Goal: Task Accomplishment & Management: Manage account settings

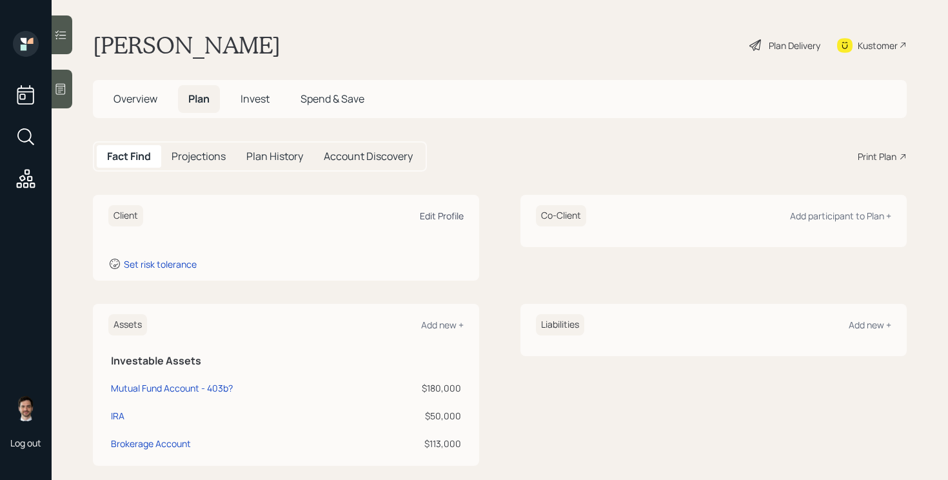
click at [447, 217] on div "Edit Profile" at bounding box center [442, 216] width 44 height 12
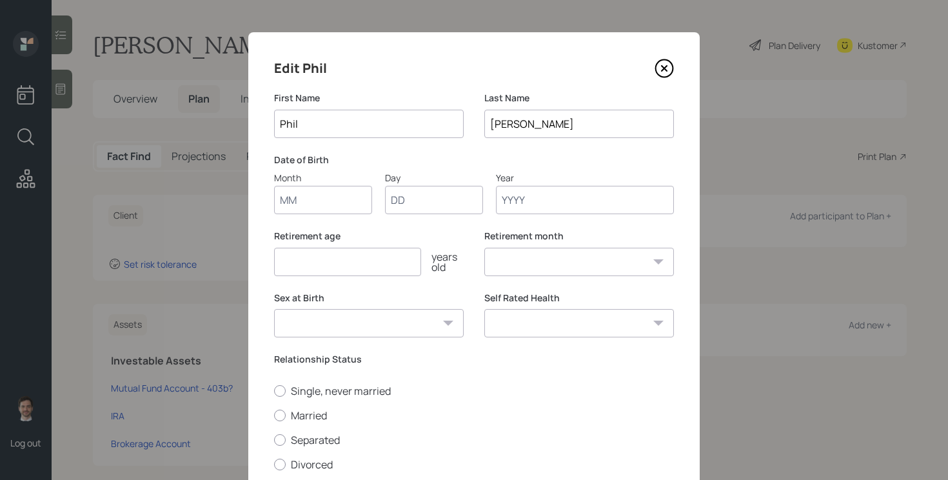
click at [346, 193] on input "Month" at bounding box center [323, 200] width 98 height 28
type input "07"
type input "14"
type input "1946"
select select "7"
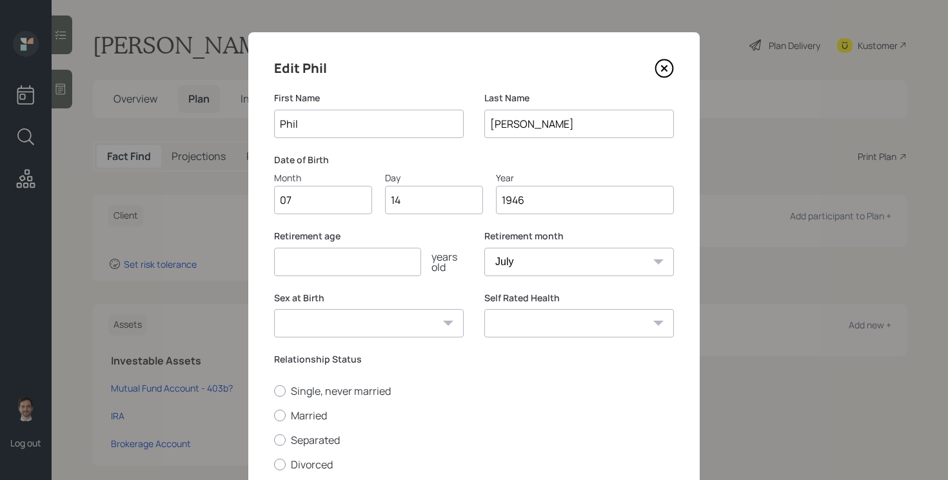
type input "1946"
click at [364, 274] on input "number" at bounding box center [347, 262] width 147 height 28
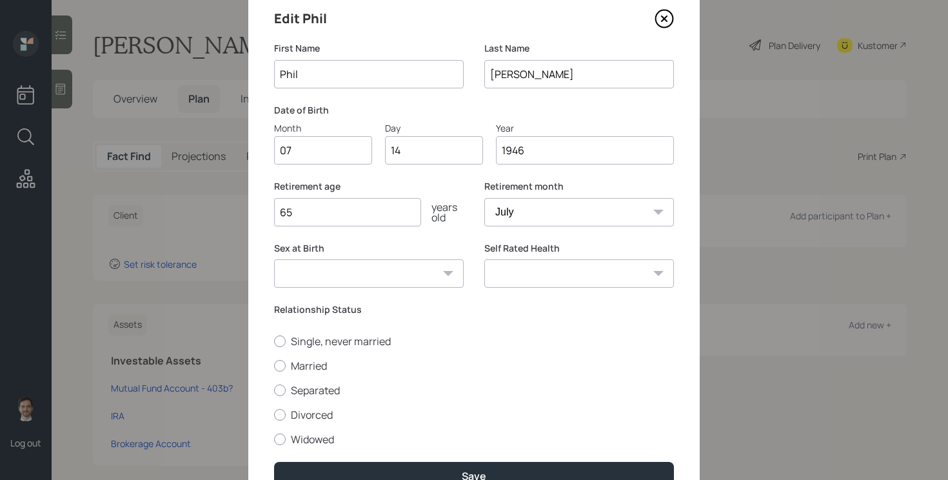
scroll to position [52, 0]
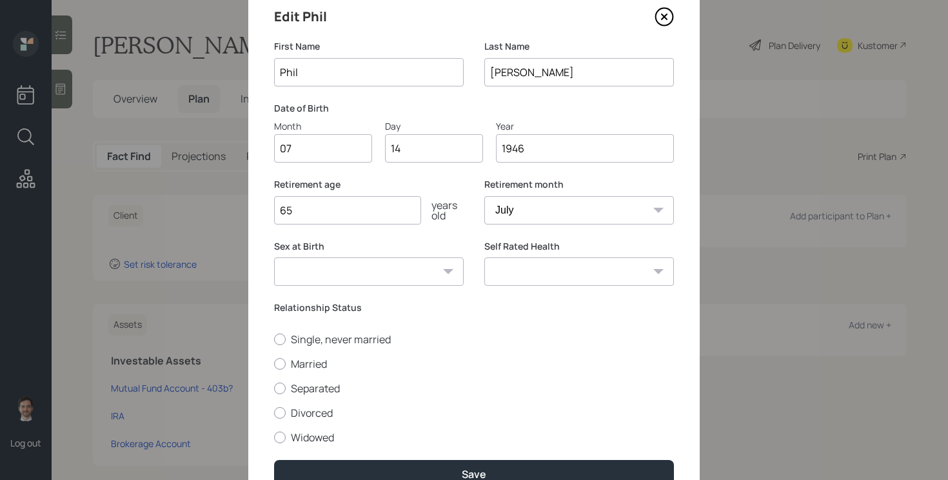
type input "65"
click at [434, 270] on select "[DEMOGRAPHIC_DATA] [DEMOGRAPHIC_DATA] Other / Prefer not to say" at bounding box center [369, 271] width 190 height 28
select select "[DEMOGRAPHIC_DATA]"
click at [274, 257] on select "[DEMOGRAPHIC_DATA] [DEMOGRAPHIC_DATA] Other / Prefer not to say" at bounding box center [369, 271] width 190 height 28
click at [304, 432] on label "Widowed" at bounding box center [474, 437] width 400 height 14
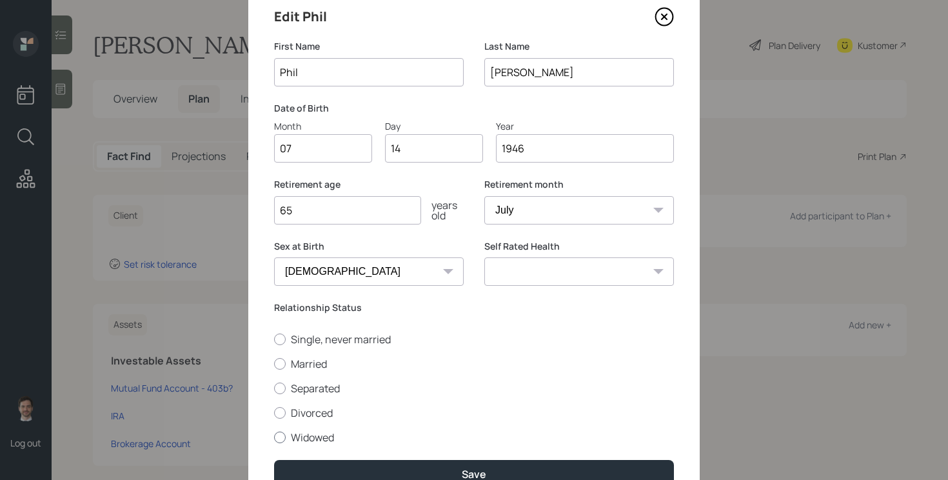
click at [274, 437] on input "Widowed" at bounding box center [273, 437] width 1 height 1
radio input "true"
click at [596, 268] on select "Excellent Very Good Good Fair Poor" at bounding box center [579, 271] width 190 height 28
select select "good"
click at [484, 257] on select "Excellent Very Good Good Fair Poor" at bounding box center [579, 271] width 190 height 28
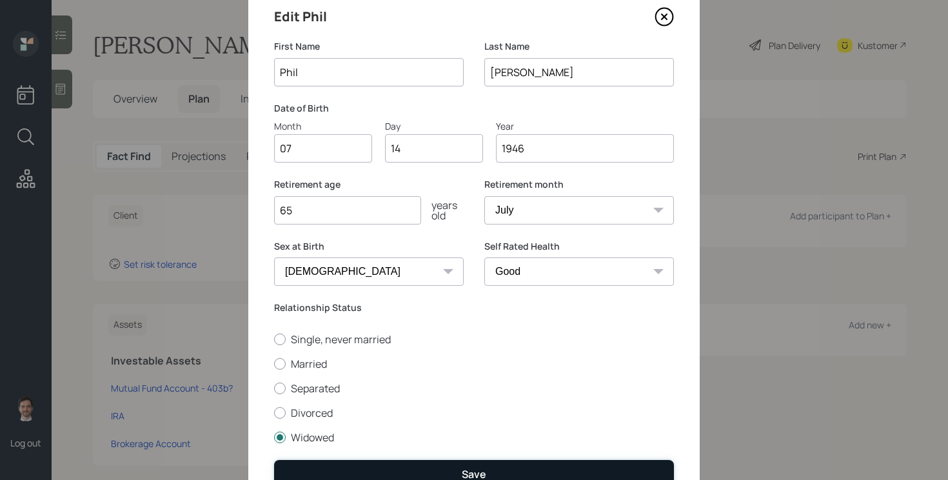
click at [415, 475] on button "Save" at bounding box center [474, 474] width 400 height 28
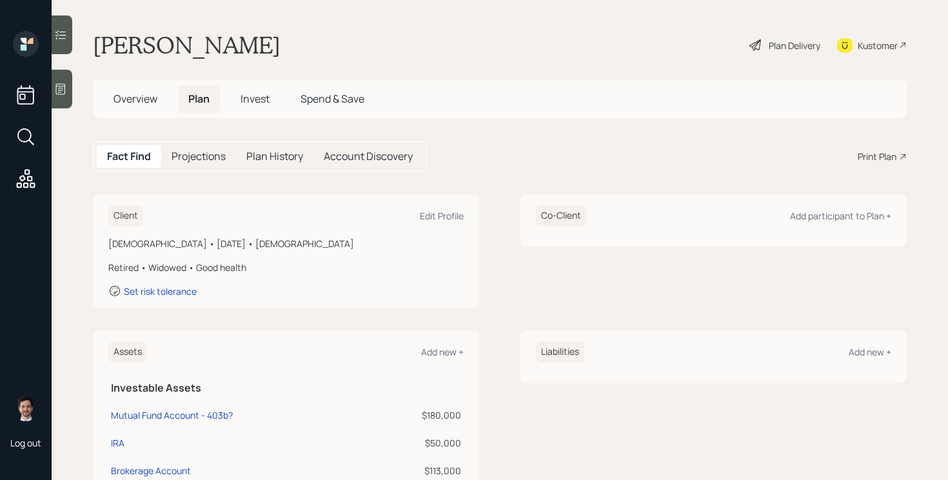
click at [751, 48] on icon at bounding box center [755, 44] width 15 height 15
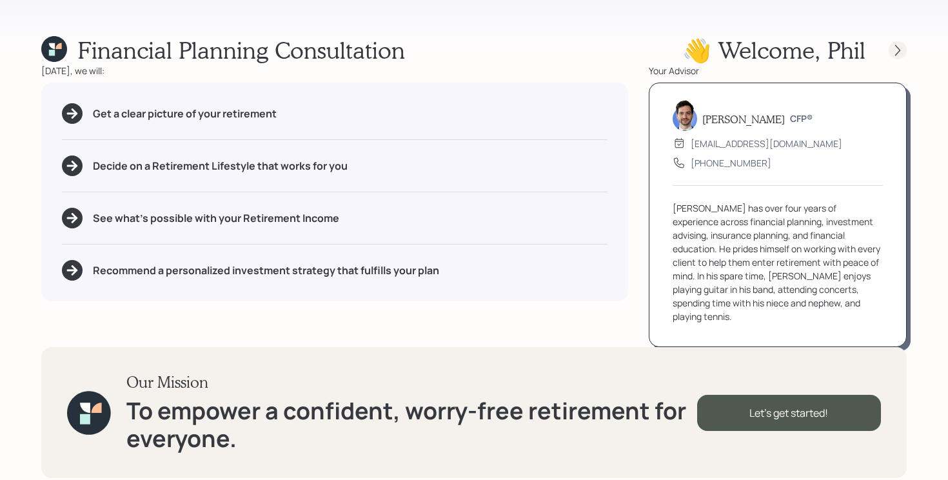
click at [896, 54] on icon at bounding box center [897, 50] width 13 height 13
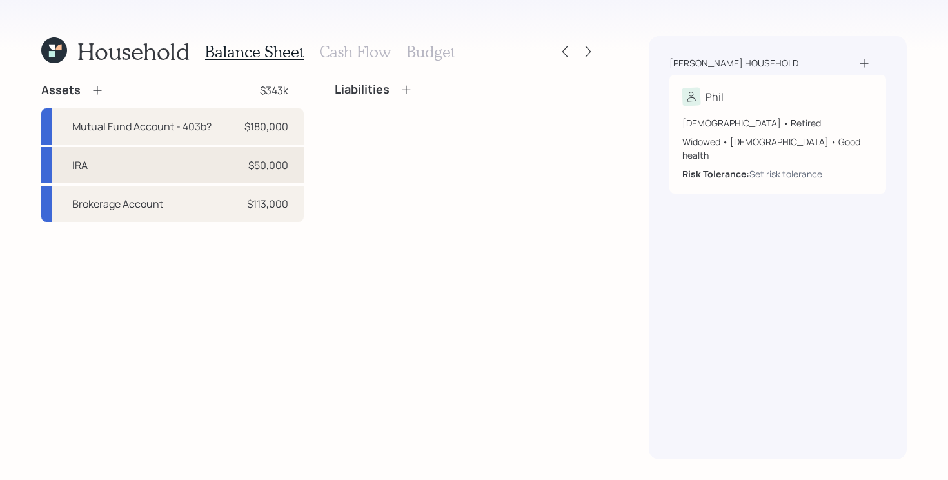
click at [271, 168] on div "$50,000" at bounding box center [268, 164] width 40 height 15
select select "ira"
select select "balanced"
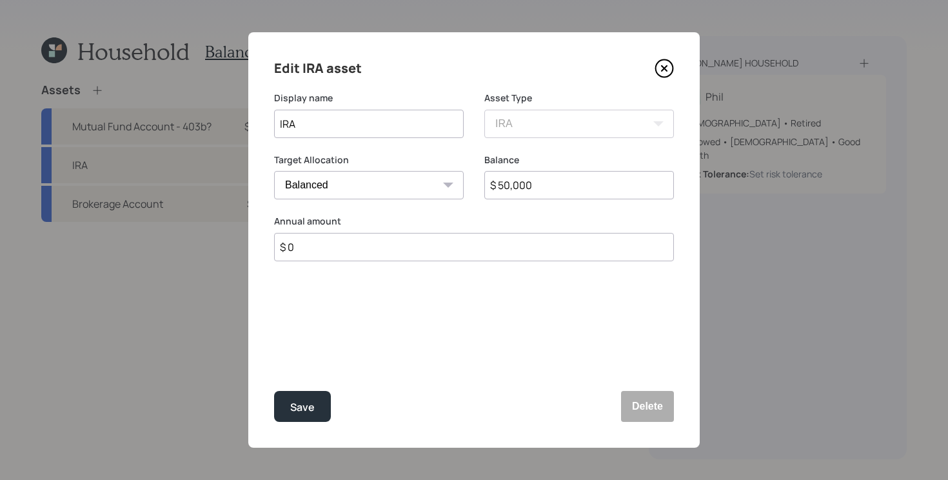
click at [528, 178] on input "$ 50,000" at bounding box center [579, 185] width 190 height 28
type input "$ 61,000"
click at [274, 391] on button "Save" at bounding box center [302, 406] width 57 height 31
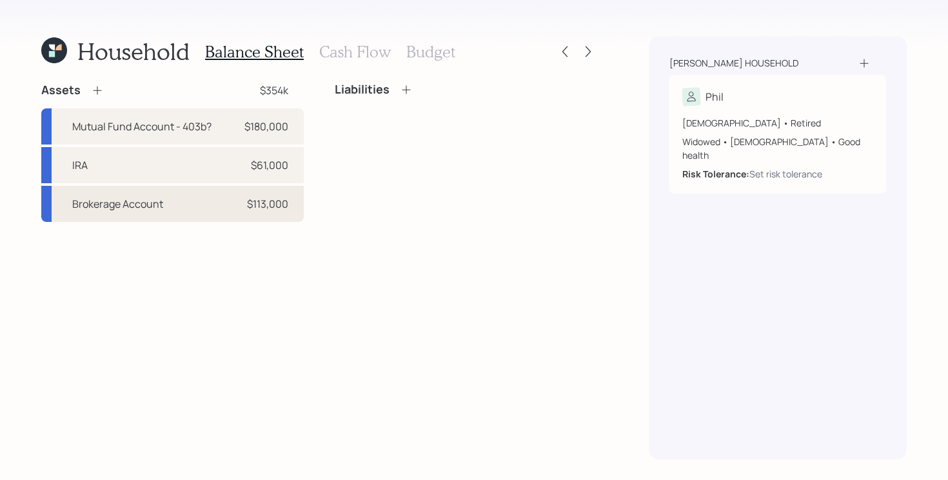
click at [214, 206] on div "Brokerage Account $113,000" at bounding box center [172, 204] width 262 height 36
select select "taxable"
select select "balanced"
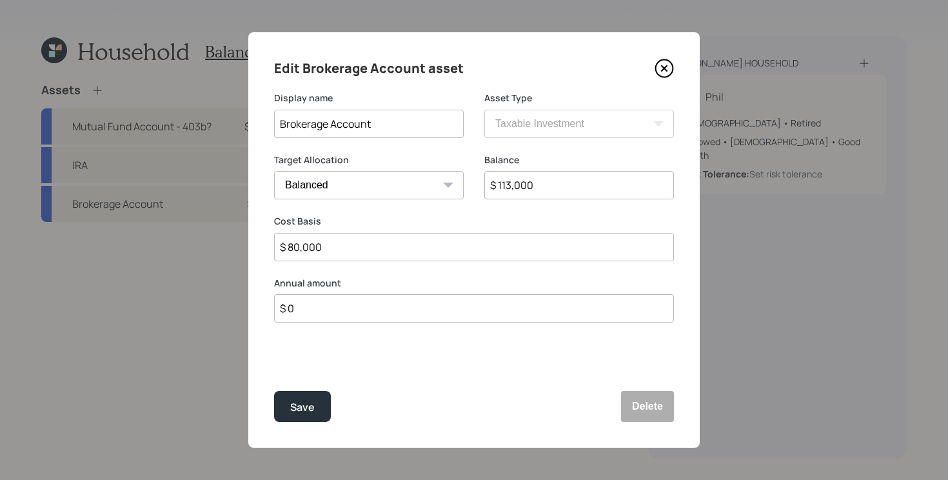
drag, startPoint x: 369, startPoint y: 122, endPoint x: 6, endPoint y: 117, distance: 363.7
click at [6, 117] on div "Edit Brokerage Account asset Display name Brokerage Account Asset Type SEP [PER…" at bounding box center [474, 240] width 948 height 480
type input "Victory Capital Management Brokerage Account"
click at [274, 391] on button "Save" at bounding box center [302, 406] width 57 height 31
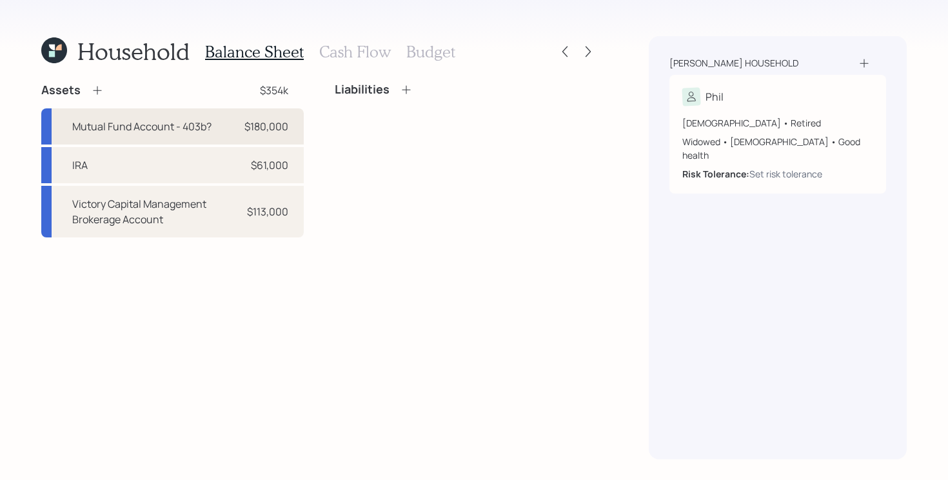
click at [237, 130] on div "Mutual Fund Account - 403b? $180,000" at bounding box center [172, 126] width 262 height 36
select select "taxable"
select select "balanced"
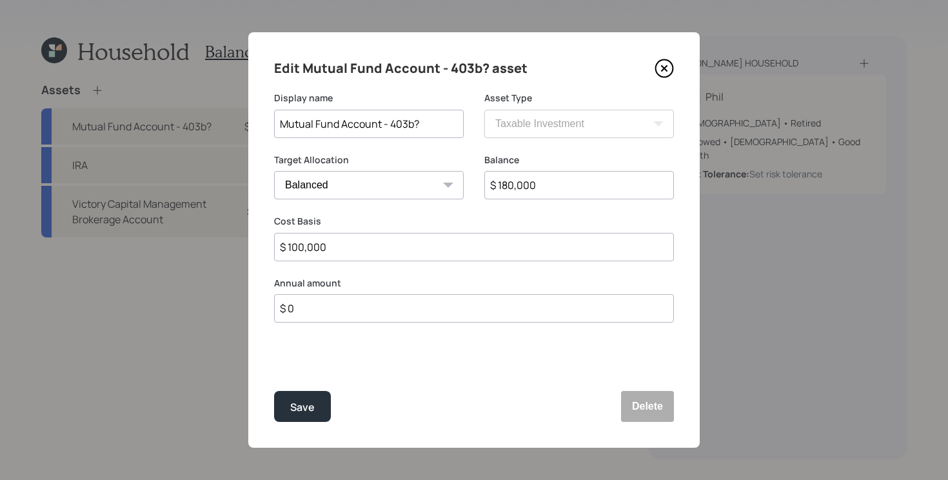
click at [662, 68] on icon at bounding box center [663, 68] width 19 height 19
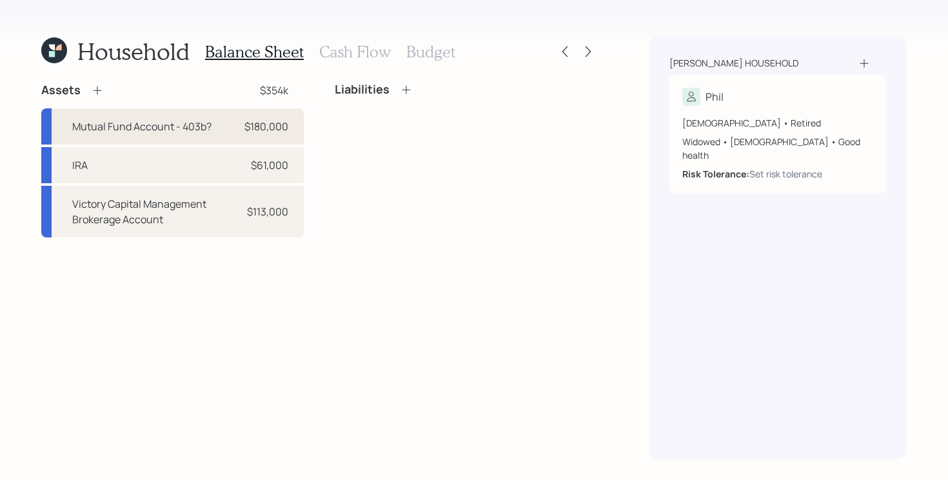
click at [248, 123] on div "$180,000" at bounding box center [266, 126] width 44 height 15
select select "taxable"
select select "balanced"
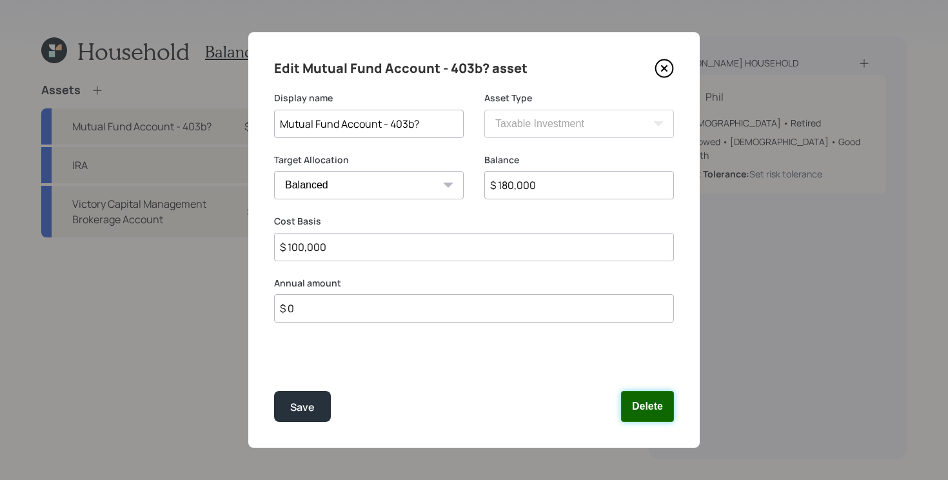
click at [645, 408] on button "Delete" at bounding box center [647, 406] width 53 height 31
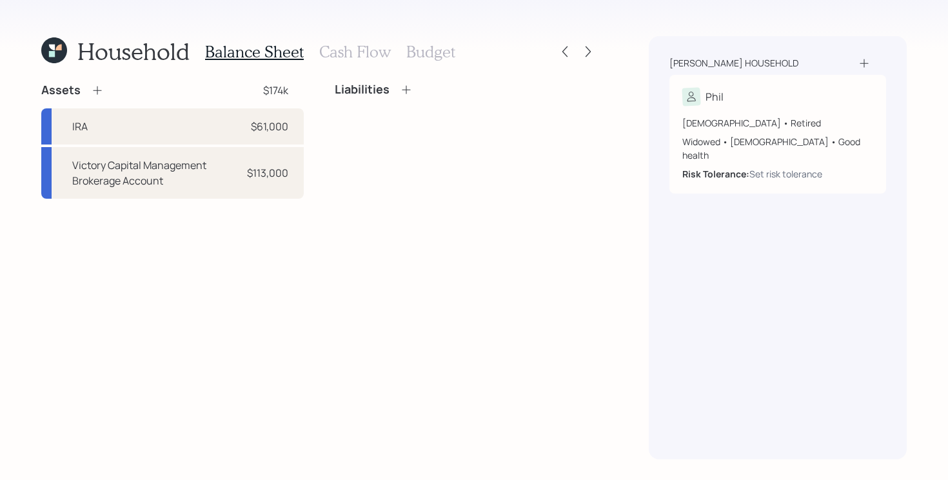
click at [103, 95] on div "Assets $174k" at bounding box center [172, 90] width 262 height 15
click at [99, 93] on icon at bounding box center [97, 90] width 13 height 13
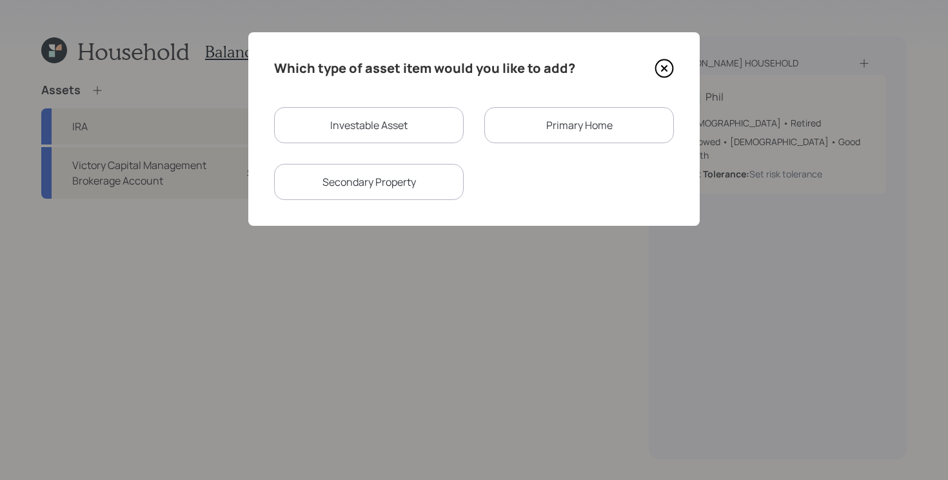
click at [396, 130] on div "Investable Asset" at bounding box center [369, 125] width 190 height 36
select select "taxable"
select select "balanced"
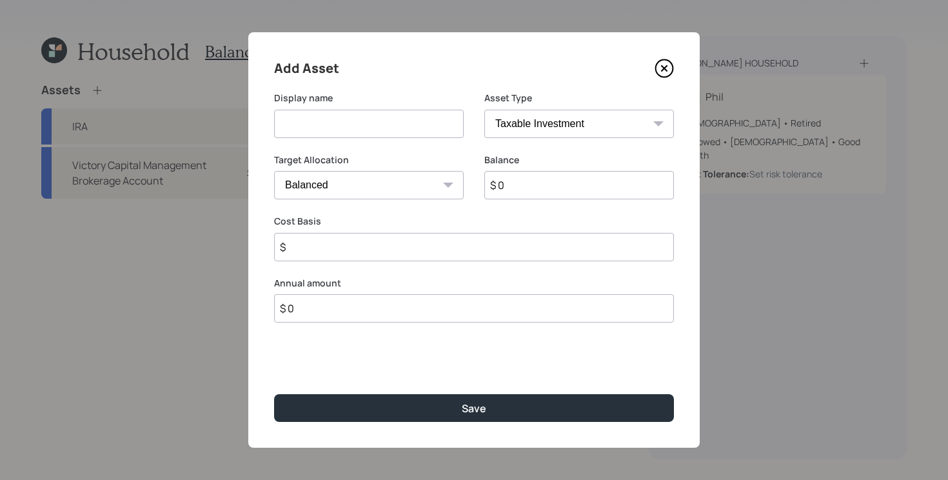
click at [569, 121] on select "SEP [PERSON_NAME] IRA 401(k) [PERSON_NAME] 401(k) 403(b) [PERSON_NAME] 403(b) 4…" at bounding box center [579, 124] width 190 height 28
select select "public_school_sponsored"
click at [484, 110] on select "SEP [PERSON_NAME] IRA 401(k) [PERSON_NAME] 401(k) 403(b) [PERSON_NAME] 403(b) 4…" at bounding box center [579, 124] width 190 height 28
click at [520, 182] on input "$ 0" at bounding box center [579, 185] width 190 height 28
type input "$ 40,000"
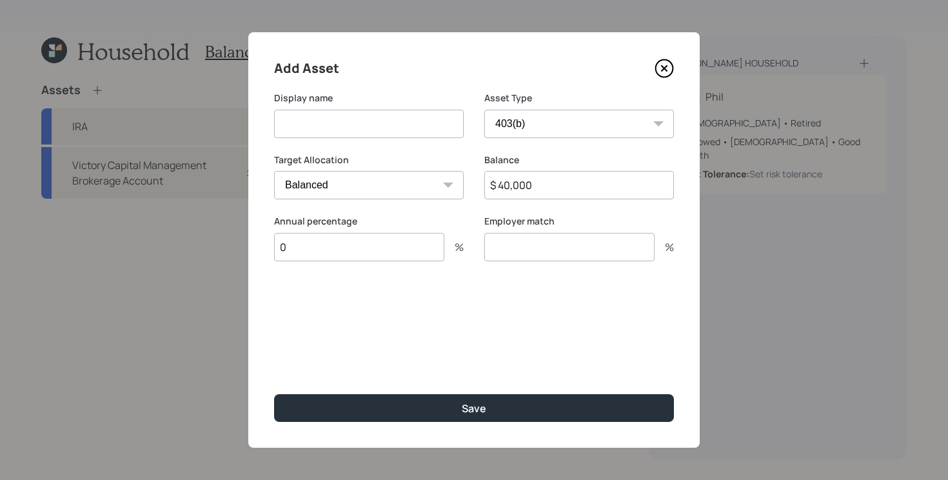
type input "0"
click at [423, 123] on input at bounding box center [369, 124] width 190 height 28
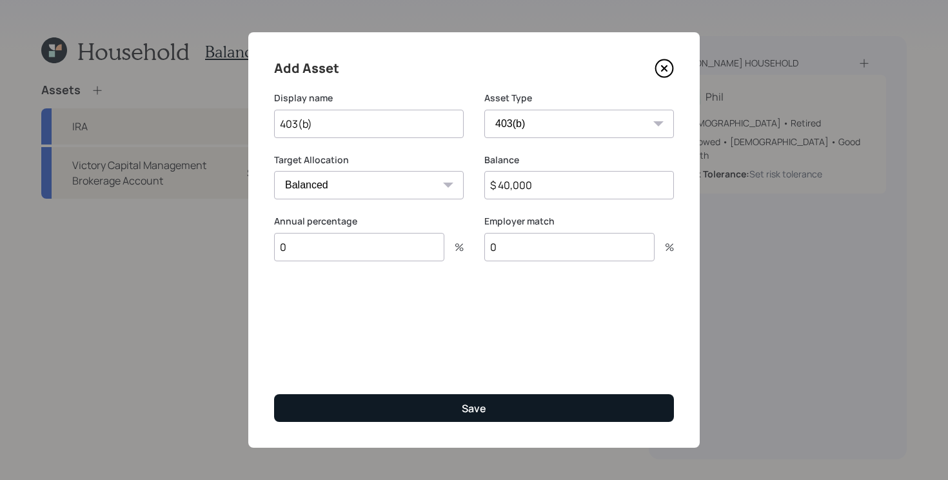
type input "403(b)"
click at [447, 417] on button "Save" at bounding box center [474, 408] width 400 height 28
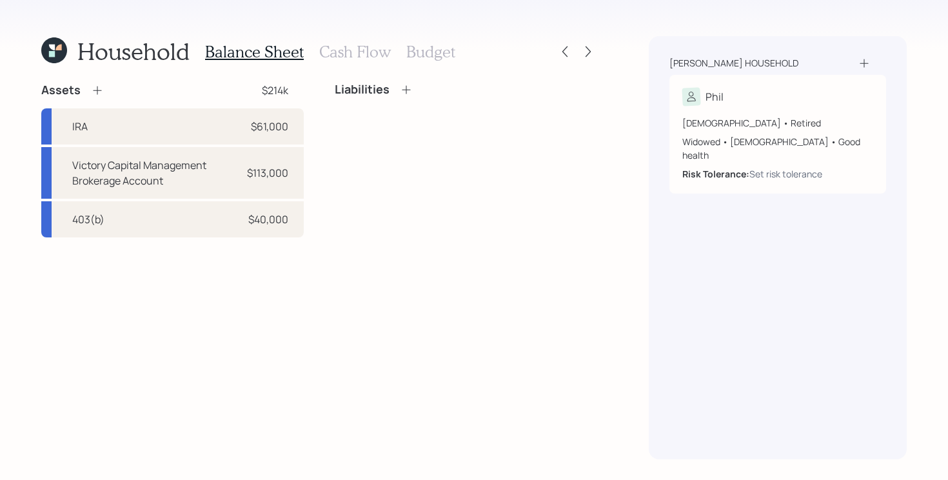
click at [95, 92] on icon at bounding box center [97, 90] width 13 height 13
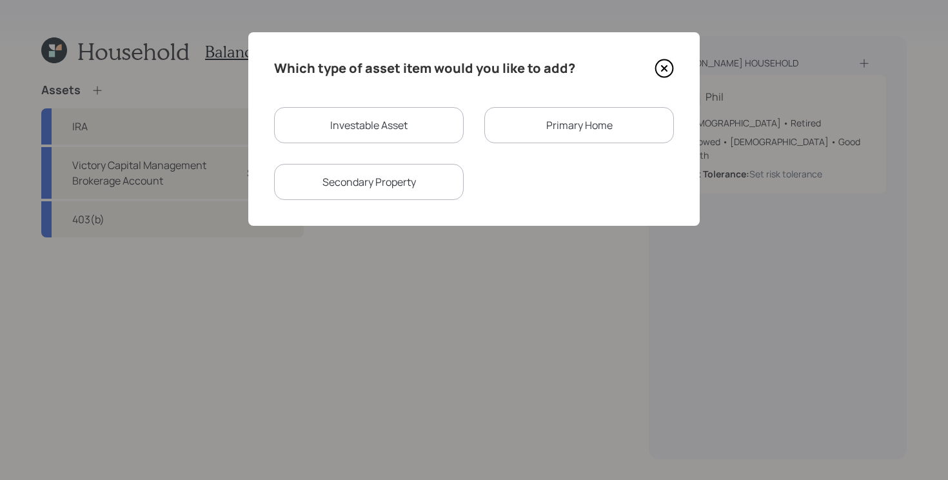
click at [432, 139] on div "Investable Asset" at bounding box center [369, 125] width 190 height 36
select select "taxable"
select select "balanced"
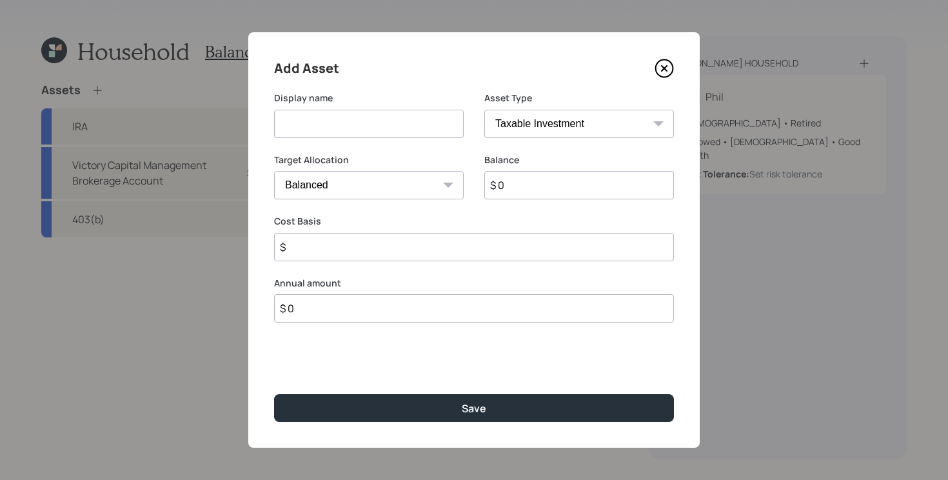
click at [425, 124] on input at bounding box center [369, 124] width 190 height 28
type input "[PERSON_NAME]"
select select "roth_ira"
type input "$"
type input "$ 22,000"
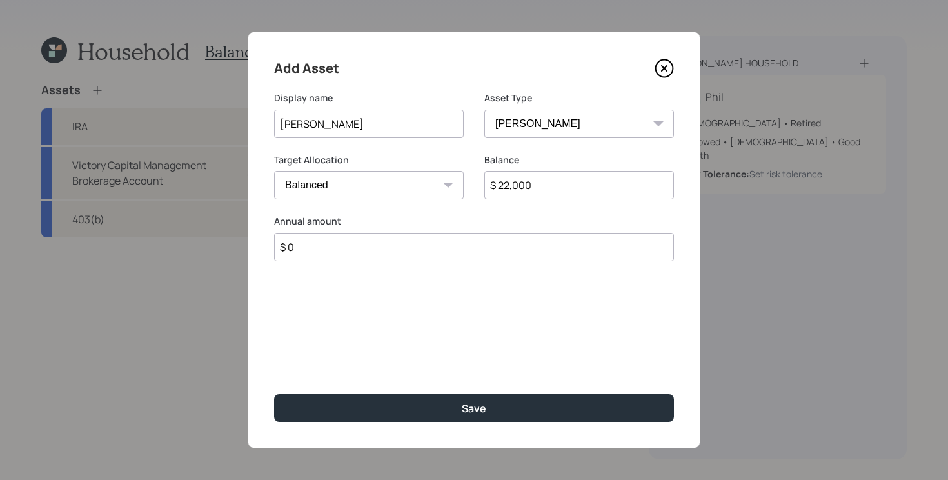
type input "$ 0"
click at [274, 394] on button "Save" at bounding box center [474, 408] width 400 height 28
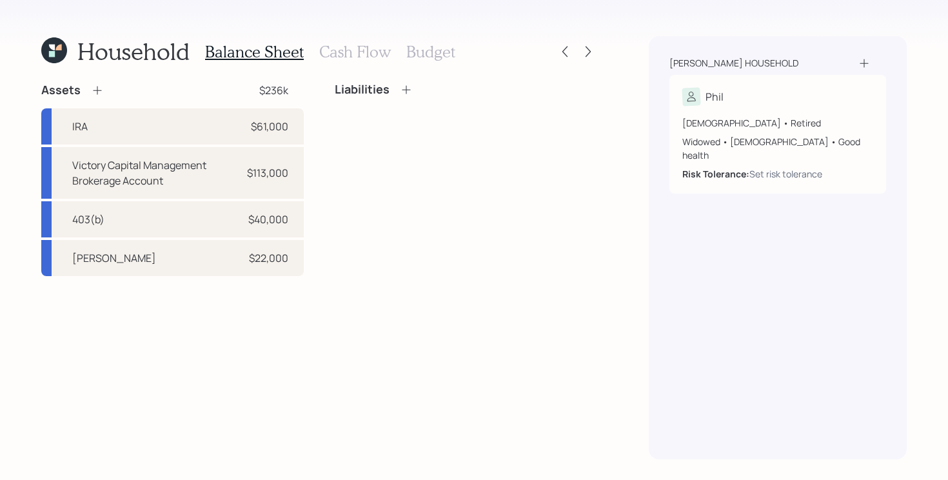
click at [400, 306] on div "Assets $236k IRA $61,000 Victory Capital Management Brokerage Account $113,[FIN…" at bounding box center [319, 271] width 556 height 377
click at [239, 119] on div "IRA $61,000" at bounding box center [172, 126] width 262 height 36
select select "ira"
select select "balanced"
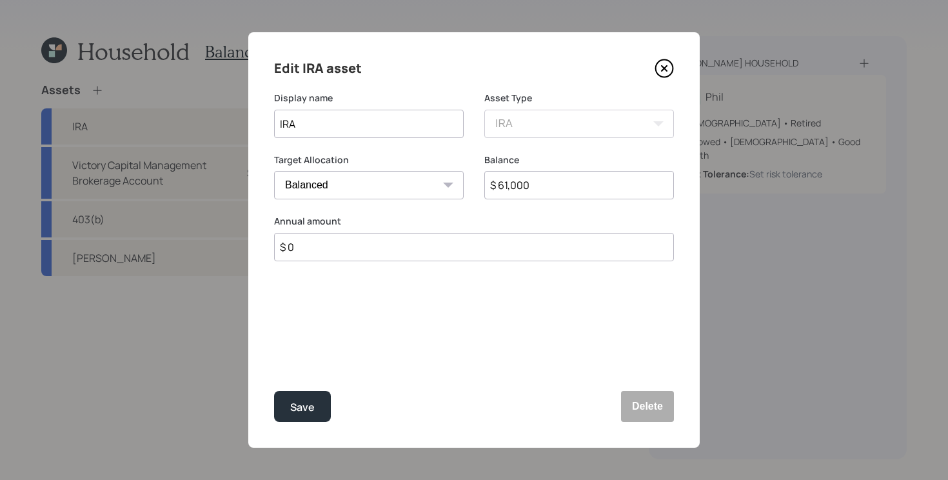
drag, startPoint x: 422, startPoint y: 128, endPoint x: 218, endPoint y: 114, distance: 204.8
click at [226, 111] on div "Edit IRA asset Display name IRA Asset Type SEP [PERSON_NAME] IRA 401(k) [PERSON…" at bounding box center [474, 240] width 948 height 480
click at [274, 391] on button "Save" at bounding box center [302, 406] width 57 height 31
type input "SIRA"
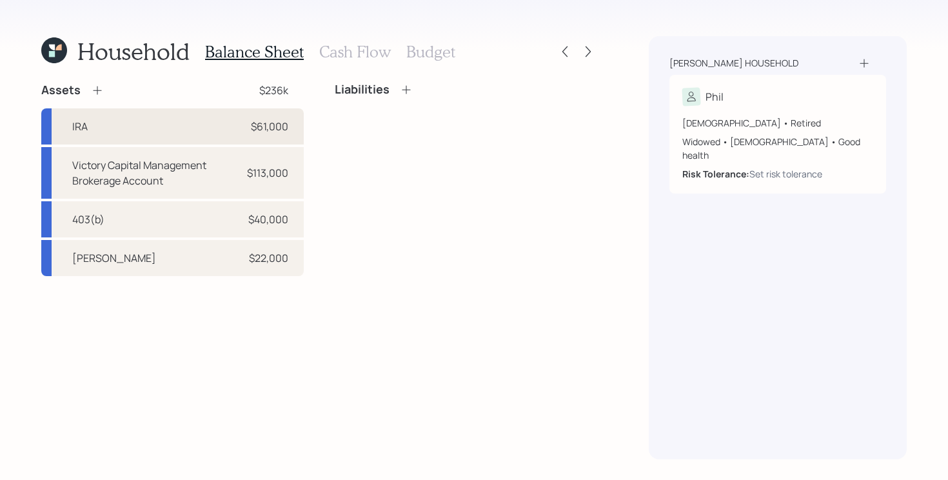
click at [176, 137] on div "IRA $61,000" at bounding box center [172, 126] width 262 height 36
select select "ira"
select select "balanced"
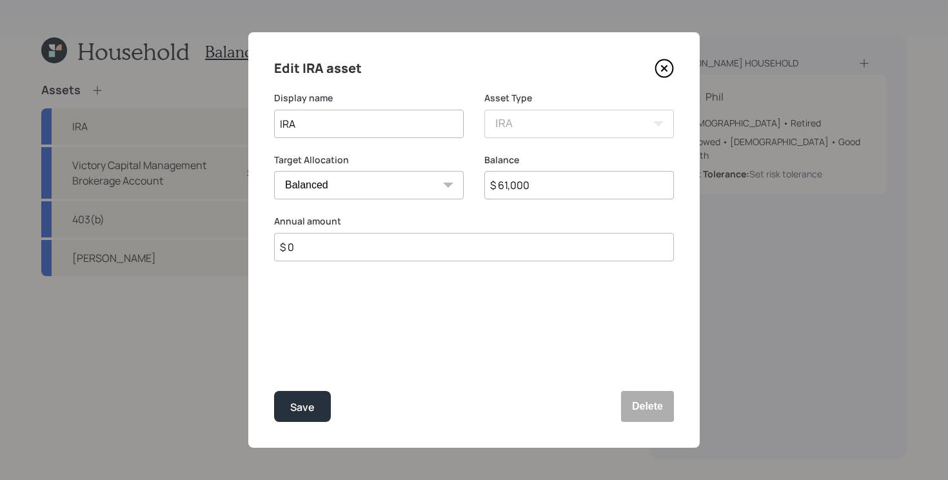
drag, startPoint x: 423, startPoint y: 121, endPoint x: 32, endPoint y: 115, distance: 390.8
click at [32, 115] on div "Edit IRA asset Display name IRA Asset Type SEP [PERSON_NAME] IRA 401(k) [PERSON…" at bounding box center [474, 240] width 948 height 480
type input "[PERSON_NAME]"
click at [274, 391] on button "Save" at bounding box center [302, 406] width 57 height 31
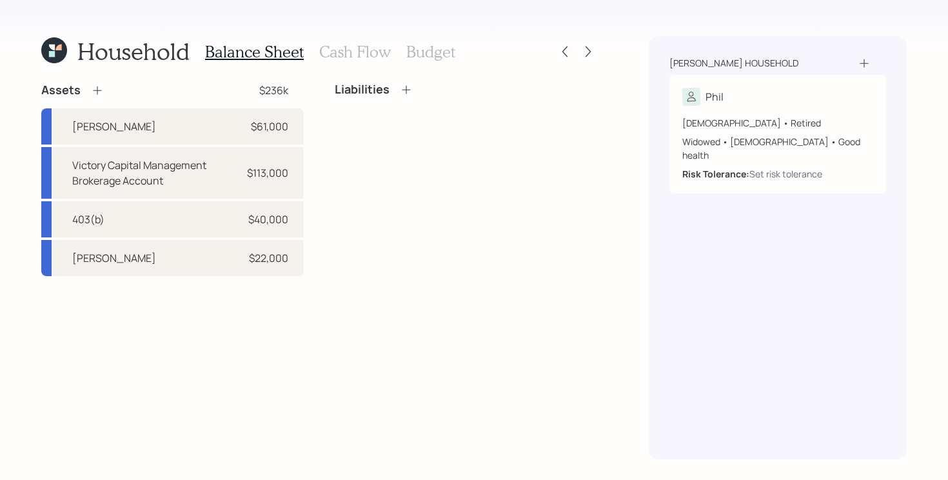
click at [98, 95] on icon at bounding box center [97, 90] width 13 height 13
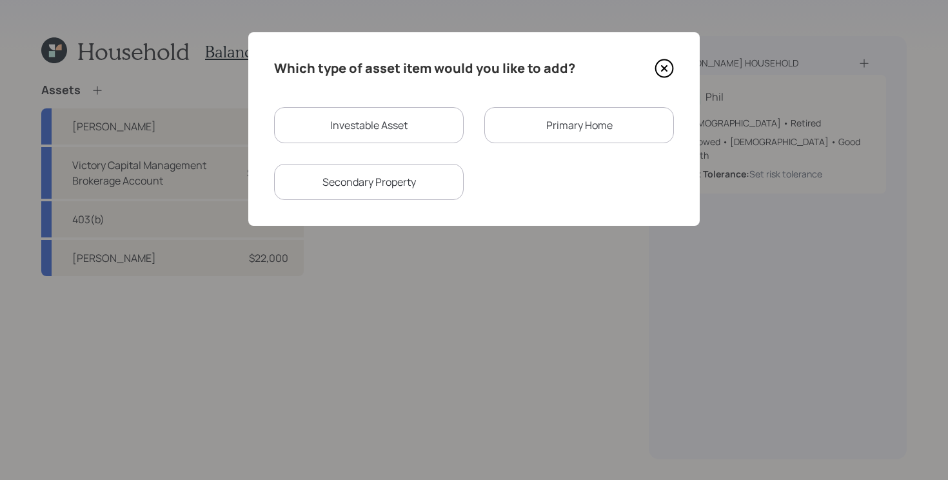
click at [538, 121] on div "Primary Home" at bounding box center [579, 125] width 190 height 36
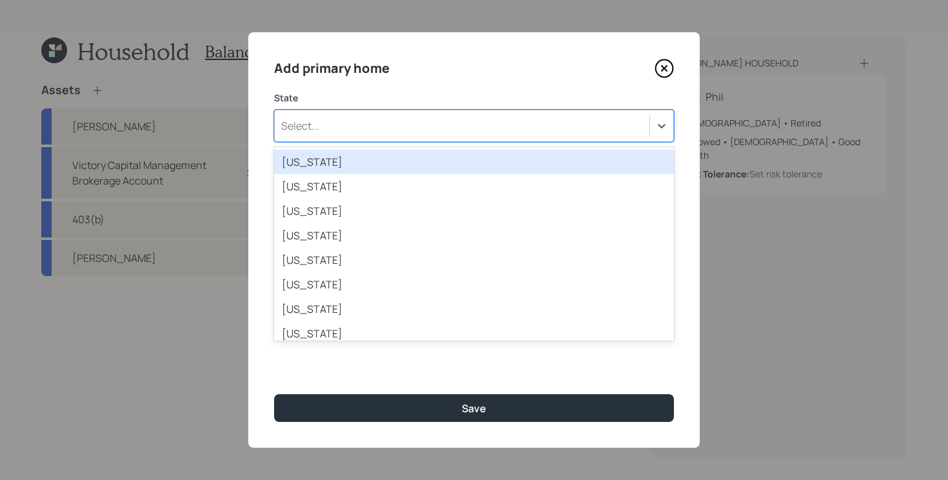
click at [515, 135] on div "Select..." at bounding box center [462, 126] width 375 height 22
type input "mis"
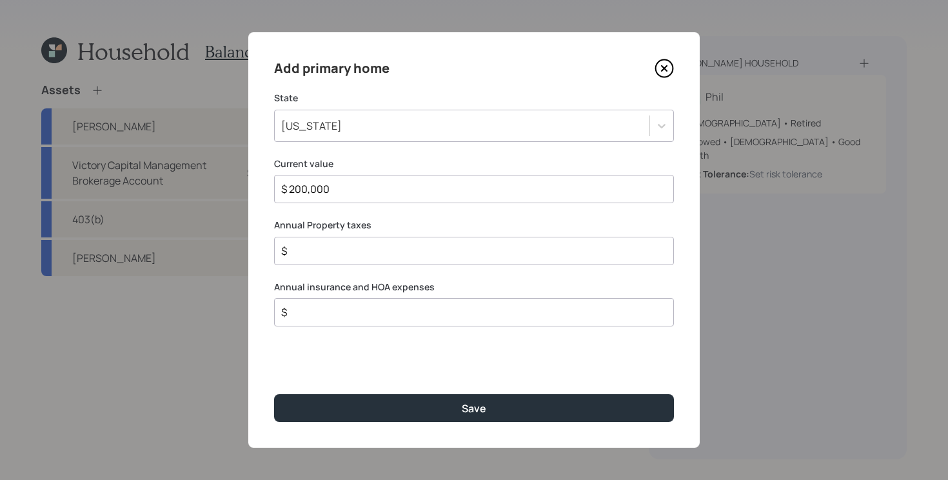
type input "$ 200,000"
type input "$ 1,000"
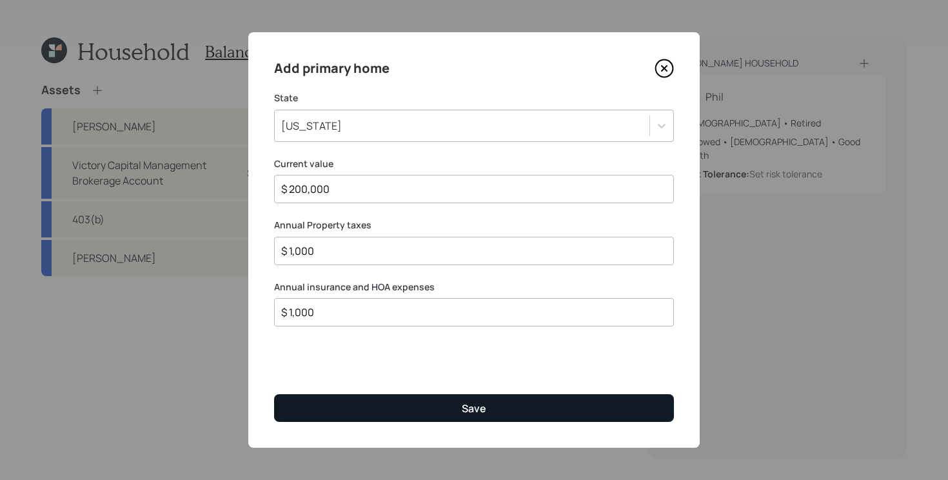
type input "$ 1,000"
click at [412, 402] on button "Save" at bounding box center [474, 408] width 400 height 28
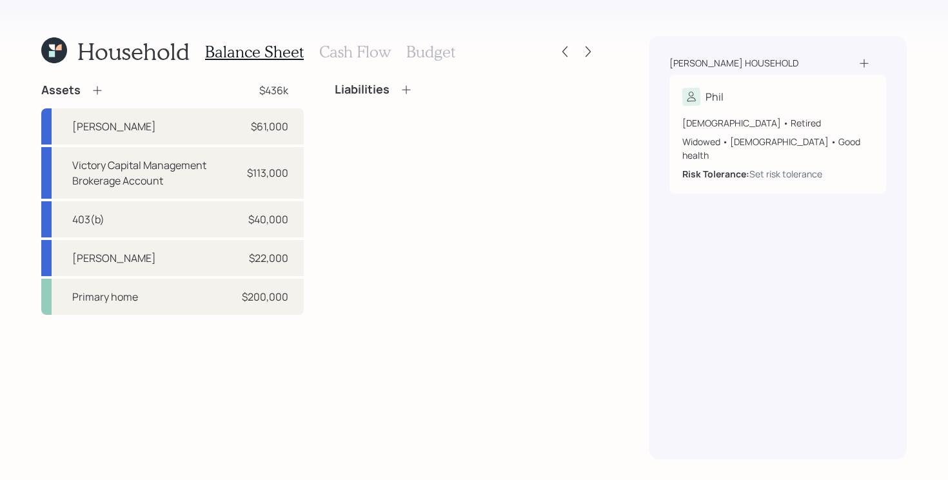
click at [88, 87] on div "Assets" at bounding box center [72, 90] width 63 height 15
click at [99, 87] on icon at bounding box center [97, 90] width 13 height 13
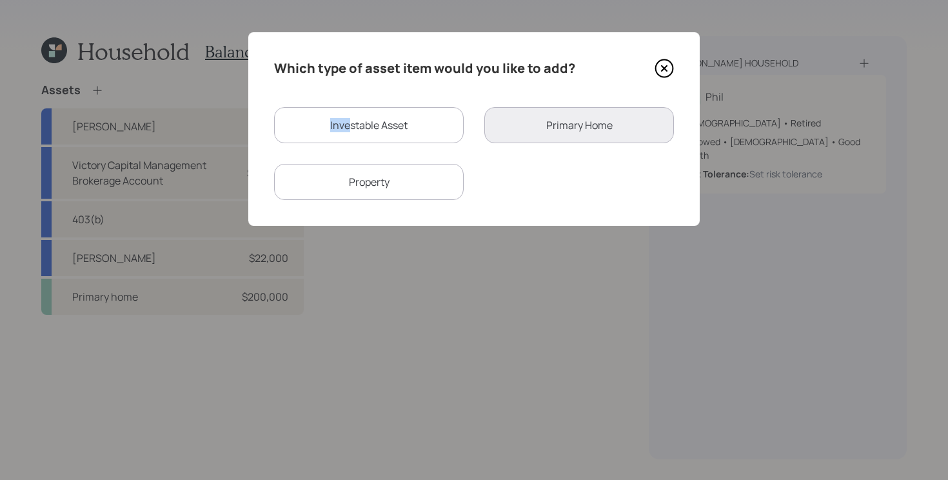
click at [349, 118] on div "Investable Asset" at bounding box center [369, 125] width 190 height 36
select select "taxable"
select select "balanced"
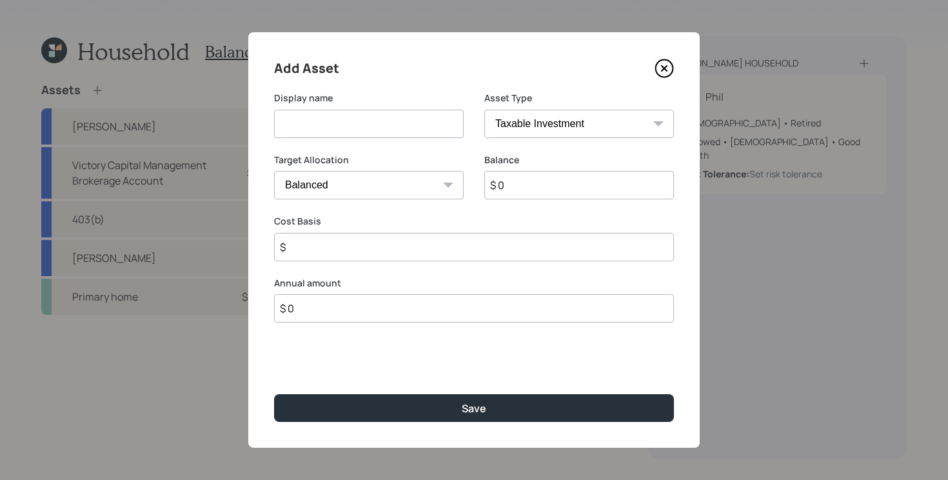
click at [348, 128] on input at bounding box center [369, 124] width 190 height 28
type input "Checking and Savings"
select select "emergency_fund"
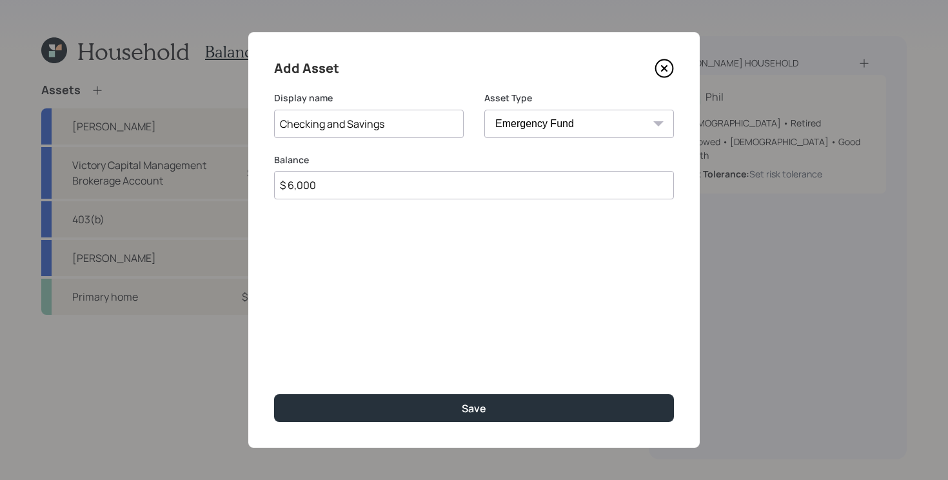
type input "$ 6,000"
drag, startPoint x: 326, startPoint y: 124, endPoint x: 594, endPoint y: 141, distance: 268.1
click at [594, 141] on div "Display name Checking and Savings Asset Type SEP [PERSON_NAME] IRA 401(k) [PERS…" at bounding box center [474, 123] width 400 height 62
type input "Checking"
click at [274, 394] on button "Save" at bounding box center [474, 408] width 400 height 28
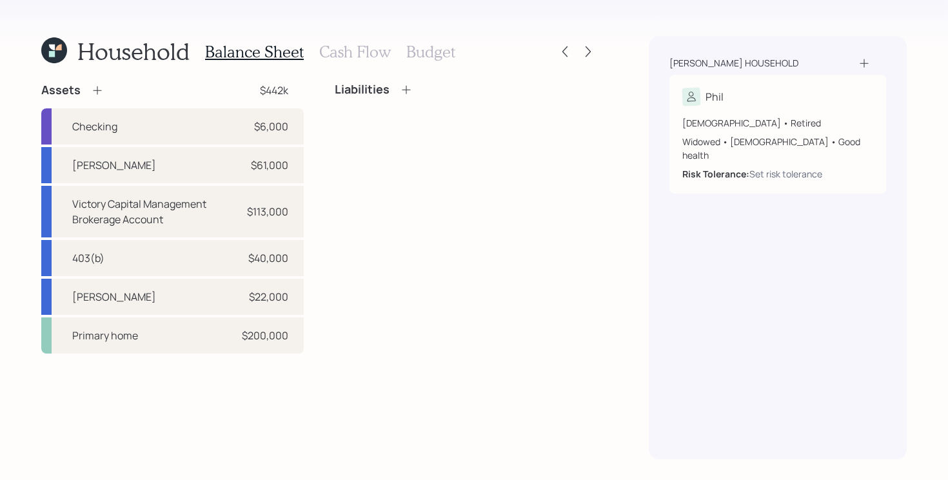
click at [100, 92] on icon at bounding box center [97, 90] width 13 height 13
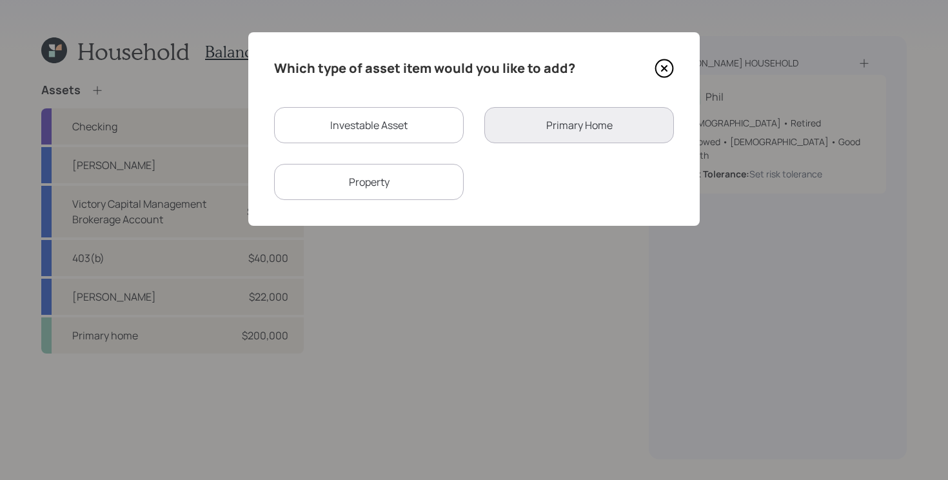
click at [413, 133] on div "Investable Asset" at bounding box center [369, 125] width 190 height 36
select select "taxable"
select select "balanced"
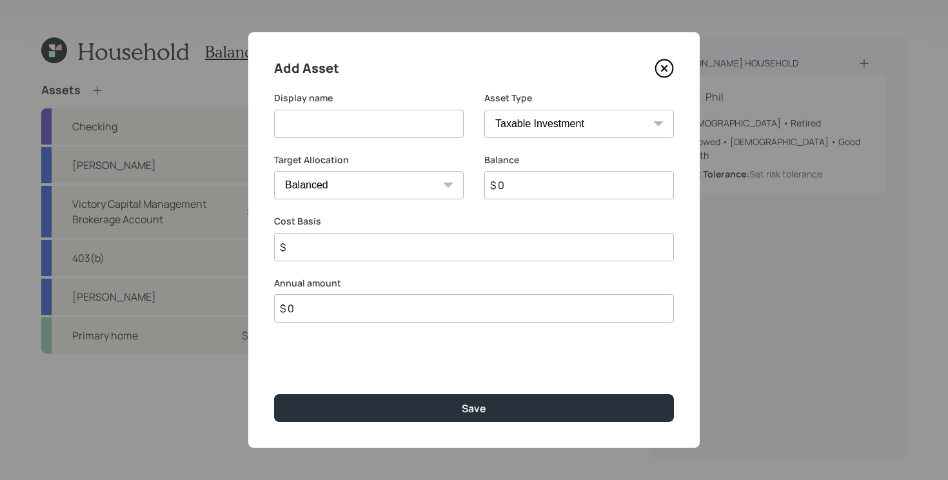
click at [420, 135] on input at bounding box center [369, 124] width 190 height 28
type input "MMF"
type input "$ 70,000"
select select "uninvested"
type input "$ 70,000"
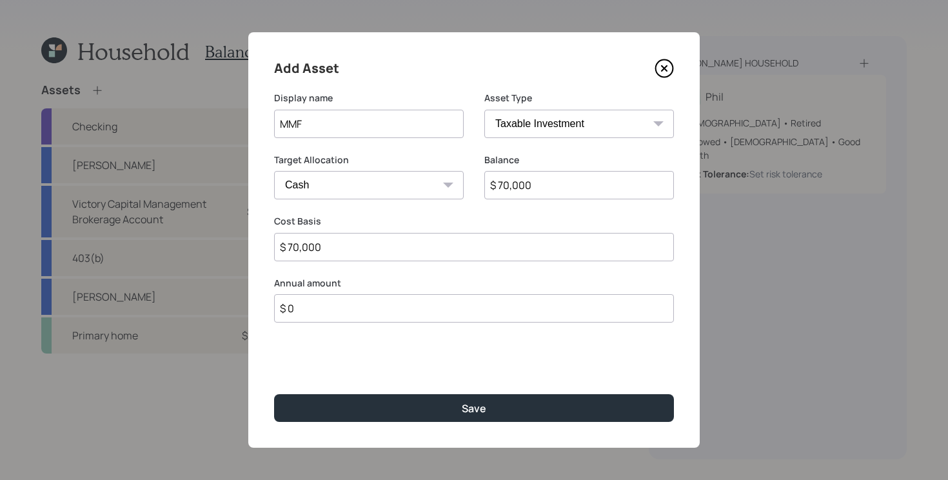
click at [274, 394] on button "Save" at bounding box center [474, 408] width 400 height 28
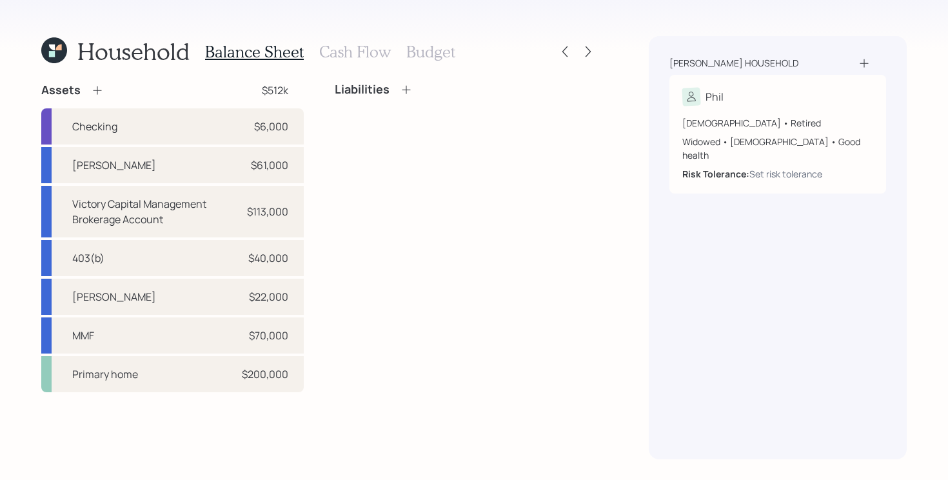
click at [97, 89] on icon at bounding box center [97, 90] width 13 height 13
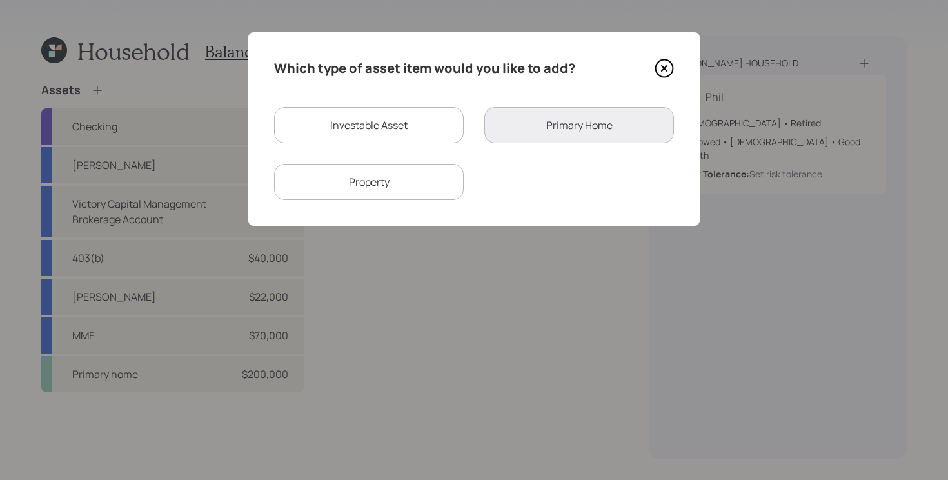
click at [343, 127] on div "Investable Asset" at bounding box center [369, 125] width 190 height 36
select select "taxable"
select select "balanced"
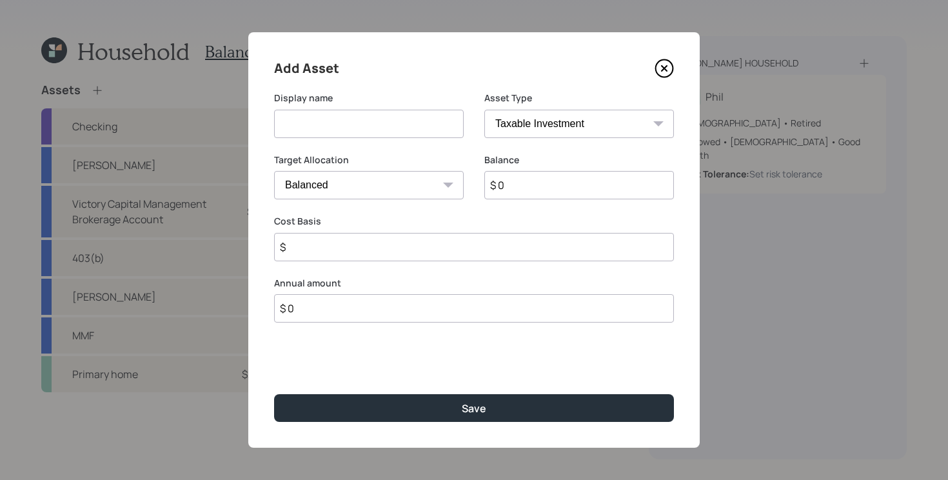
click at [346, 127] on input at bounding box center [369, 124] width 190 height 28
click at [419, 129] on input "CDs (12)," at bounding box center [369, 124] width 190 height 28
type input "CDs (12),"
click at [546, 181] on input "$ 0" at bounding box center [579, 185] width 190 height 28
type input "$ 120,000"
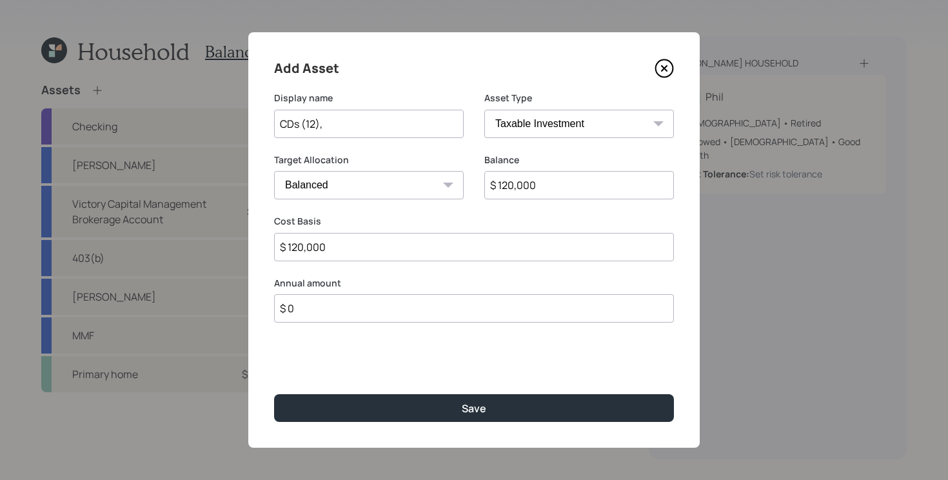
type input "$ 120,000"
click at [514, 188] on input "$ 120,000" at bounding box center [579, 185] width 190 height 28
type input "$ 125,000"
drag, startPoint x: 410, startPoint y: 251, endPoint x: 155, endPoint y: 253, distance: 255.3
click at [155, 253] on div "Add Asset Display name CDs (12), Asset Type SEP [PERSON_NAME] IRA 401(k) [PERSO…" at bounding box center [474, 240] width 948 height 480
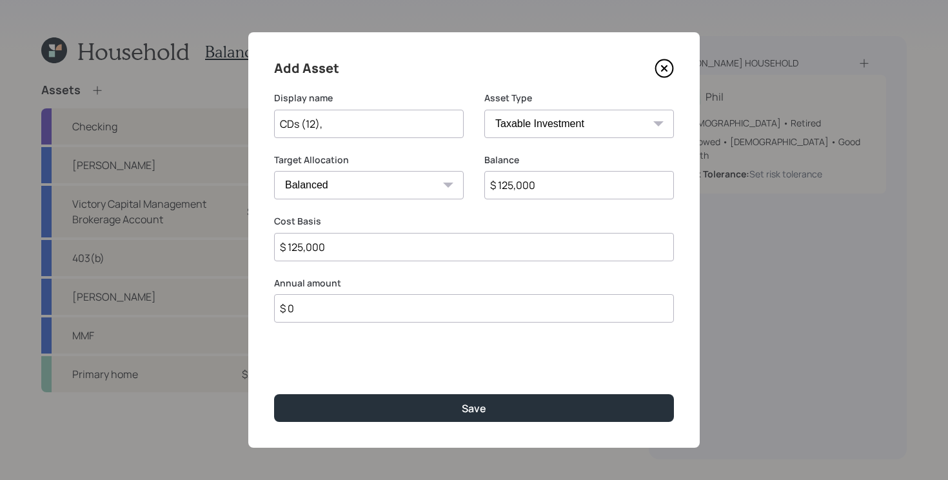
type input "$ 125,000"
click at [385, 119] on input "CDs (12)," at bounding box center [369, 124] width 190 height 28
type input "CDs (12), mostly maturing each month (7-15 month maturity)"
click at [274, 394] on button "Save" at bounding box center [474, 408] width 400 height 28
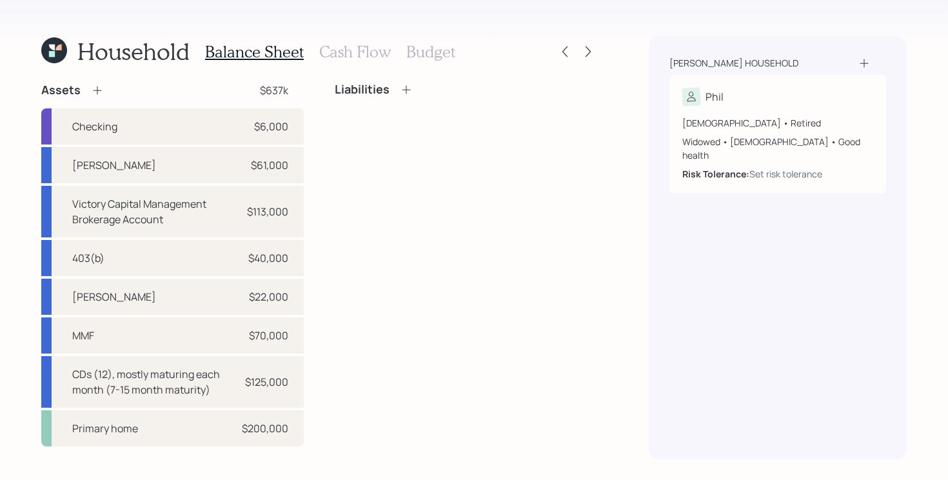
click at [96, 91] on icon at bounding box center [97, 90] width 8 height 8
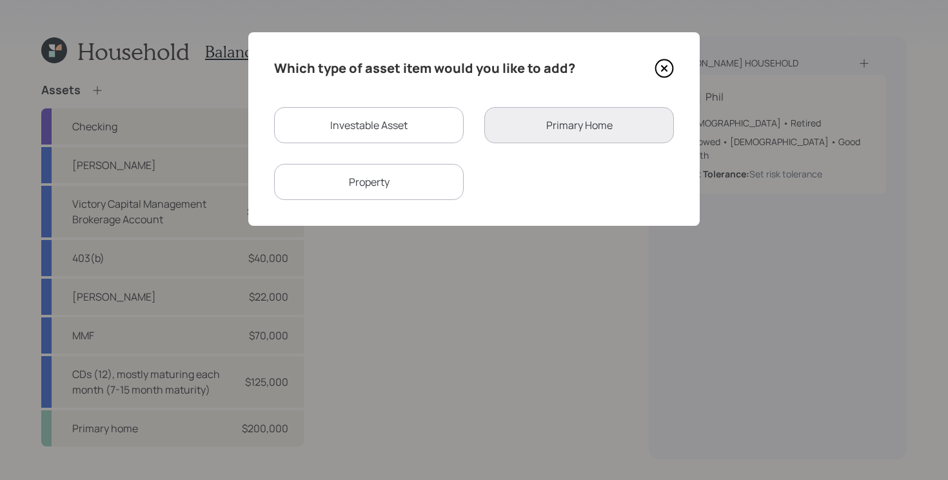
click at [405, 184] on div "Property" at bounding box center [369, 182] width 190 height 36
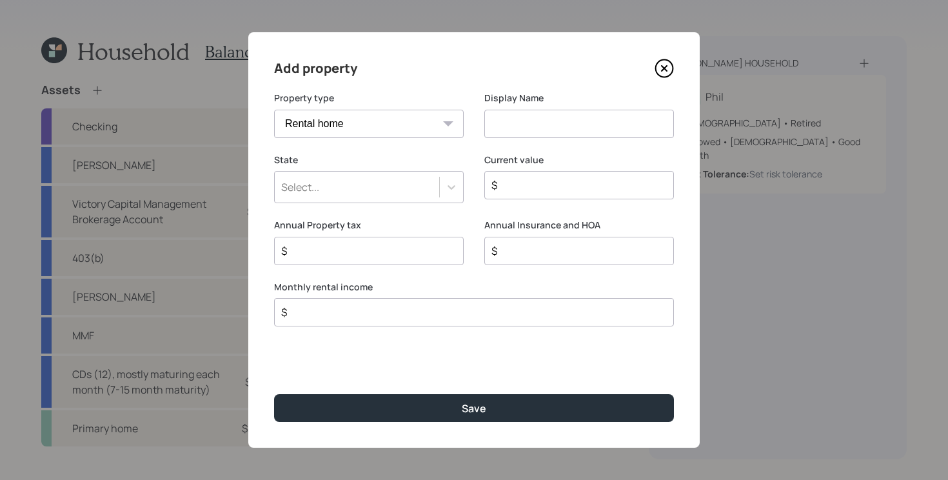
click at [454, 126] on select "Vacation home Rental home" at bounding box center [369, 124] width 190 height 28
select select "vacation_property"
click at [274, 110] on select "Vacation home Rental home" at bounding box center [369, 124] width 190 height 28
click at [569, 128] on input at bounding box center [579, 124] width 190 height 28
type input "G"
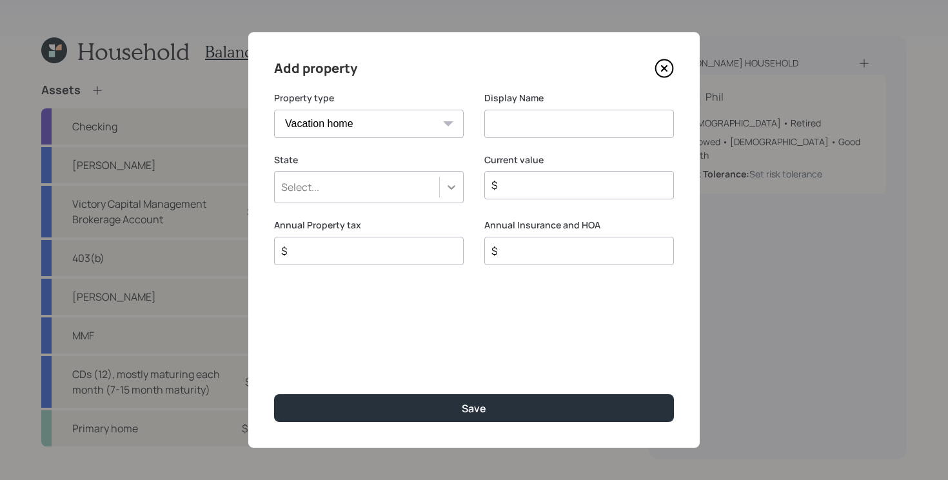
click at [443, 191] on div at bounding box center [451, 186] width 23 height 23
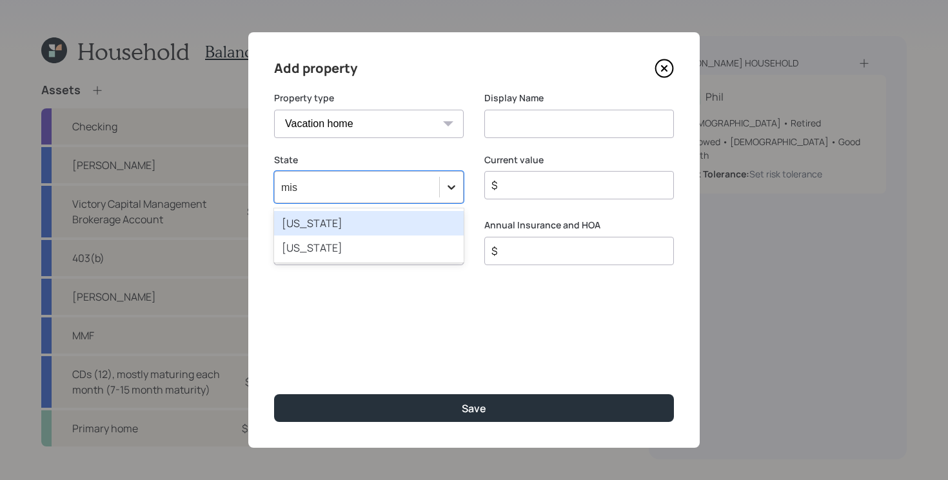
type input "miss"
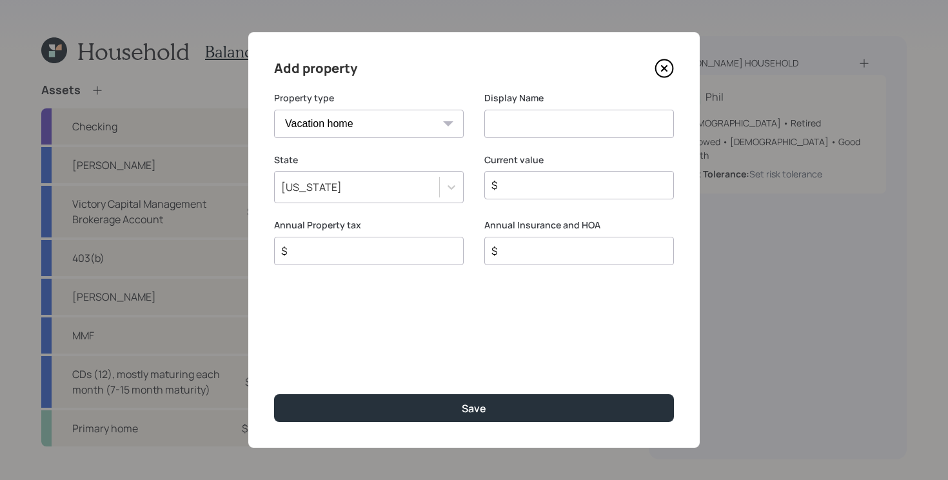
click at [562, 121] on input at bounding box center [579, 124] width 190 height 28
type input "Home next door"
type input "$ 200,000"
click at [622, 117] on input "Home next door" at bounding box center [579, 124] width 190 height 28
type input "Home next door, grandson lives there"
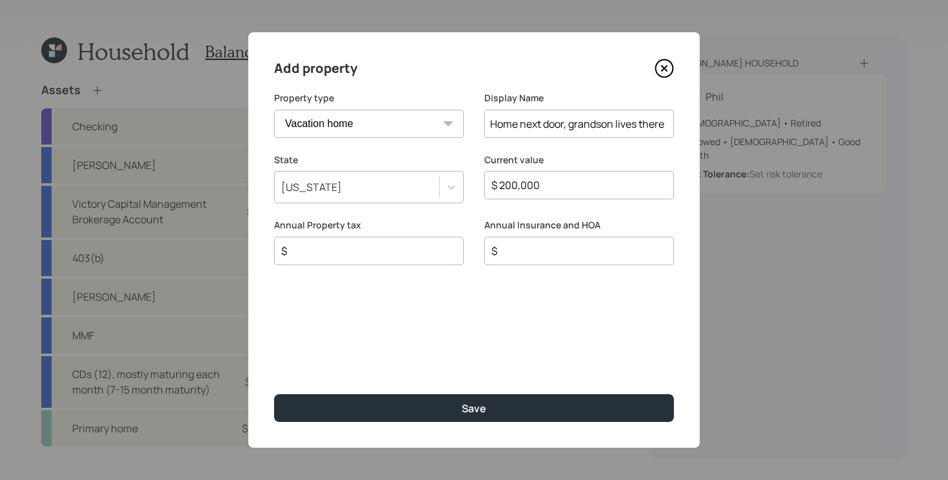
click at [274, 394] on button "Save" at bounding box center [474, 408] width 400 height 28
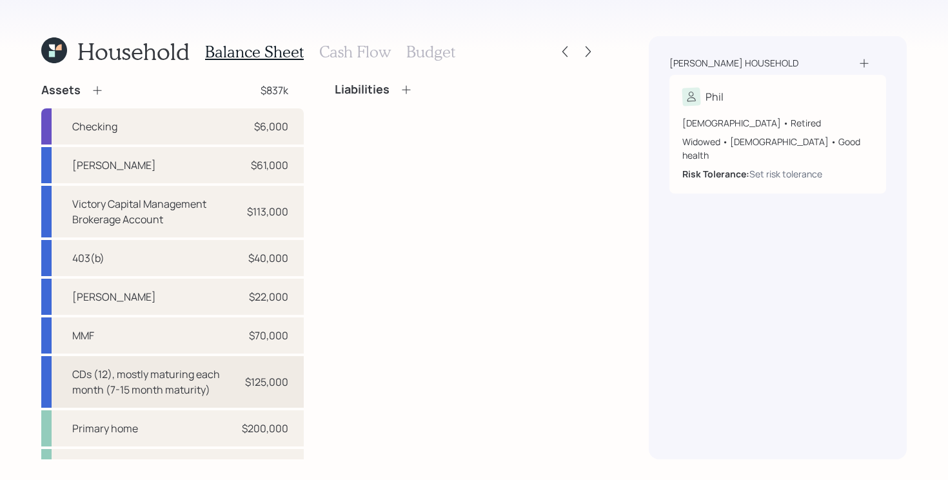
scroll to position [41, 0]
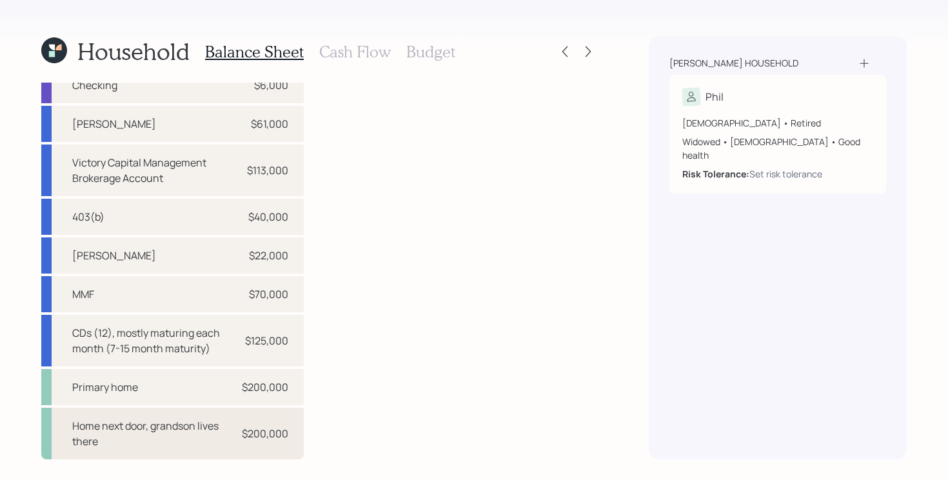
click at [203, 424] on div "Home next door, grandson lives there" at bounding box center [153, 433] width 162 height 31
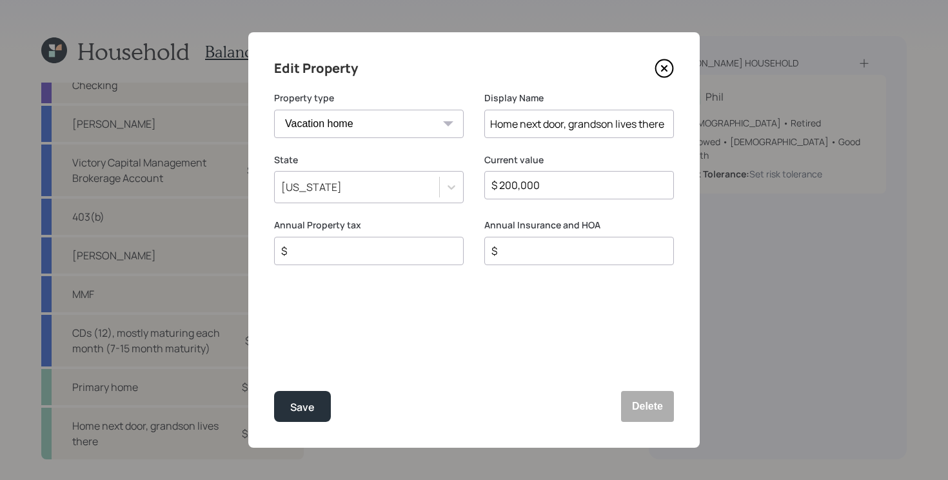
click at [394, 245] on input "$" at bounding box center [364, 250] width 168 height 15
type input "$ 900"
click at [274, 391] on button "Save" at bounding box center [302, 406] width 57 height 31
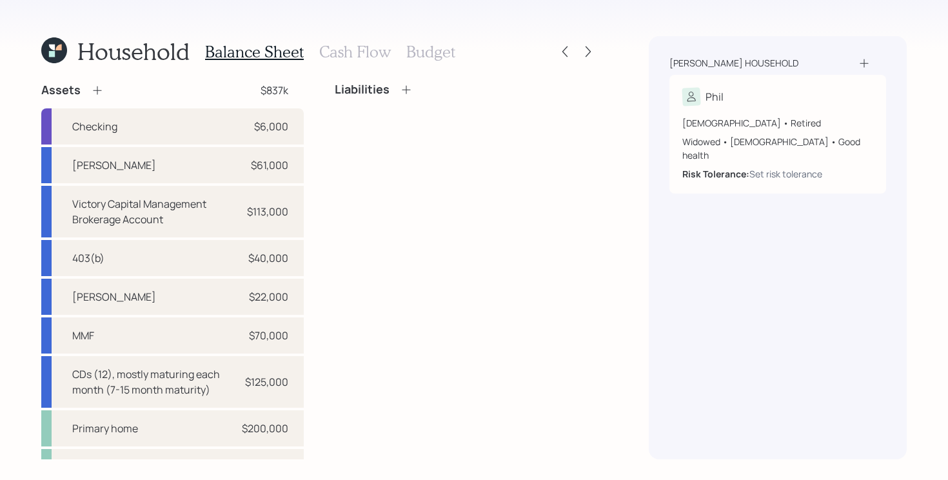
scroll to position [3, 0]
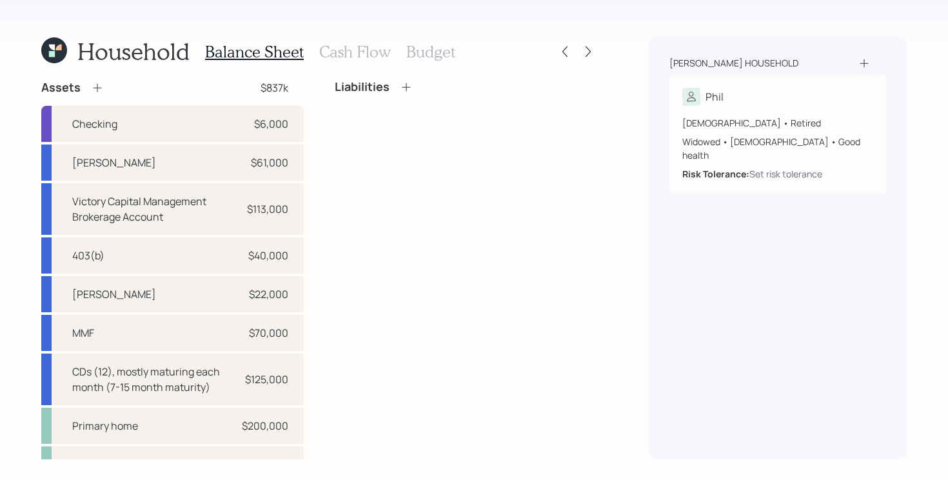
click at [354, 59] on h3 "Cash Flow" at bounding box center [355, 52] width 72 height 19
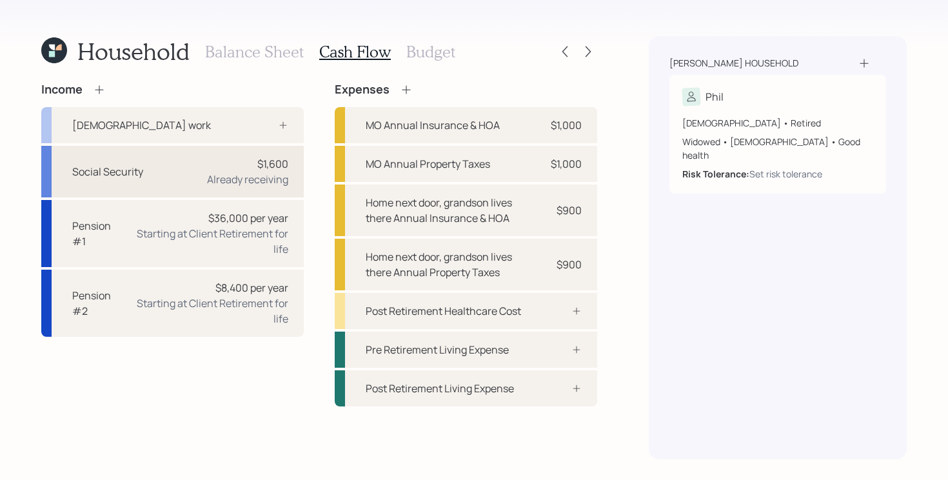
click at [268, 175] on div "Already receiving" at bounding box center [247, 179] width 81 height 15
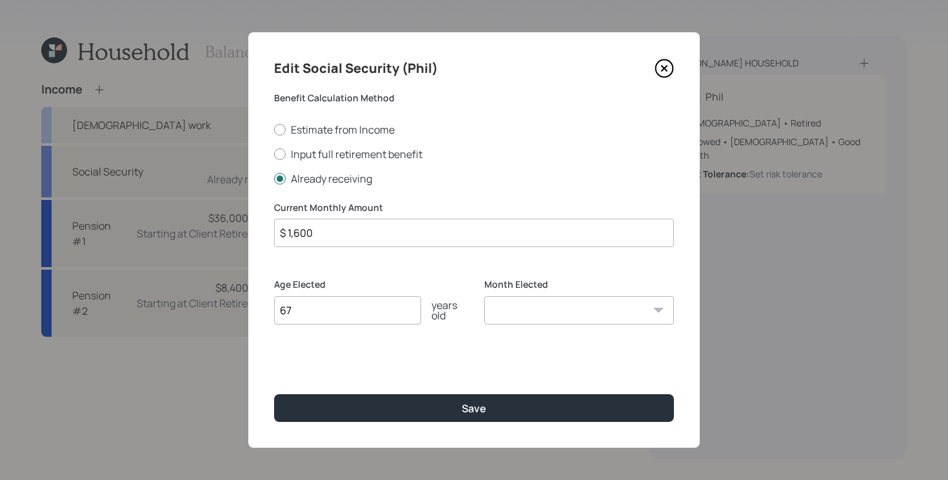
click at [359, 237] on input "$ 1,600" at bounding box center [474, 233] width 400 height 28
type input "$ 1,900"
click at [274, 394] on button "Save" at bounding box center [474, 408] width 400 height 28
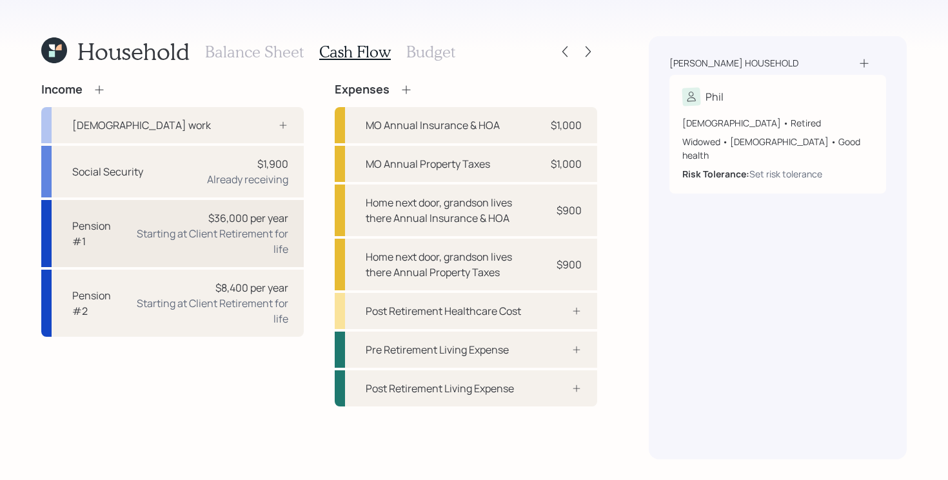
click at [224, 235] on div "Starting at Client Retirement for life" at bounding box center [210, 241] width 155 height 31
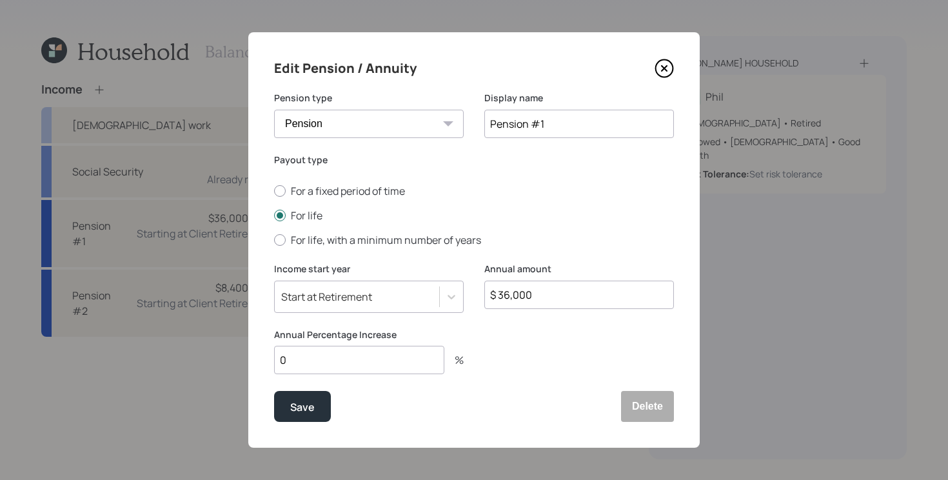
click at [559, 287] on input "$ 36,000" at bounding box center [579, 294] width 190 height 28
type input "$ 40,800"
click at [274, 391] on button "Save" at bounding box center [302, 406] width 57 height 31
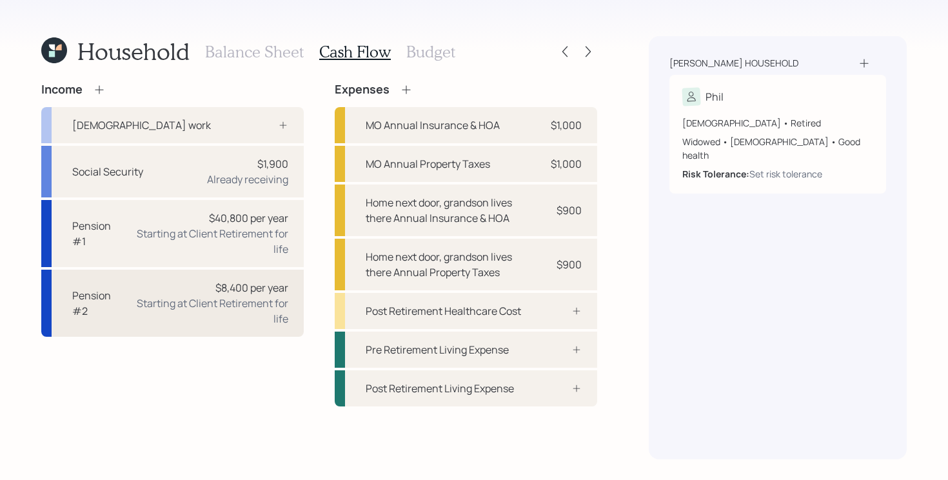
click at [223, 309] on div "Starting at Client Retirement for life" at bounding box center [211, 310] width 154 height 31
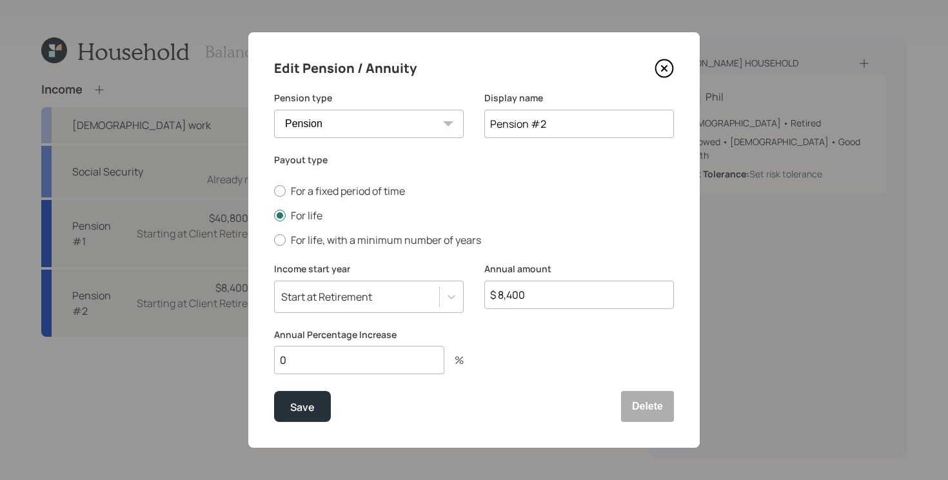
click at [558, 290] on input "$ 8,400" at bounding box center [579, 294] width 190 height 28
type input "$ 10,000"
type input "3"
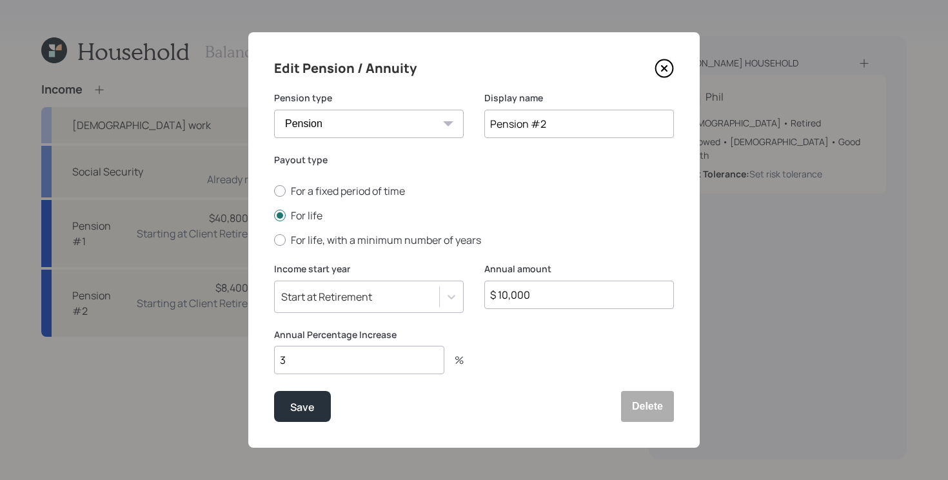
click at [274, 391] on button "Save" at bounding box center [302, 406] width 57 height 31
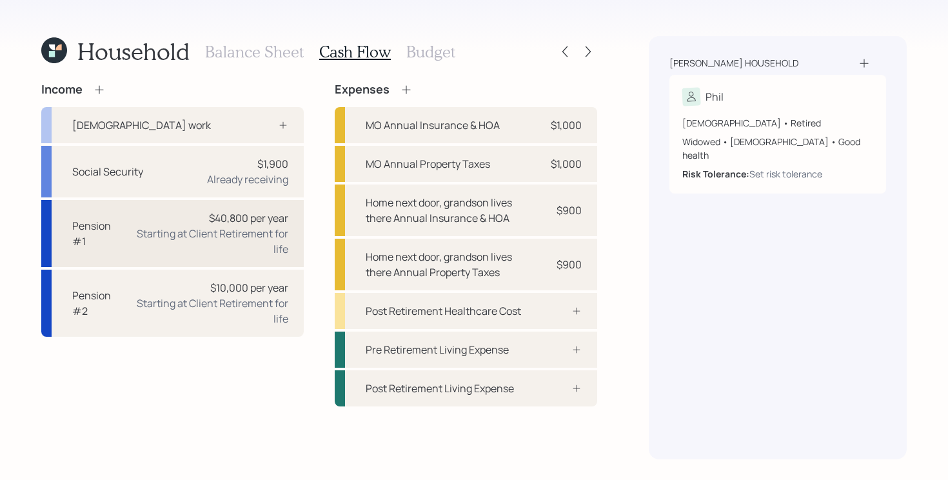
click at [199, 220] on div "$40,800 per year Starting at Client Retirement for life" at bounding box center [210, 233] width 155 height 46
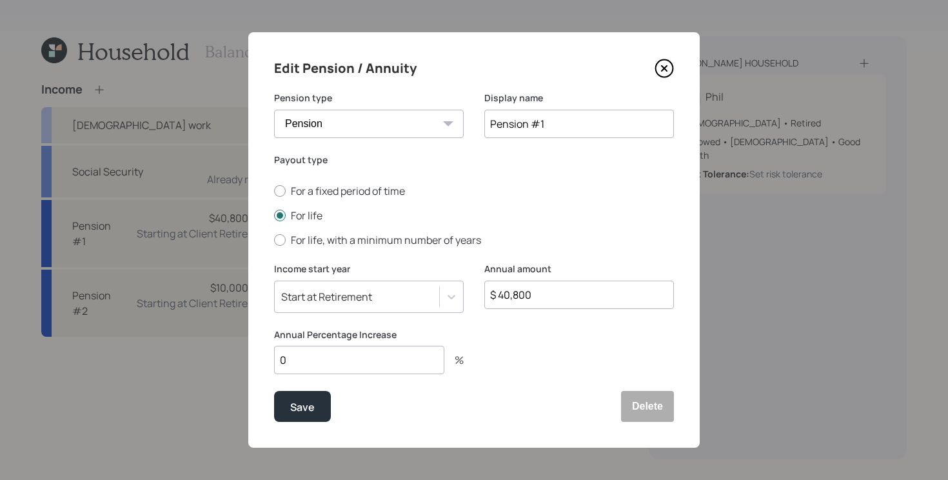
click at [330, 358] on input "0" at bounding box center [359, 360] width 170 height 28
type input "3"
click at [293, 408] on div "Save" at bounding box center [302, 406] width 25 height 17
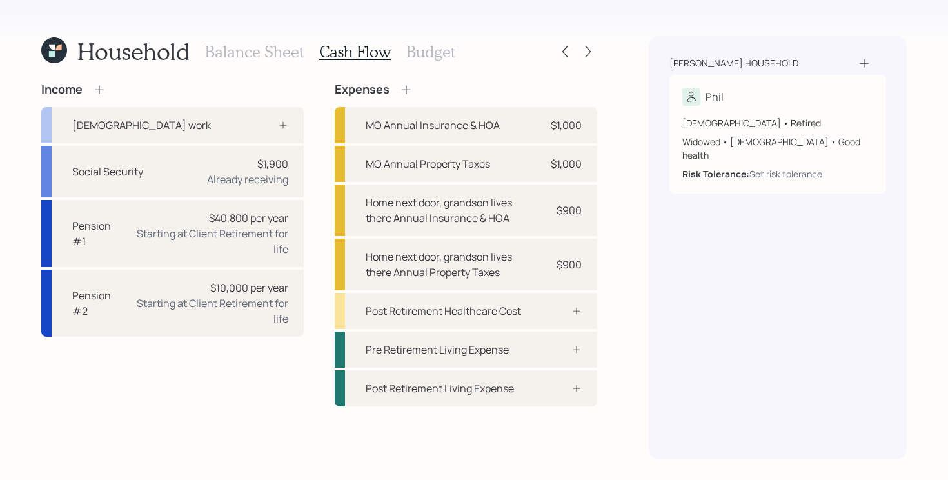
click at [99, 88] on icon at bounding box center [99, 89] width 13 height 13
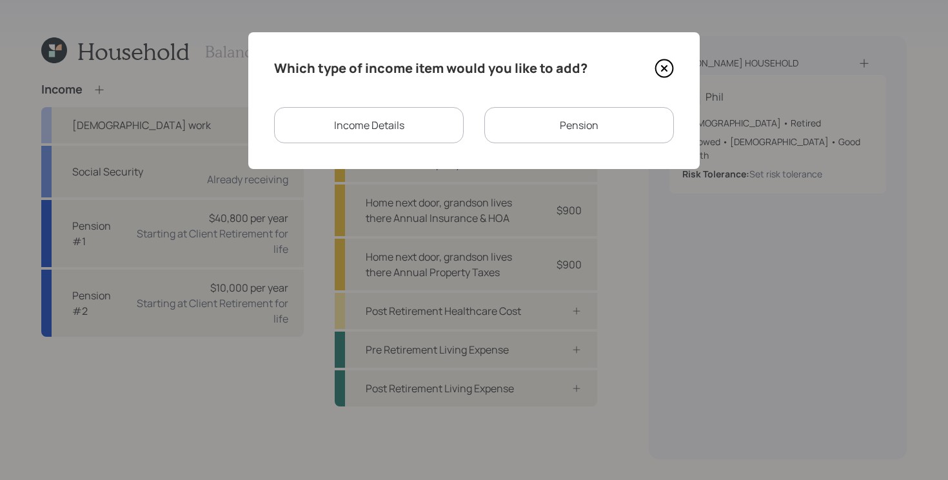
click at [333, 130] on div "Income Details" at bounding box center [369, 125] width 190 height 36
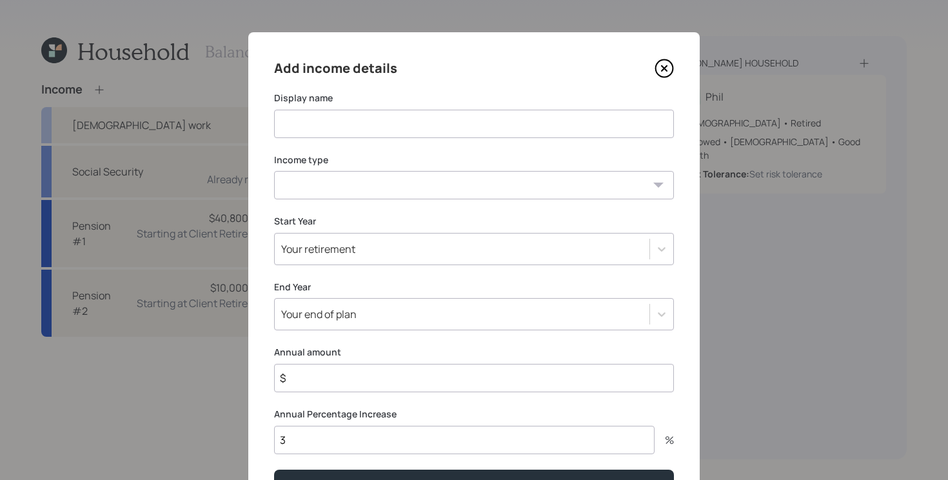
click at [430, 121] on input at bounding box center [474, 124] width 400 height 28
type input "VA Disability"
select select "other"
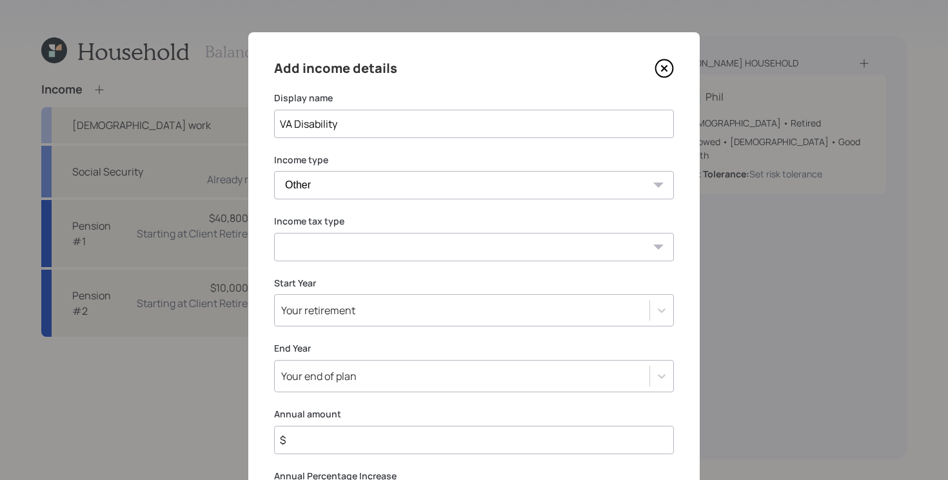
select select "tax_free"
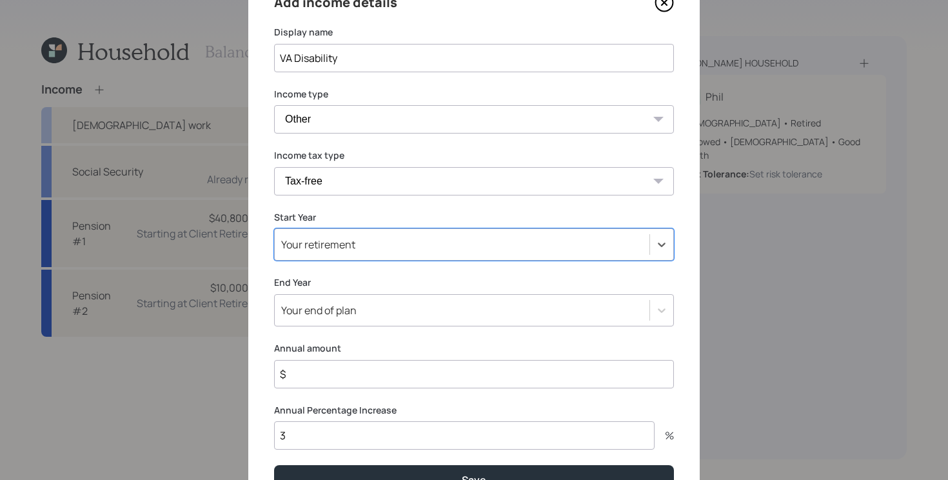
scroll to position [68, 0]
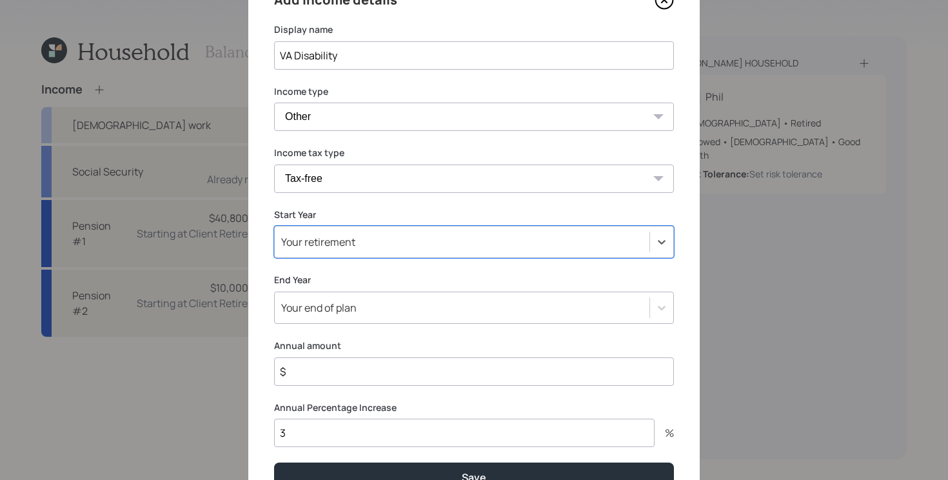
click at [424, 375] on input "$" at bounding box center [474, 371] width 400 height 28
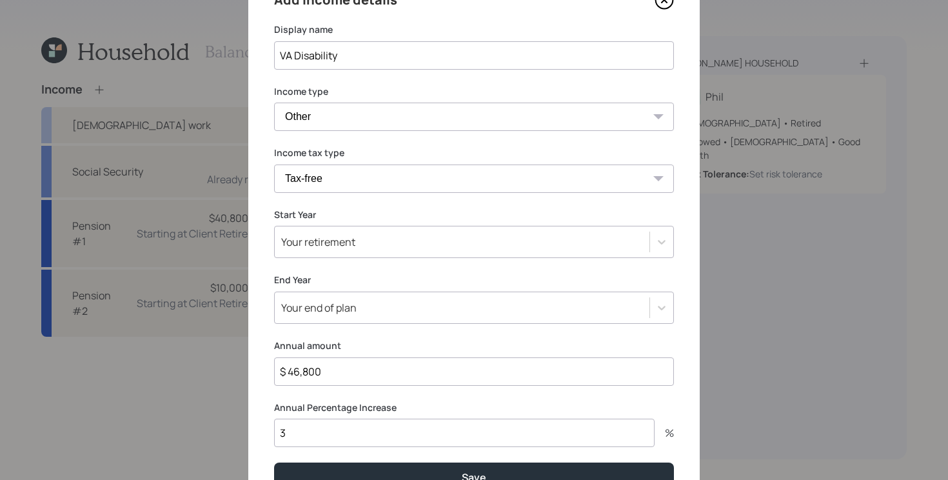
type input "$ 46,800"
click at [409, 250] on div "Your retirement" at bounding box center [462, 242] width 375 height 22
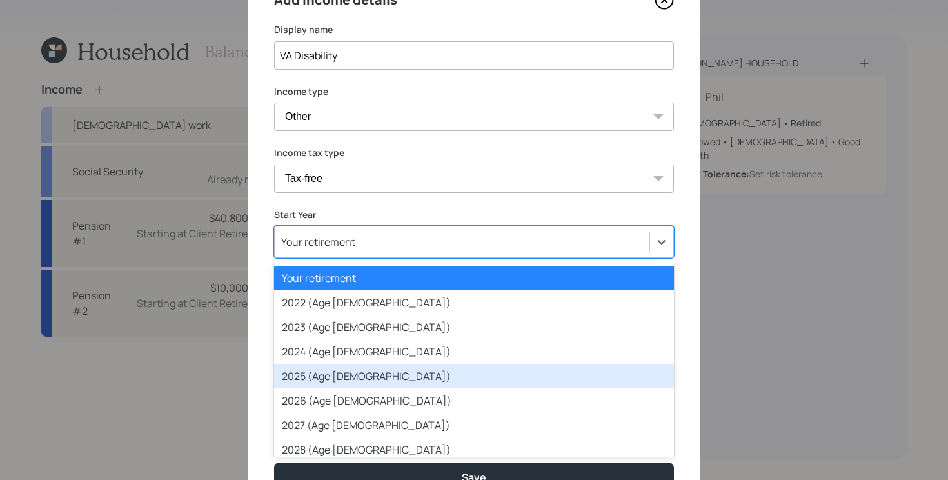
click at [357, 372] on div "2025 (Age [DEMOGRAPHIC_DATA])" at bounding box center [474, 376] width 400 height 25
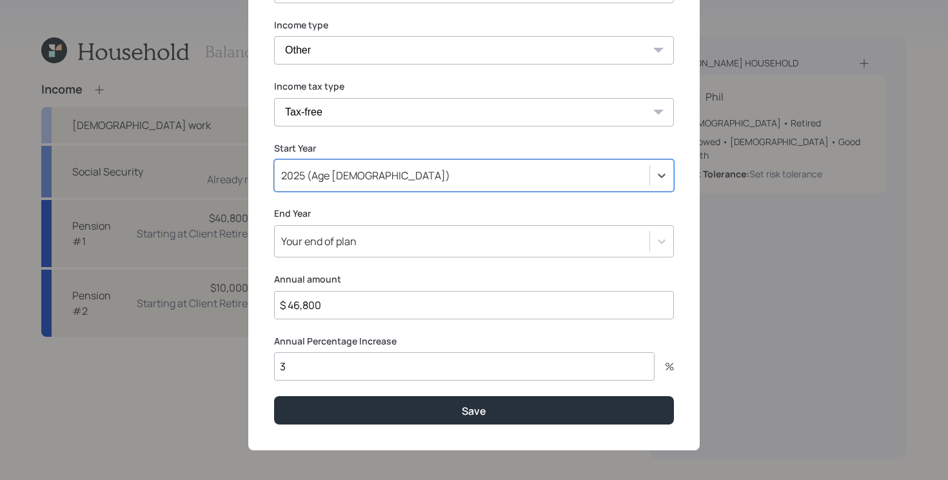
scroll to position [133, 0]
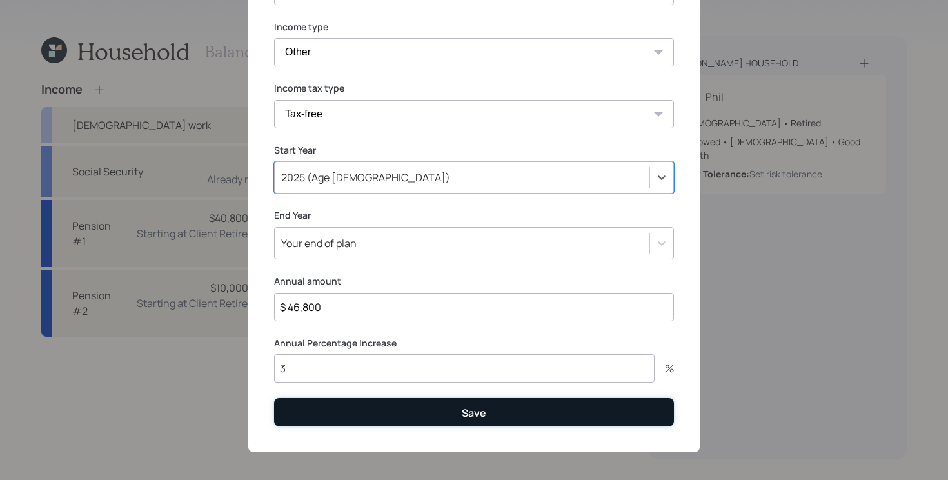
click at [418, 406] on button "Save" at bounding box center [474, 412] width 400 height 28
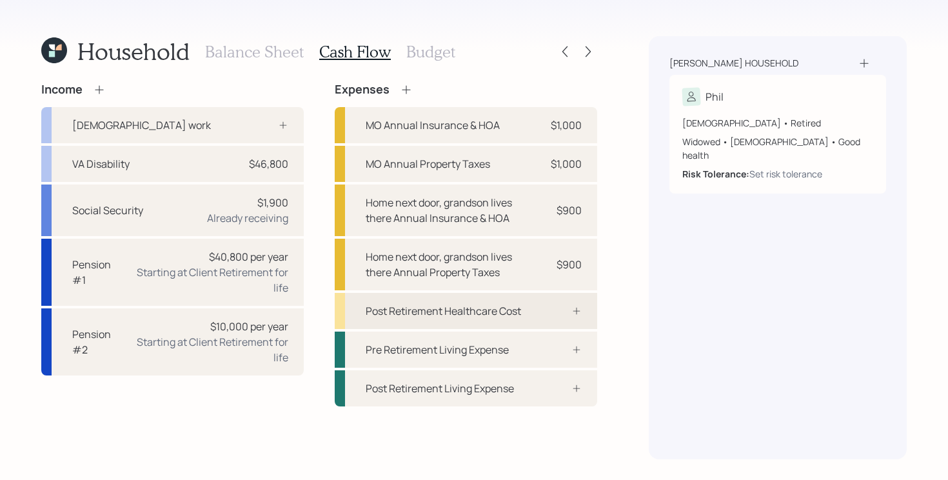
click at [514, 319] on div "Post Retirement Healthcare Cost" at bounding box center [466, 311] width 262 height 36
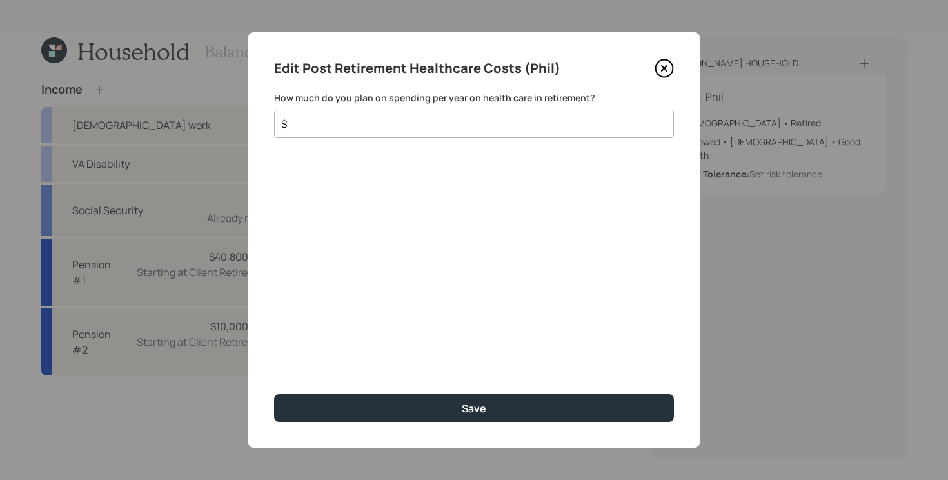
click at [565, 117] on input "$" at bounding box center [469, 123] width 378 height 15
type input "$ 2,220"
click at [274, 394] on button "Save" at bounding box center [474, 408] width 400 height 28
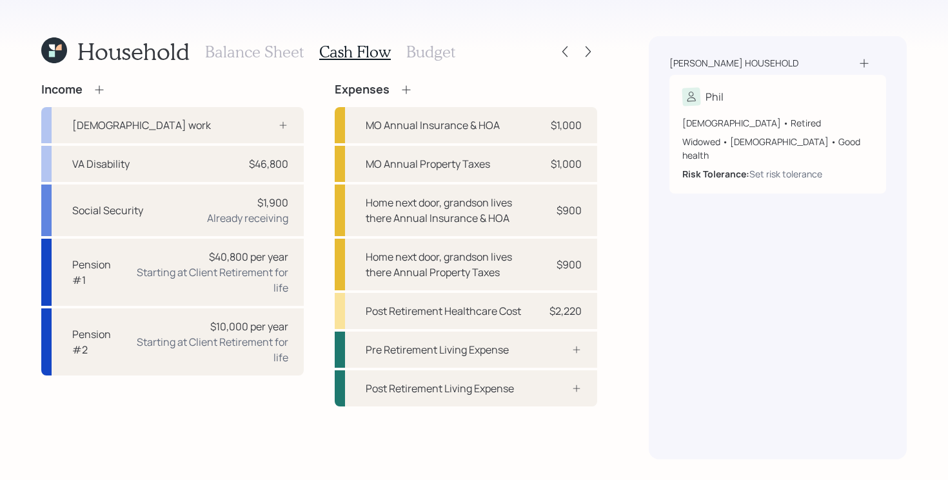
click at [624, 262] on div "Household Balance Sheet Cash Flow Budget Income [DEMOGRAPHIC_DATA] work VA Disa…" at bounding box center [474, 240] width 948 height 480
click at [430, 51] on h3 "Budget" at bounding box center [430, 52] width 49 height 19
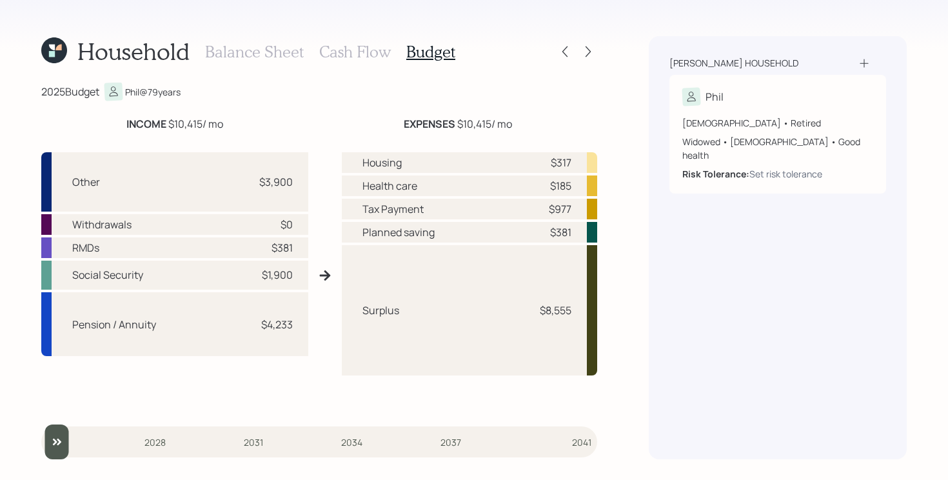
click at [349, 43] on h3 "Cash Flow" at bounding box center [355, 52] width 72 height 19
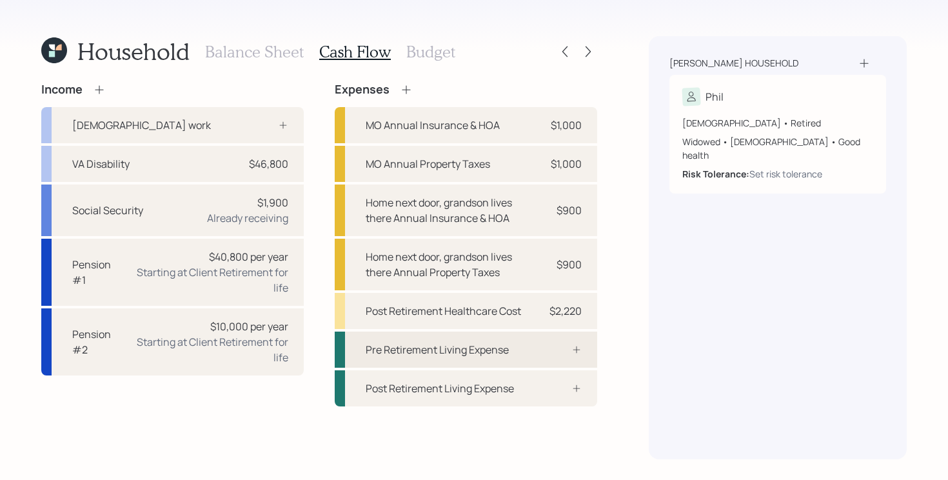
click at [523, 339] on div "Pre Retirement Living Expense" at bounding box center [466, 349] width 262 height 36
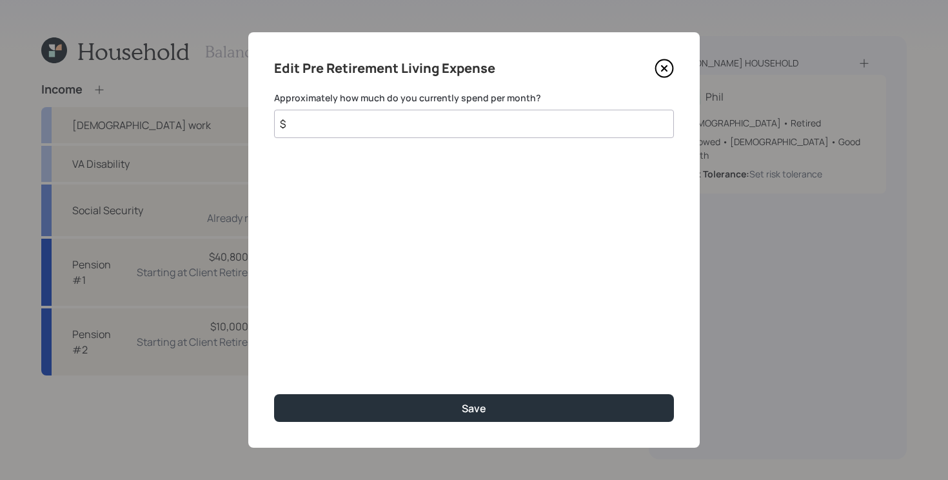
click at [443, 128] on input "$" at bounding box center [474, 124] width 400 height 28
type input "$ 5,500"
click at [274, 394] on button "Save" at bounding box center [474, 408] width 400 height 28
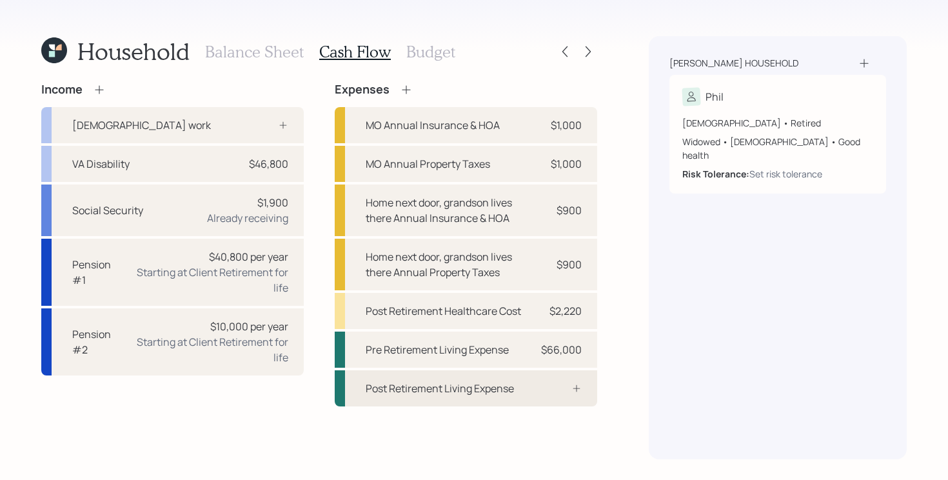
click at [455, 391] on div "Post Retirement Living Expense" at bounding box center [440, 387] width 148 height 15
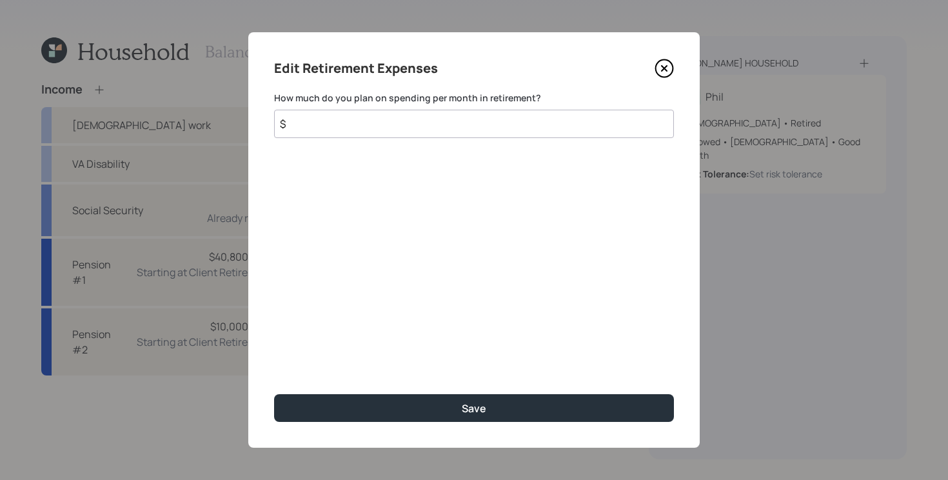
click at [449, 124] on input "$" at bounding box center [474, 124] width 400 height 28
type input "$ 5,500"
click at [274, 394] on button "Save" at bounding box center [474, 408] width 400 height 28
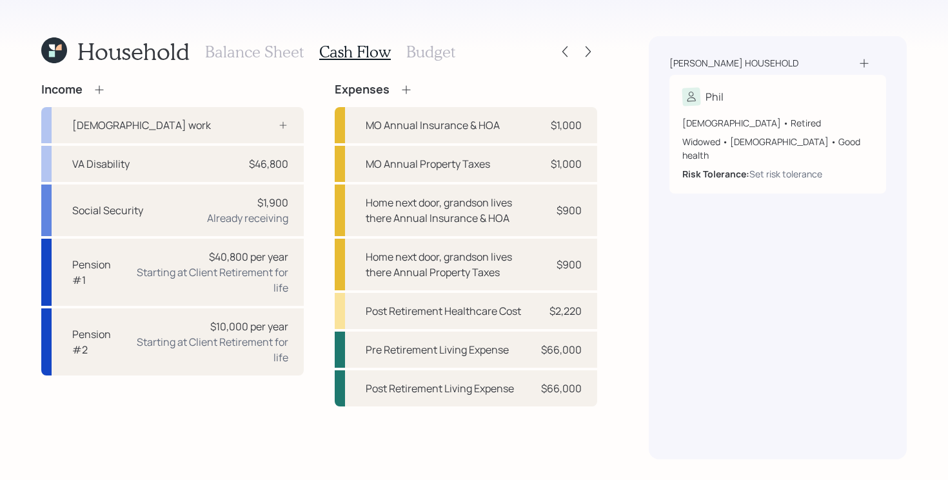
click at [233, 48] on h3 "Balance Sheet" at bounding box center [254, 52] width 99 height 19
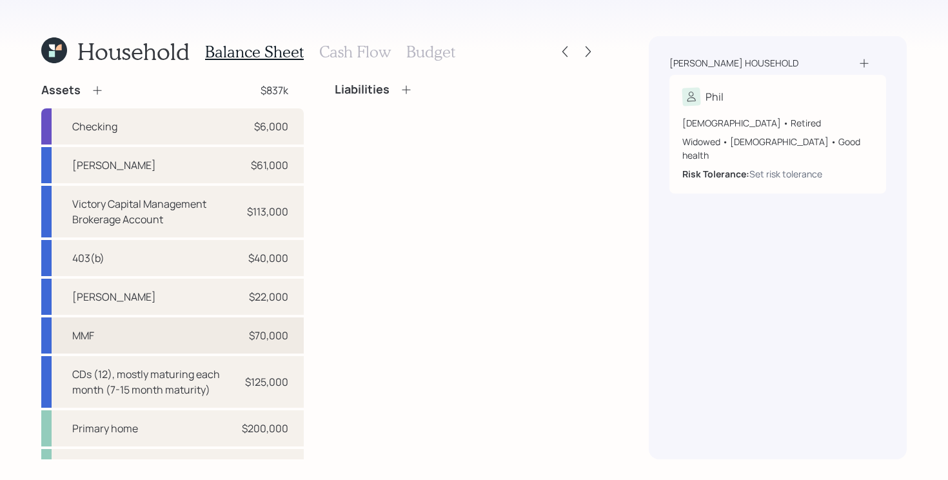
click at [210, 328] on div "MMF $70,000" at bounding box center [172, 335] width 262 height 36
select select "taxable"
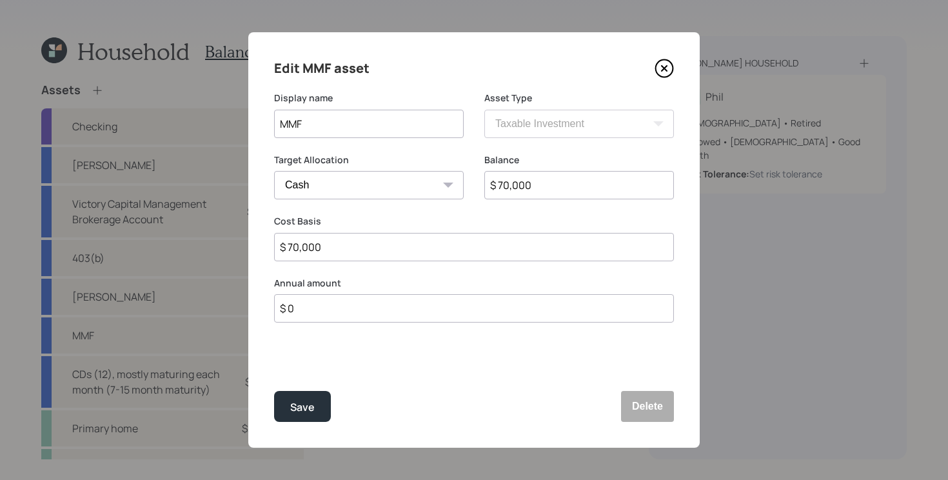
click at [449, 306] on input "$ 0" at bounding box center [474, 308] width 400 height 28
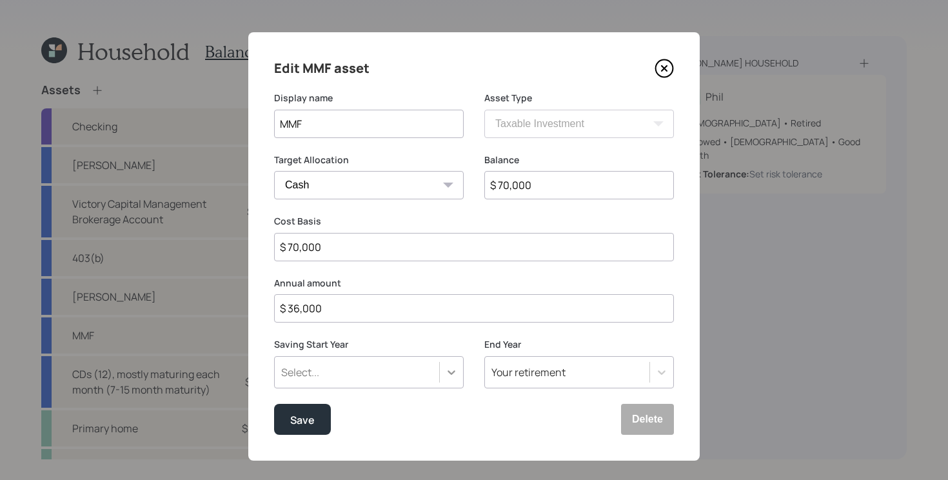
type input "$ 36,000"
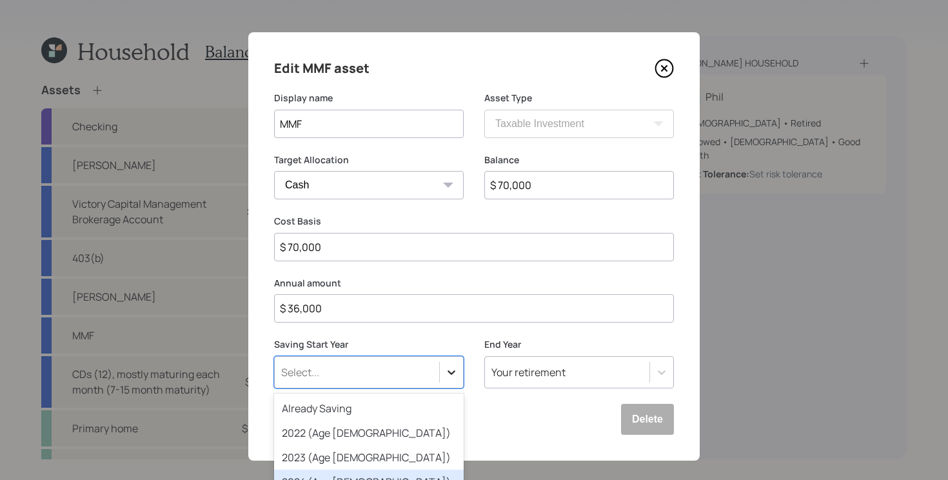
scroll to position [107, 0]
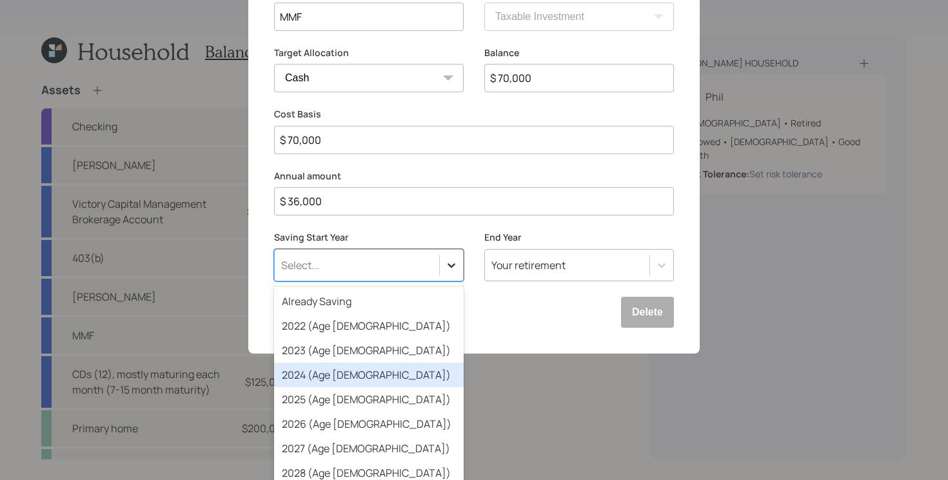
click at [453, 281] on div "option 2024 (Age [DEMOGRAPHIC_DATA]) focused, 4 of 79. 79 results available. Us…" at bounding box center [369, 265] width 190 height 32
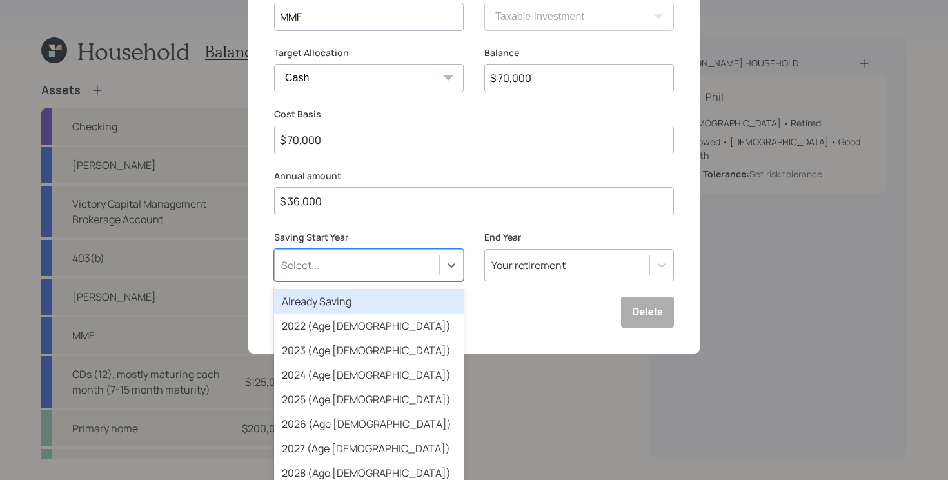
click at [397, 300] on div "Already Saving" at bounding box center [369, 301] width 190 height 25
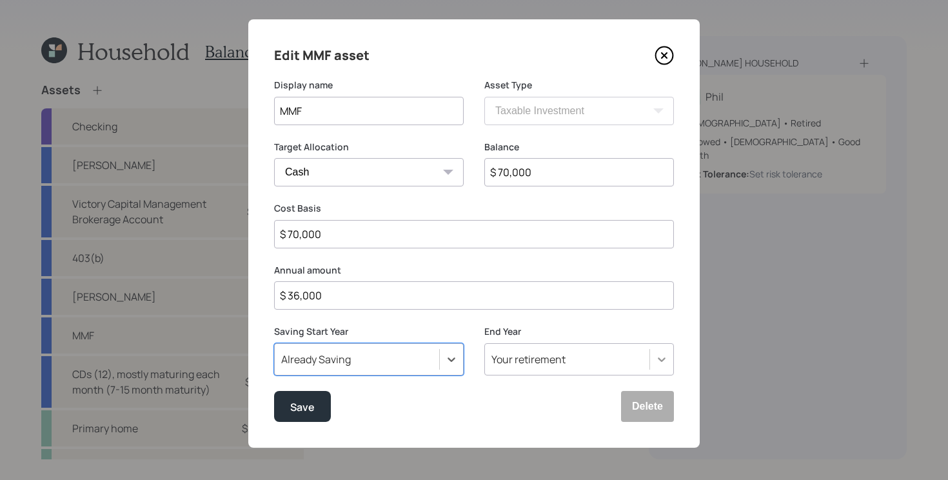
click at [656, 362] on div "Your retirement" at bounding box center [579, 359] width 190 height 32
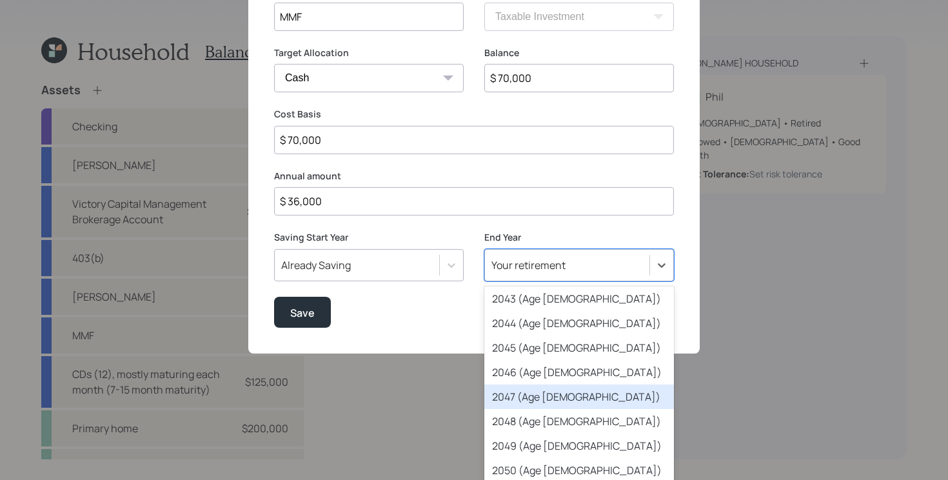
scroll to position [482, 0]
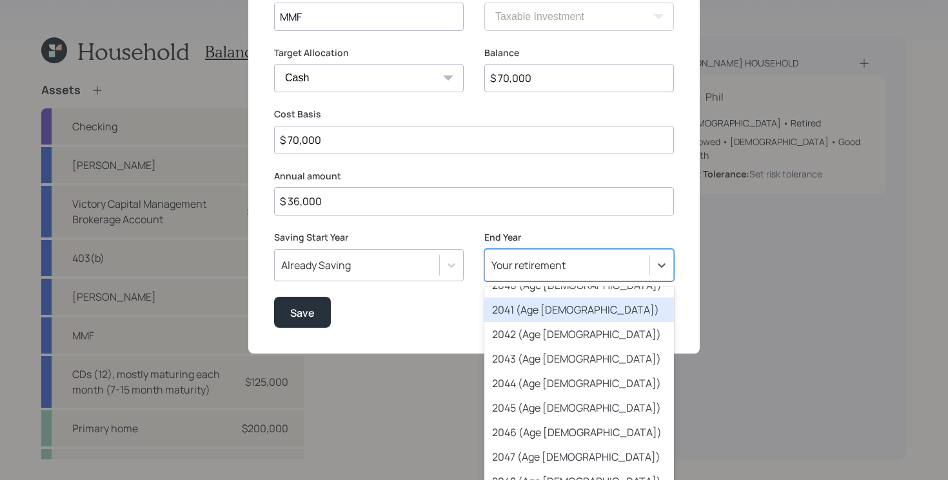
click at [580, 311] on div "2041 (Age [DEMOGRAPHIC_DATA])" at bounding box center [579, 309] width 190 height 25
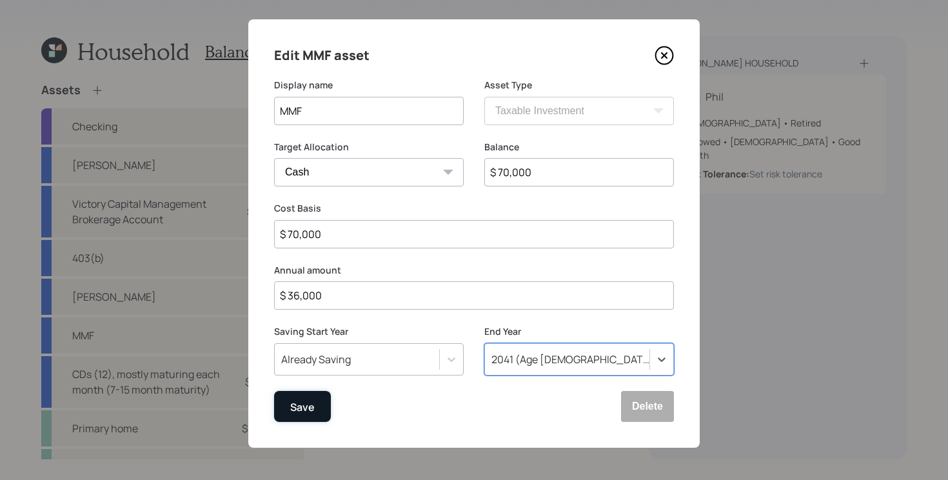
click at [306, 411] on div "Save" at bounding box center [302, 406] width 25 height 17
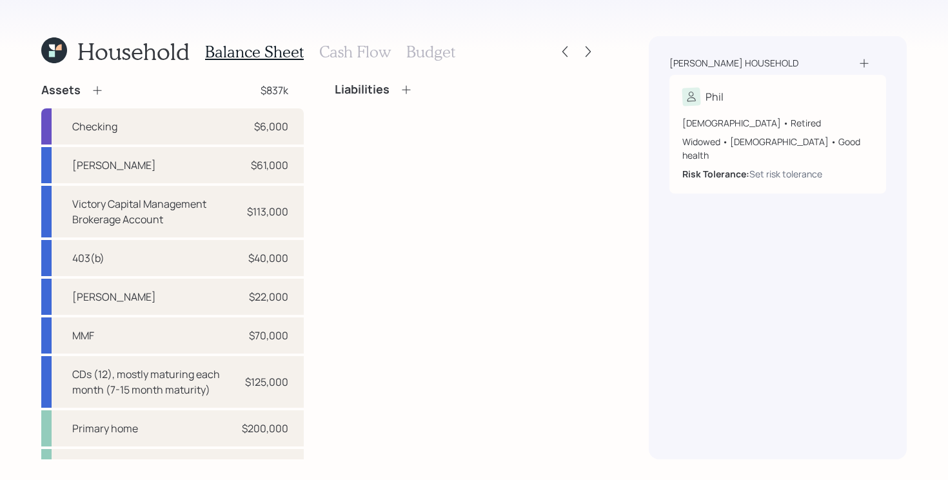
click at [353, 48] on h3 "Cash Flow" at bounding box center [355, 52] width 72 height 19
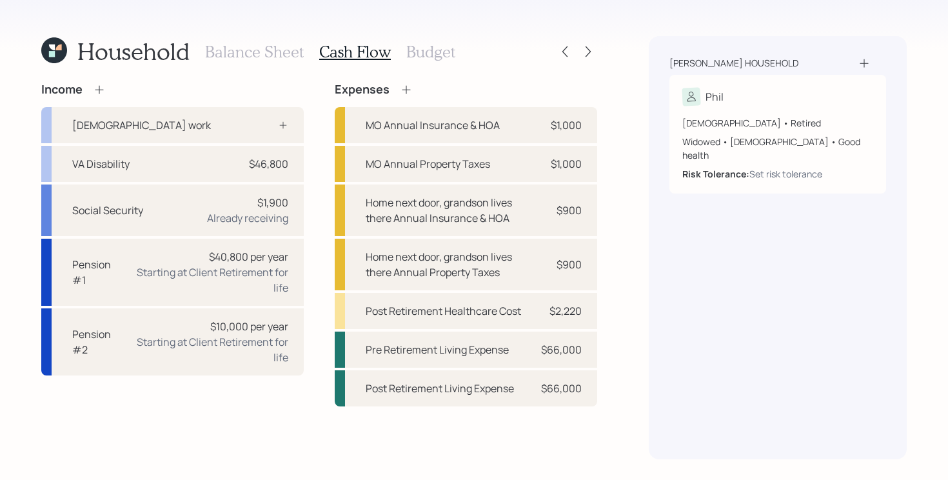
click at [618, 249] on div "Household Balance Sheet Cash Flow Budget Income [DEMOGRAPHIC_DATA] work VA Disa…" at bounding box center [474, 240] width 948 height 480
click at [591, 54] on icon at bounding box center [588, 51] width 13 height 13
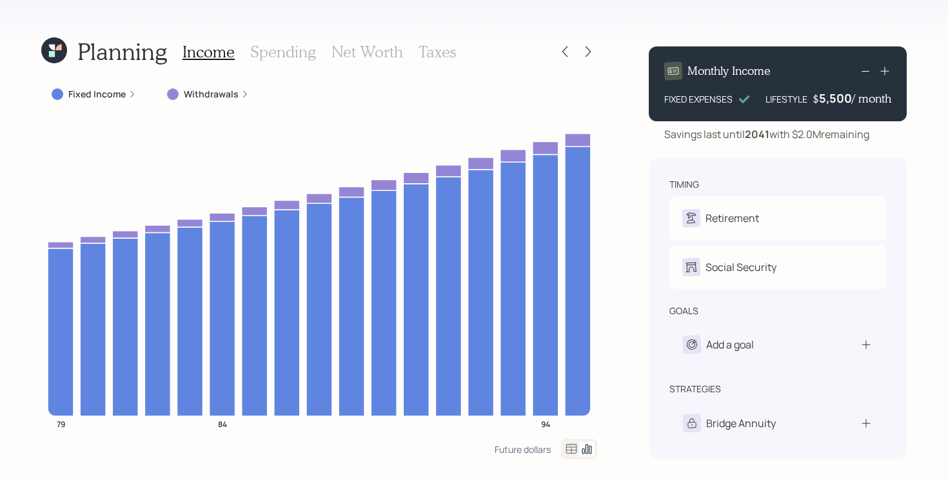
click at [203, 92] on label "Withdrawals" at bounding box center [211, 94] width 55 height 13
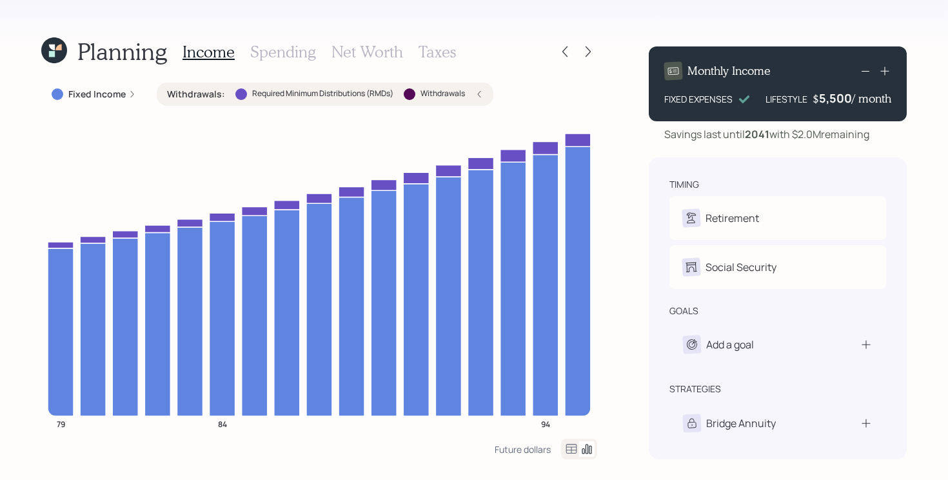
click at [203, 92] on label "Withdrawals :" at bounding box center [196, 94] width 58 height 13
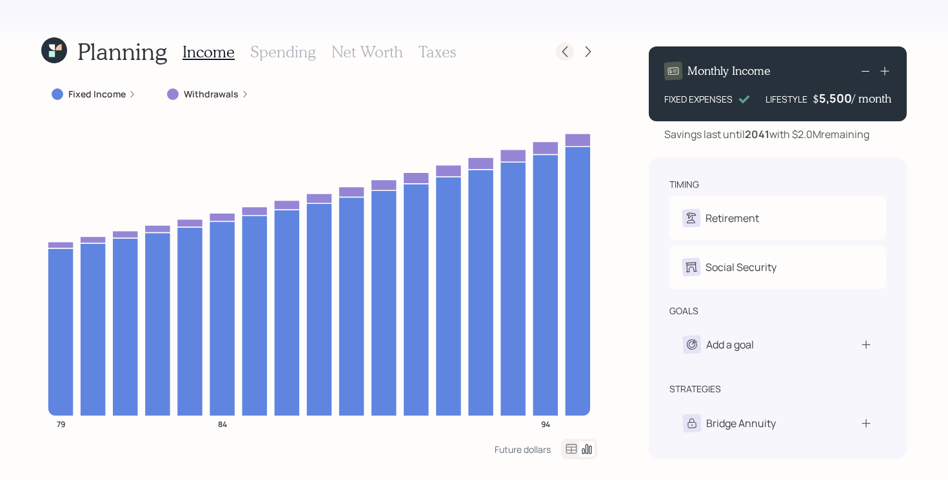
click at [566, 50] on icon at bounding box center [564, 51] width 13 height 13
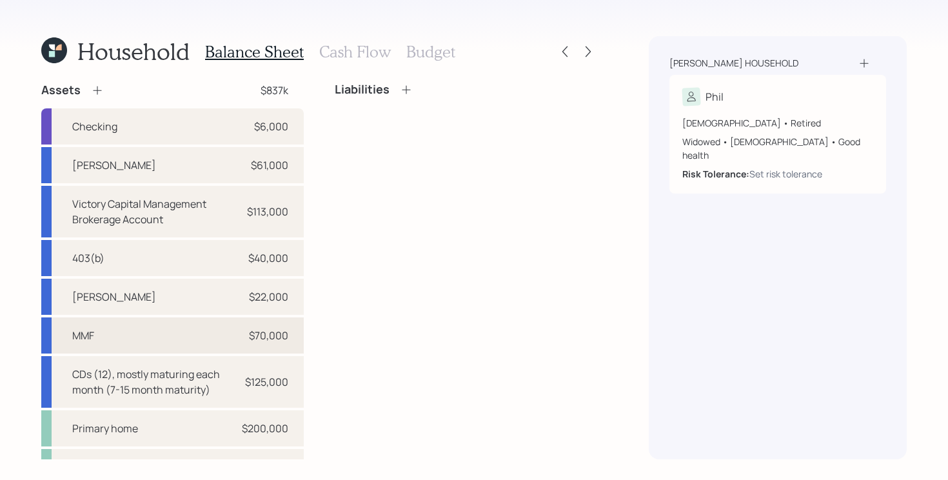
scroll to position [5, 0]
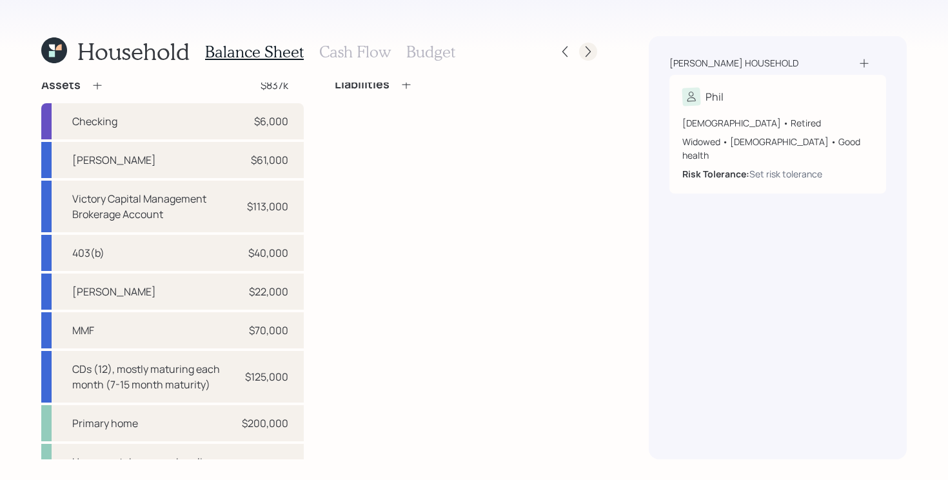
click at [589, 48] on icon at bounding box center [588, 51] width 13 height 13
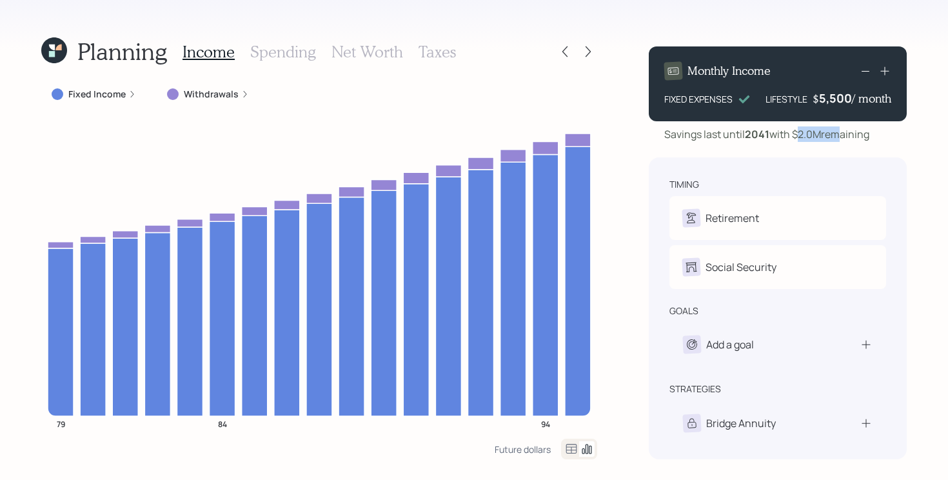
drag, startPoint x: 799, startPoint y: 136, endPoint x: 833, endPoint y: 135, distance: 34.2
click at [833, 135] on div "Savings last until [DATE] with $2.0M remaining" at bounding box center [766, 133] width 205 height 15
click at [821, 165] on div "timing Retirement P Retired Social Security P Receiving goals Add a goal strate…" at bounding box center [778, 308] width 258 height 302
drag, startPoint x: 796, startPoint y: 135, endPoint x: 882, endPoint y: 140, distance: 86.6
click at [883, 140] on div "Savings last until [DATE] with $2.0M remaining" at bounding box center [778, 133] width 258 height 15
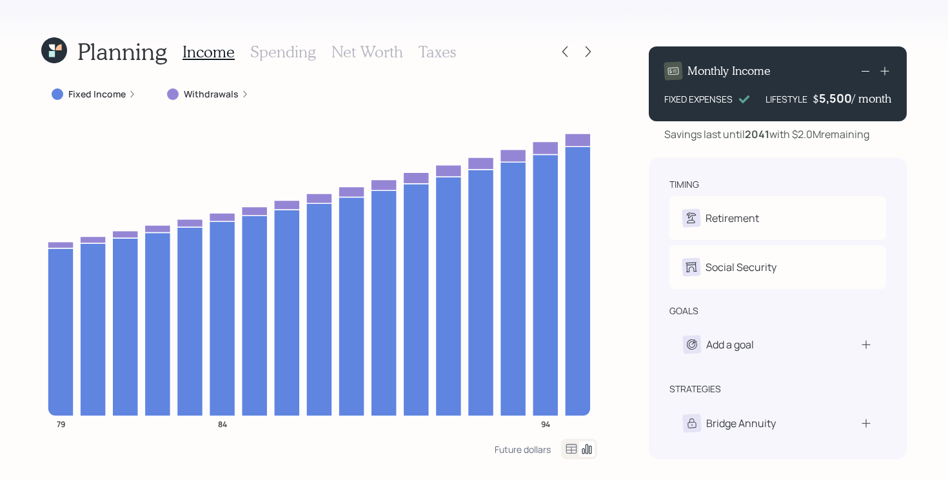
click at [633, 251] on div "Planning Income Spending Net Worth Taxes Fixed Income Withdrawals 79 84 94 Futu…" at bounding box center [474, 240] width 948 height 480
click at [586, 50] on icon at bounding box center [588, 51] width 13 height 13
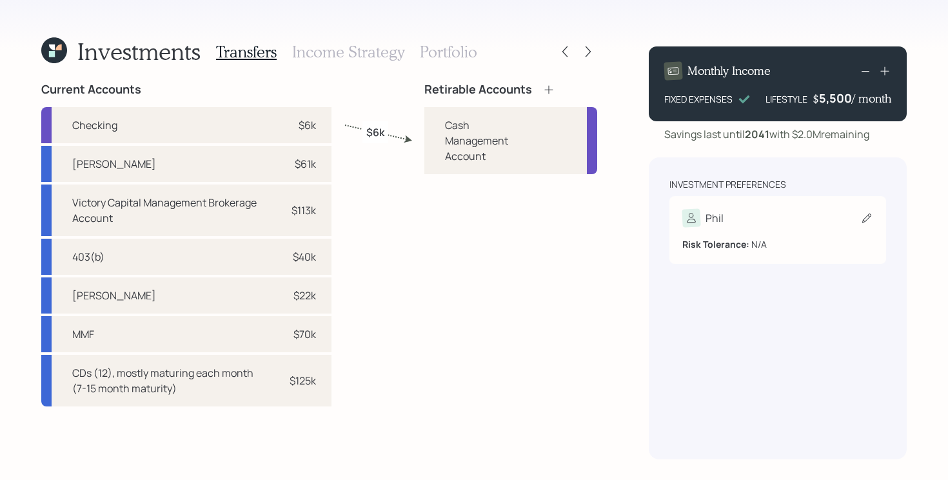
click at [731, 226] on div "Phil" at bounding box center [777, 218] width 191 height 18
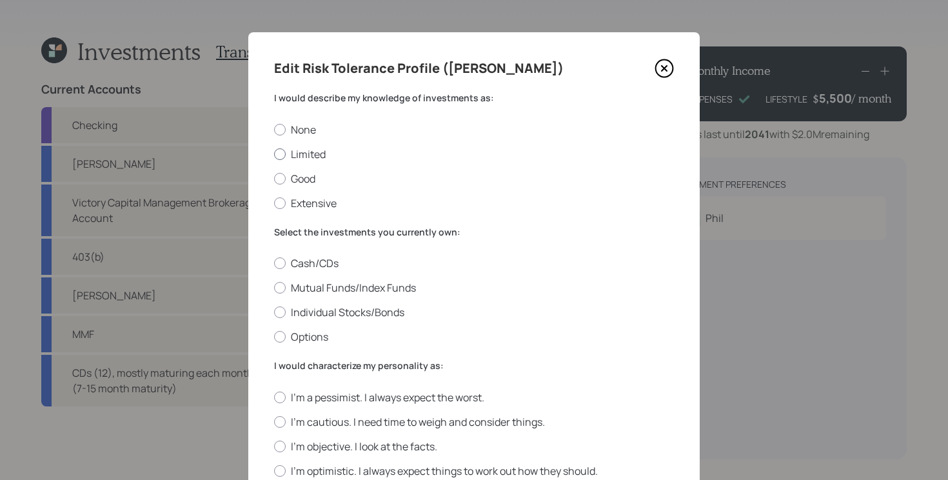
click at [302, 155] on label "Limited" at bounding box center [474, 154] width 400 height 14
click at [274, 154] on input "Limited" at bounding box center [273, 153] width 1 height 1
radio input "true"
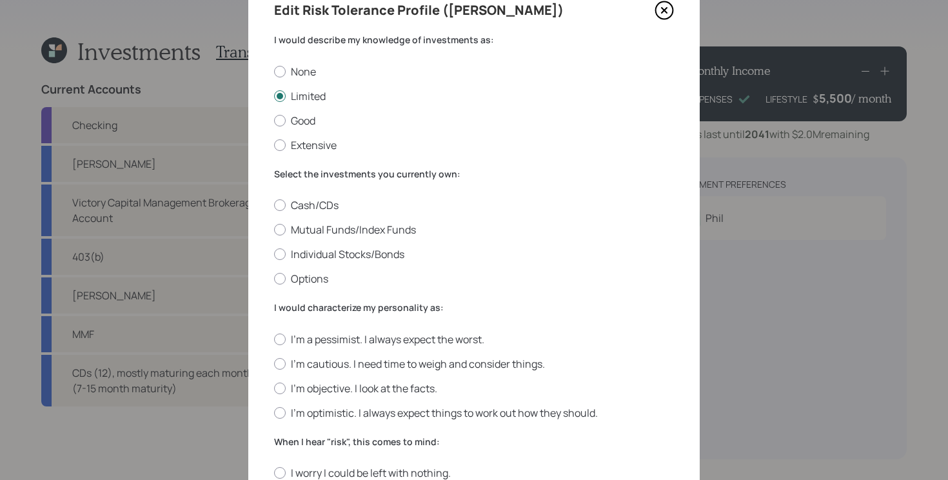
scroll to position [97, 0]
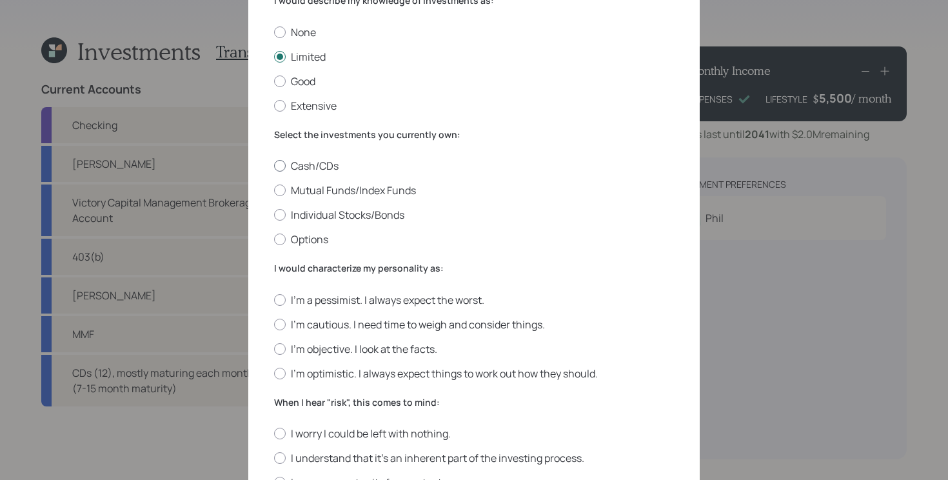
click at [311, 166] on label "Cash/CDs" at bounding box center [474, 166] width 400 height 14
click at [274, 166] on input "Cash/CDs" at bounding box center [273, 166] width 1 height 1
radio input "true"
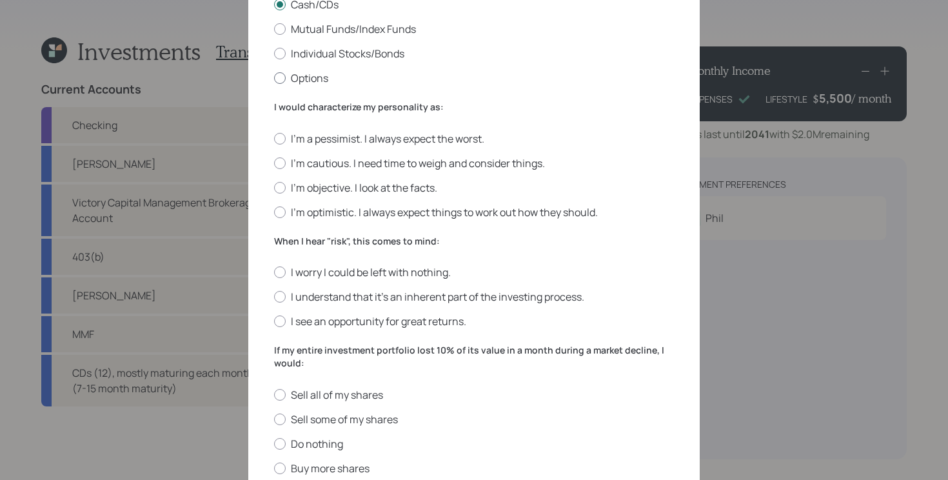
scroll to position [263, 0]
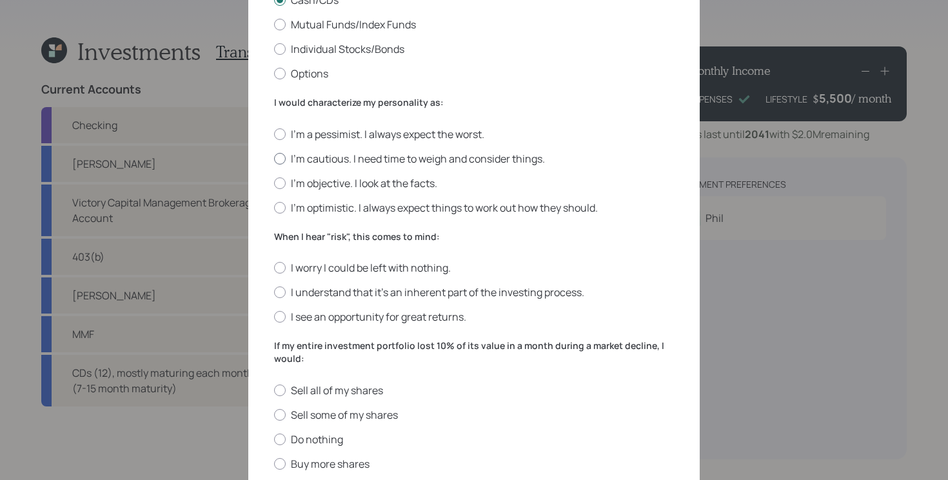
click at [519, 162] on label "I'm cautious. I need time to weigh and consider things." at bounding box center [474, 159] width 400 height 14
click at [274, 159] on input "I'm cautious. I need time to weigh and consider things." at bounding box center [273, 158] width 1 height 1
radio input "true"
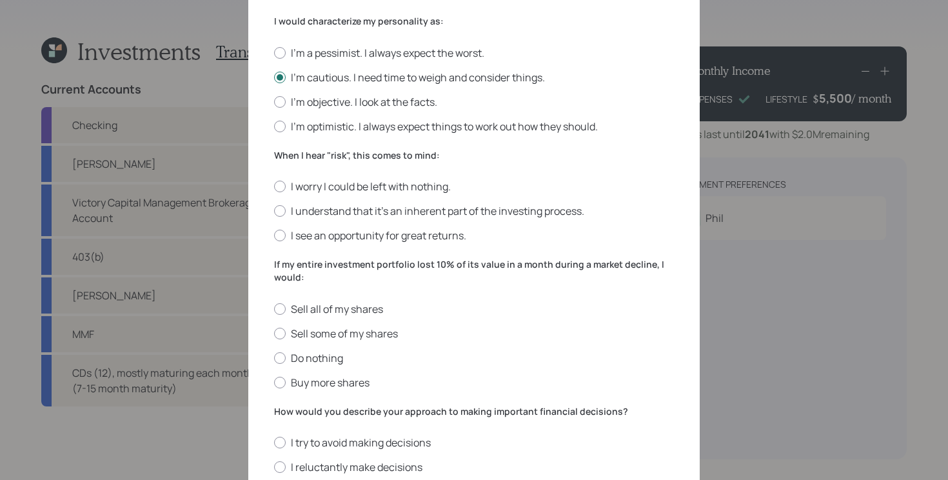
scroll to position [346, 0]
click at [442, 213] on label "I understand that it’s an inherent part of the investing process." at bounding box center [474, 209] width 400 height 14
click at [274, 210] on input "I understand that it’s an inherent part of the investing process." at bounding box center [273, 210] width 1 height 1
radio input "true"
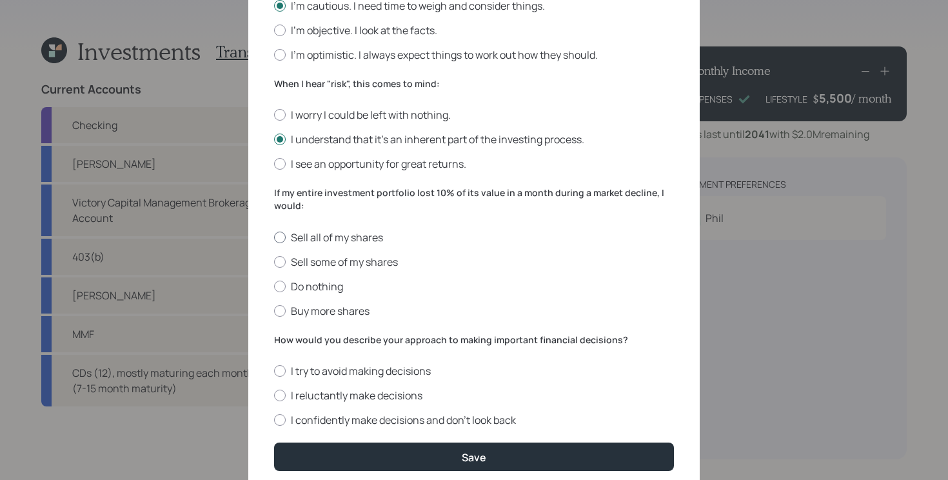
scroll to position [417, 0]
click at [330, 288] on label "Do nothing" at bounding box center [474, 286] width 400 height 14
click at [274, 286] on input "Do nothing" at bounding box center [273, 285] width 1 height 1
radio input "true"
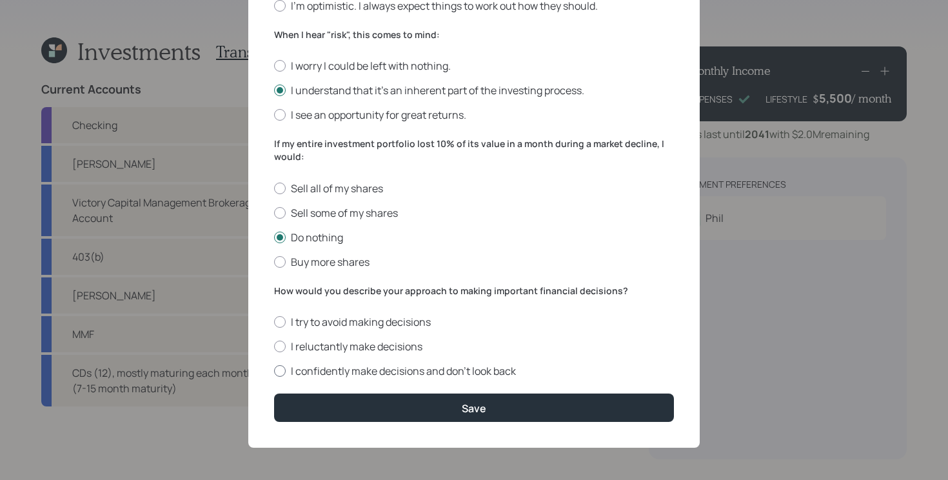
click at [438, 369] on label "I confidently make decisions and don’t look back" at bounding box center [474, 371] width 400 height 14
click at [274, 371] on input "I confidently make decisions and don’t look back" at bounding box center [273, 371] width 1 height 1
radio input "true"
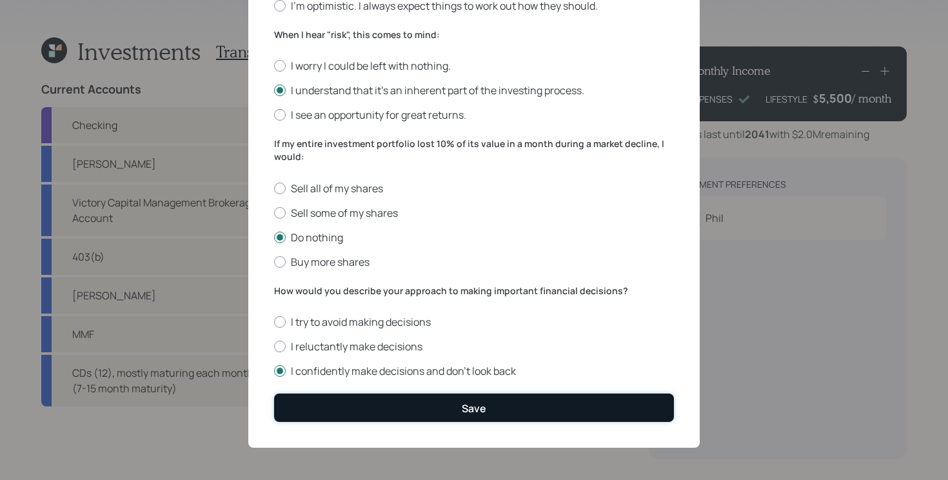
click at [394, 413] on button "Save" at bounding box center [474, 407] width 400 height 28
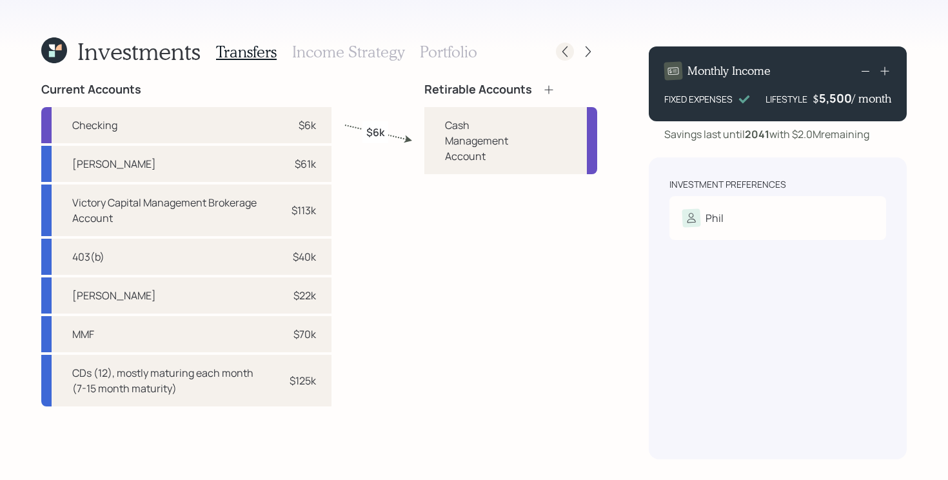
click at [564, 52] on icon at bounding box center [564, 51] width 13 height 13
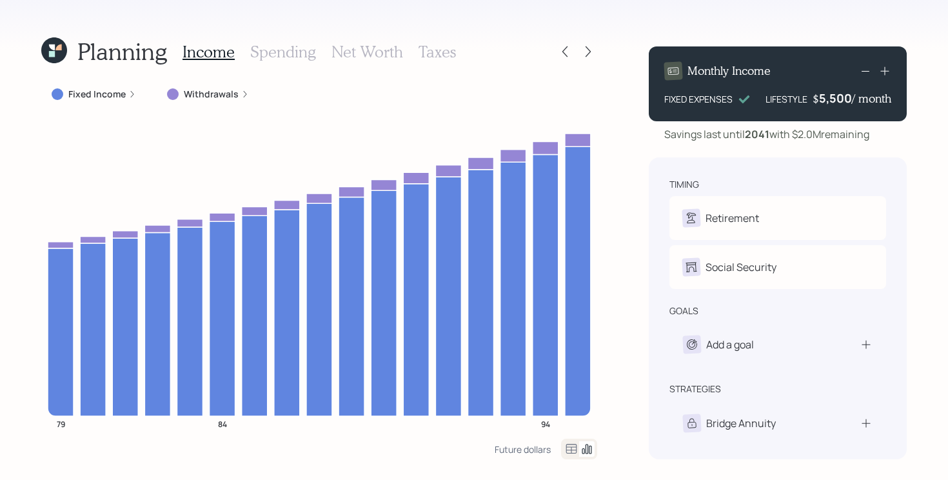
click at [564, 52] on icon at bounding box center [564, 51] width 13 height 13
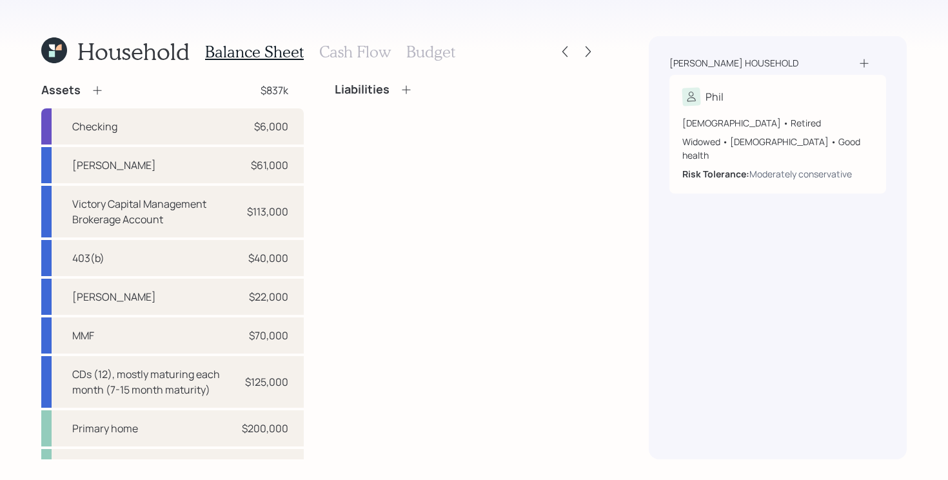
click at [362, 43] on h3 "Cash Flow" at bounding box center [355, 52] width 72 height 19
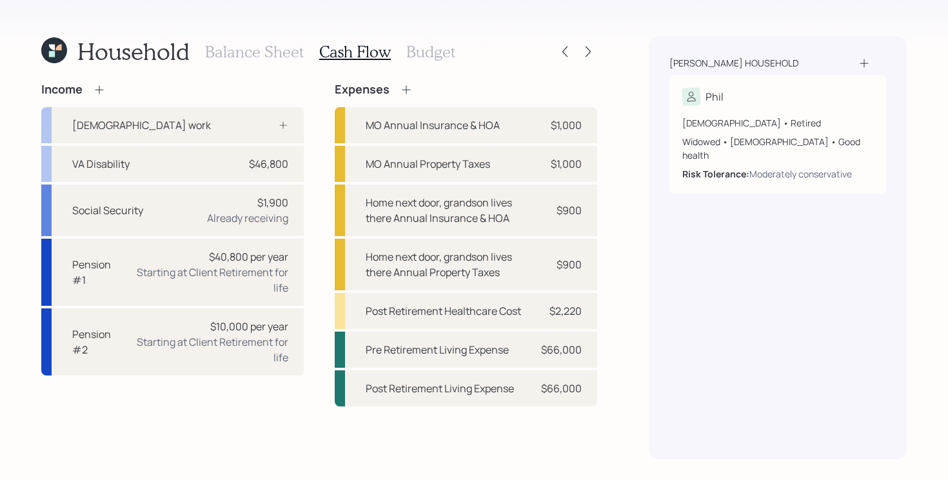
click at [410, 91] on icon at bounding box center [406, 89] width 13 height 13
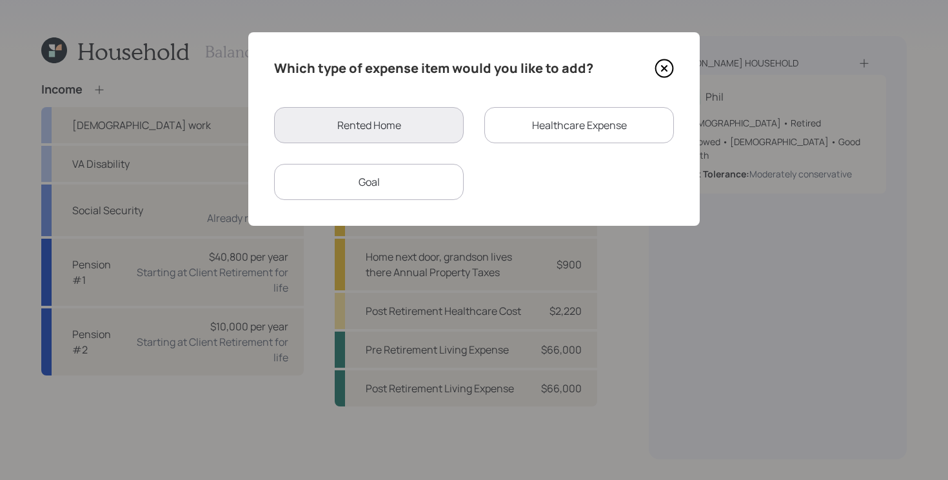
click at [378, 187] on div "Goal" at bounding box center [369, 182] width 190 height 36
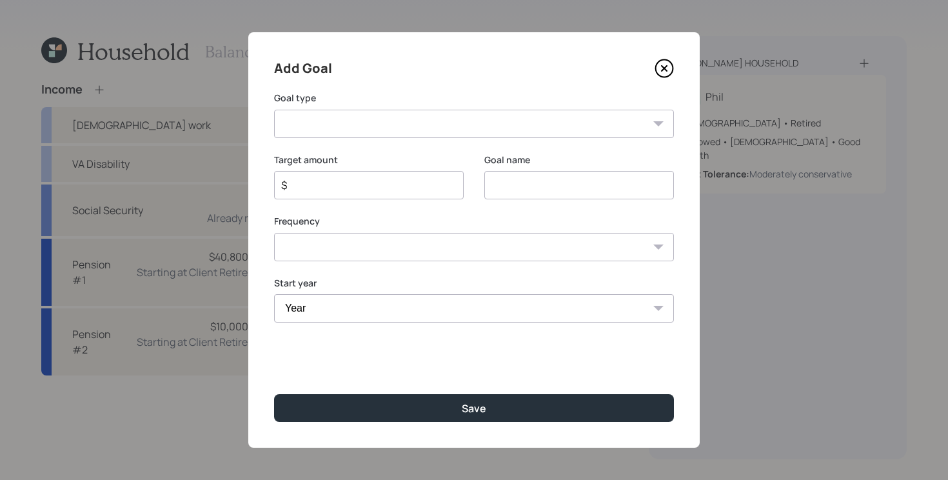
click at [453, 123] on select "Create an emergency fund Donate to charity Purchase a home Make a purchase Supp…" at bounding box center [474, 124] width 400 height 28
select select "other"
click at [274, 110] on select "Create an emergency fund Donate to charity Purchase a home Make a purchase Supp…" at bounding box center [474, 124] width 400 height 28
click at [547, 182] on input "Other" at bounding box center [579, 185] width 190 height 28
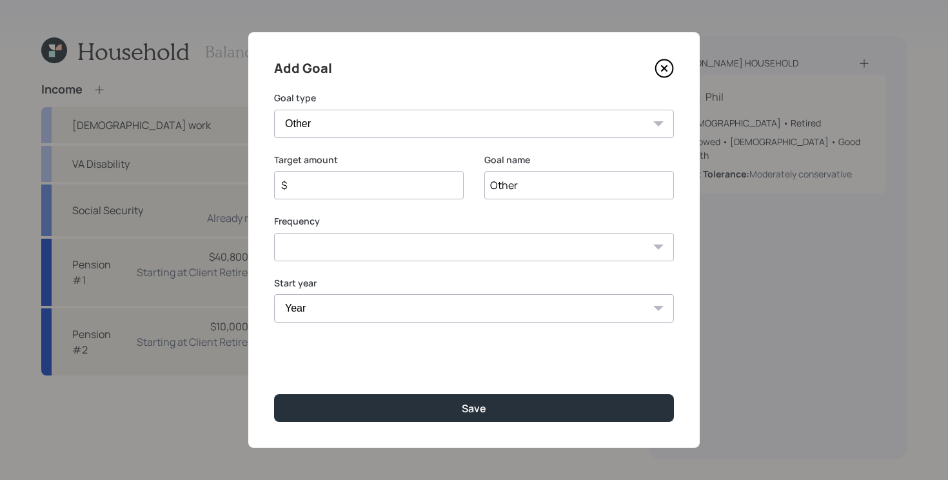
click at [547, 182] on input "Other" at bounding box center [579, 185] width 190 height 28
type input "Christmas Gifts"
click at [511, 242] on select "One time Every 1 year Every 2 years Every 3 years Every 4 years Every 5 years E…" at bounding box center [474, 247] width 400 height 28
select select "0"
click at [274, 233] on select "One time Every 1 year Every 2 years Every 3 years Every 4 years Every 5 years E…" at bounding box center [474, 247] width 400 height 28
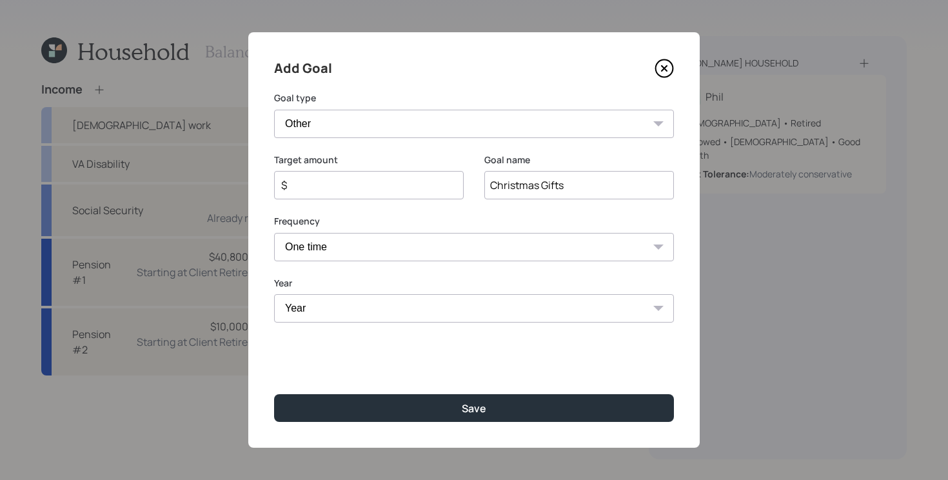
click at [359, 185] on input "$" at bounding box center [364, 184] width 168 height 15
type input "$ 35,000"
click at [372, 311] on select "Year [DATE] 2026 2027 2028 2029 2030 2031 2032 2033 2034 2035 2036 2037 2038 20…" at bounding box center [474, 308] width 400 height 28
select select "2025"
click at [274, 294] on select "Year [DATE] 2026 2027 2028 2029 2030 2031 2032 2033 2034 2035 2036 2037 2038 20…" at bounding box center [474, 308] width 400 height 28
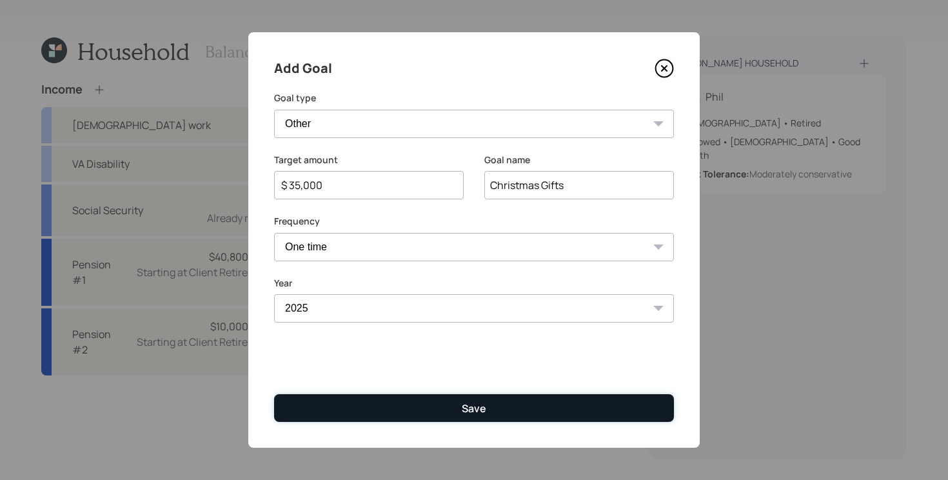
click at [441, 411] on button "Save" at bounding box center [474, 408] width 400 height 28
type input "$"
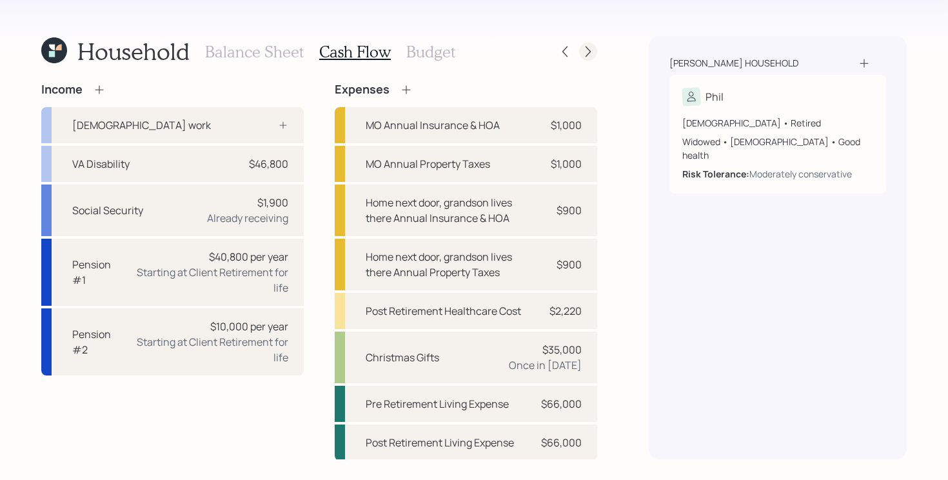
click at [587, 53] on icon at bounding box center [588, 51] width 13 height 13
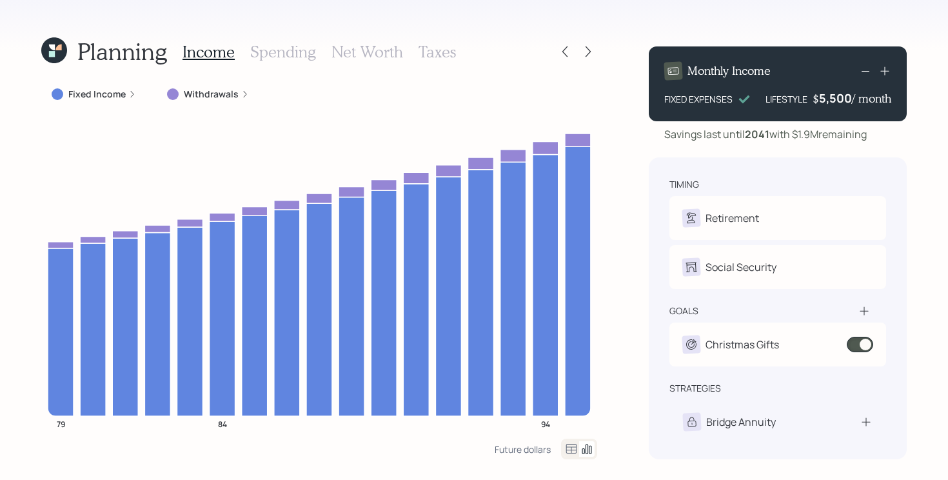
click at [587, 53] on icon at bounding box center [588, 51] width 13 height 13
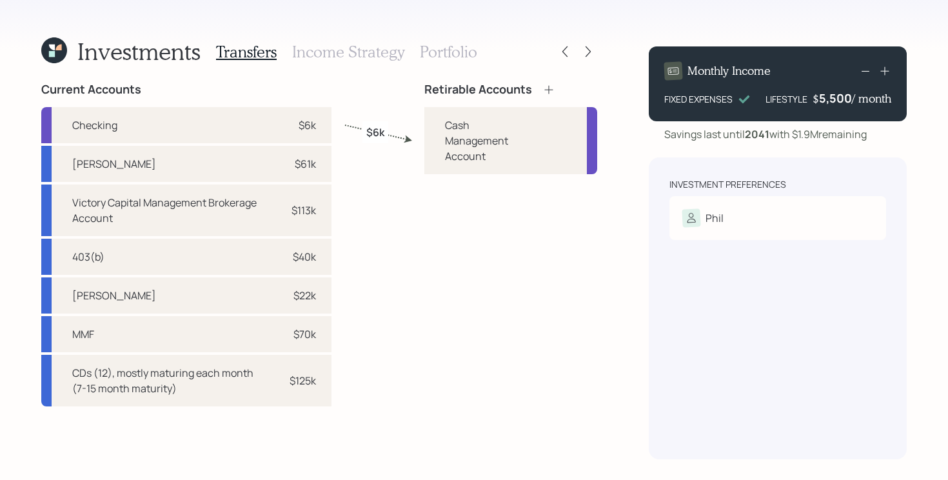
click at [353, 231] on div "Current Accounts Checking $6k [PERSON_NAME] $61k Victory Capital Management Bro…" at bounding box center [319, 271] width 556 height 377
click at [550, 88] on icon at bounding box center [548, 89] width 13 height 13
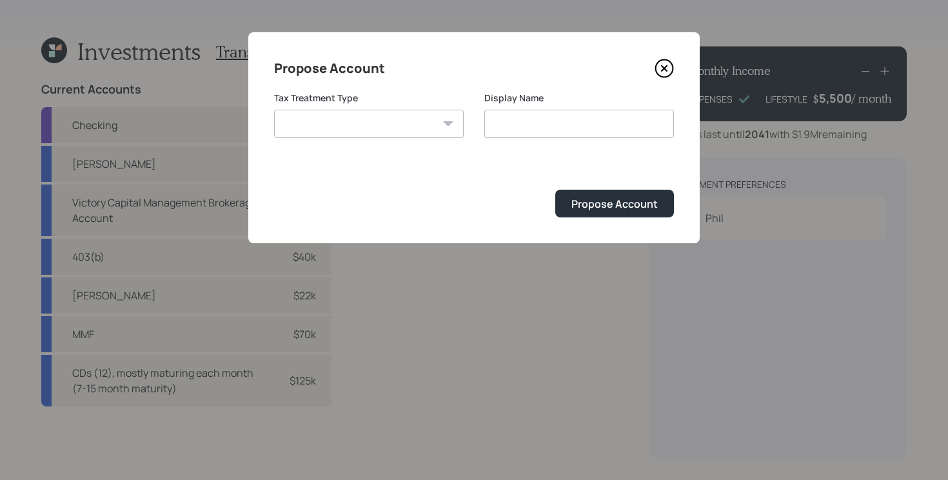
click at [330, 133] on select "[PERSON_NAME] Taxable Traditional" at bounding box center [369, 124] width 190 height 28
select select "traditional"
click at [274, 110] on select "[PERSON_NAME] Taxable Traditional" at bounding box center [369, 124] width 190 height 28
type input "Traditional"
click at [596, 204] on div "Propose Account" at bounding box center [614, 204] width 86 height 14
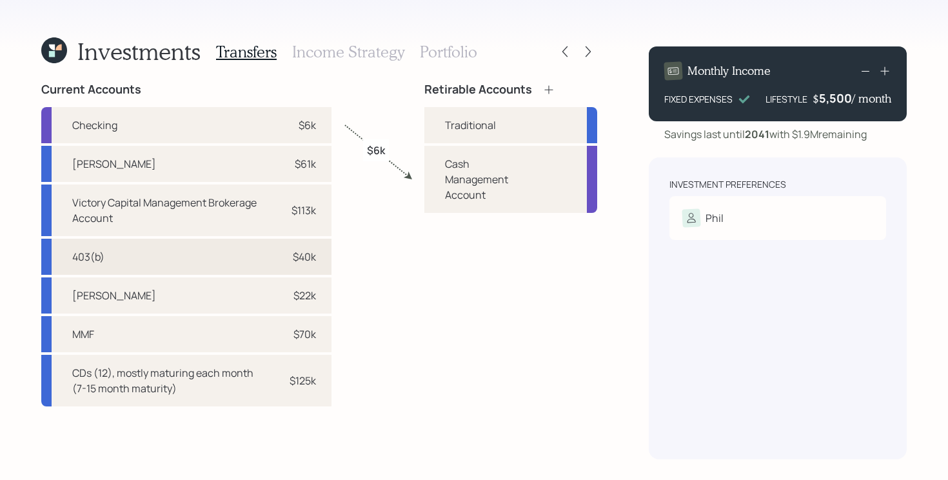
click at [251, 261] on div "403(b) $40k" at bounding box center [186, 257] width 290 height 36
click at [467, 124] on div "Traditional" at bounding box center [470, 124] width 51 height 15
select select "baab7e9d-7e8a-41d1-a112-d67f47f941e7"
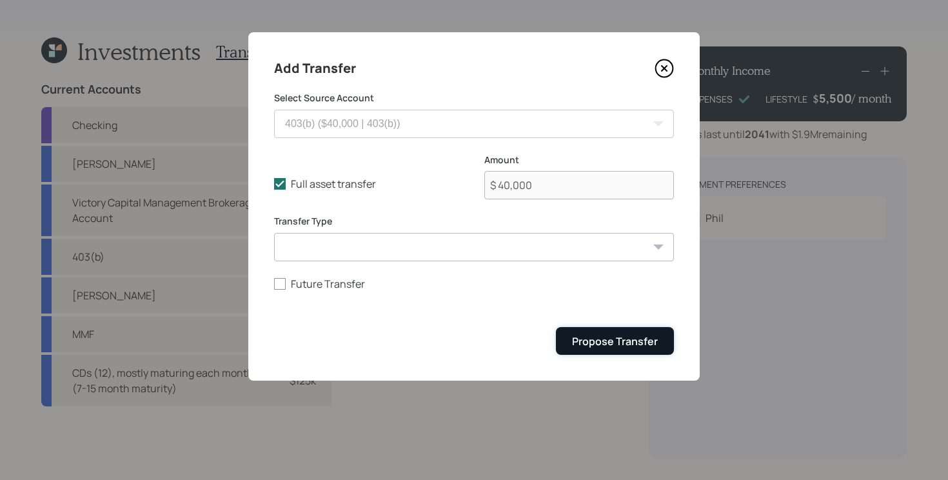
click at [602, 343] on div "Propose Transfer" at bounding box center [615, 341] width 86 height 14
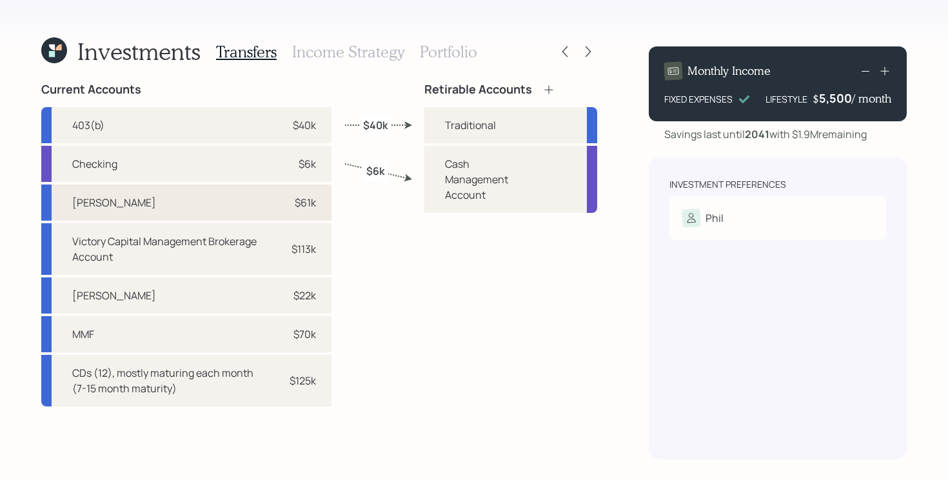
click at [159, 206] on div "[PERSON_NAME] $61k" at bounding box center [186, 202] width 290 height 36
click at [479, 132] on div "Traditional" at bounding box center [470, 124] width 51 height 15
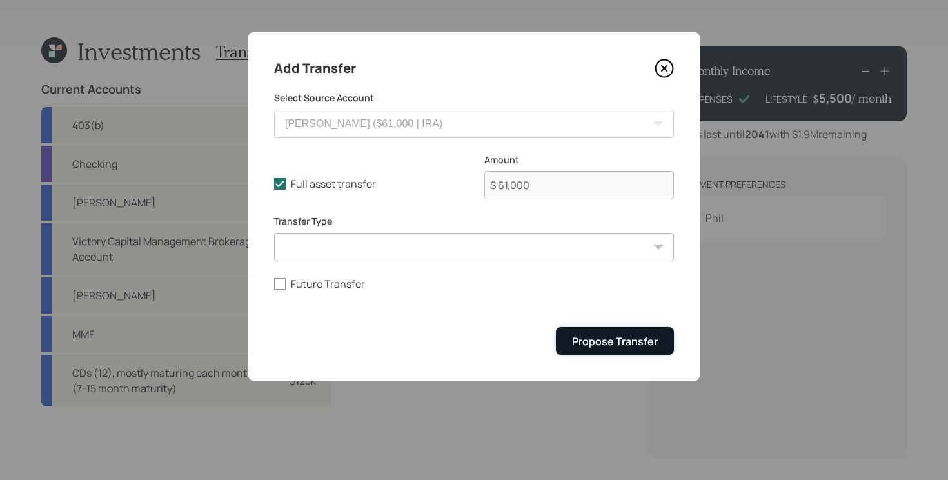
click at [618, 349] on button "Propose Transfer" at bounding box center [615, 341] width 118 height 28
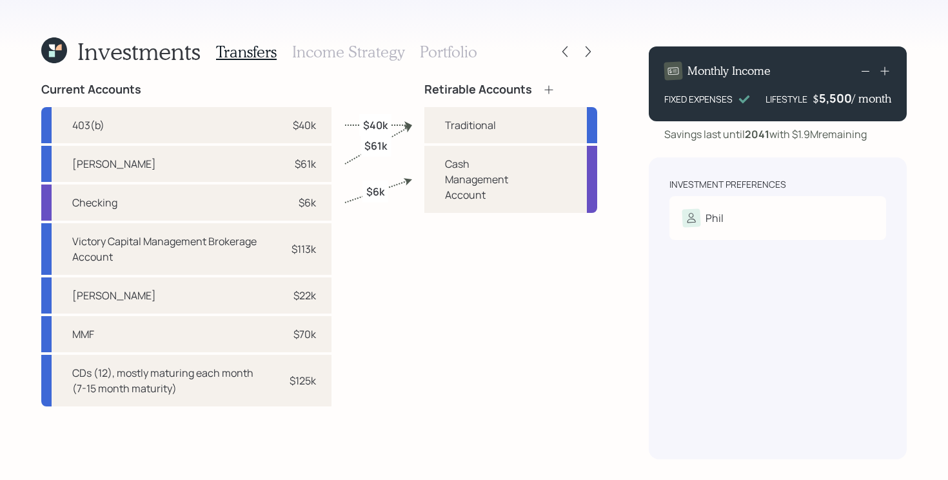
click at [551, 92] on icon at bounding box center [548, 89] width 13 height 13
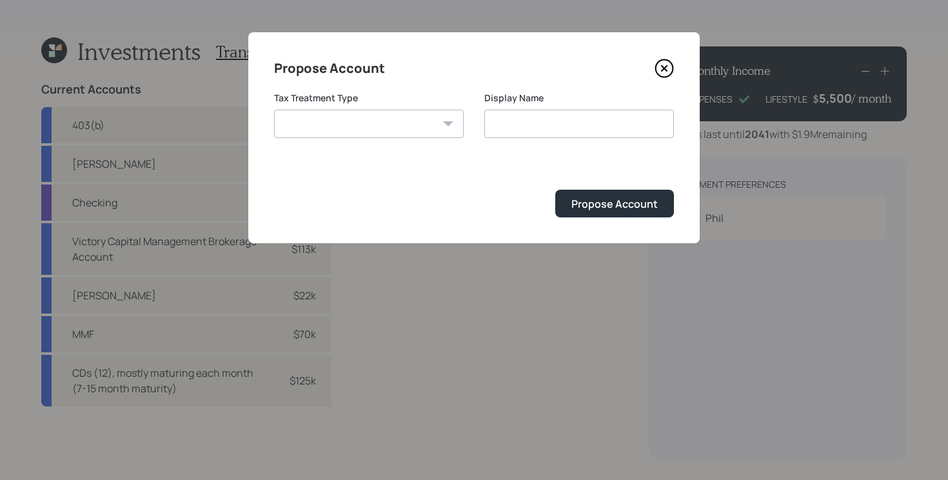
click at [414, 126] on select "[PERSON_NAME] Taxable Traditional" at bounding box center [369, 124] width 190 height 28
select select "[PERSON_NAME]"
click at [274, 110] on select "[PERSON_NAME] Taxable Traditional" at bounding box center [369, 124] width 190 height 28
type input "[PERSON_NAME]"
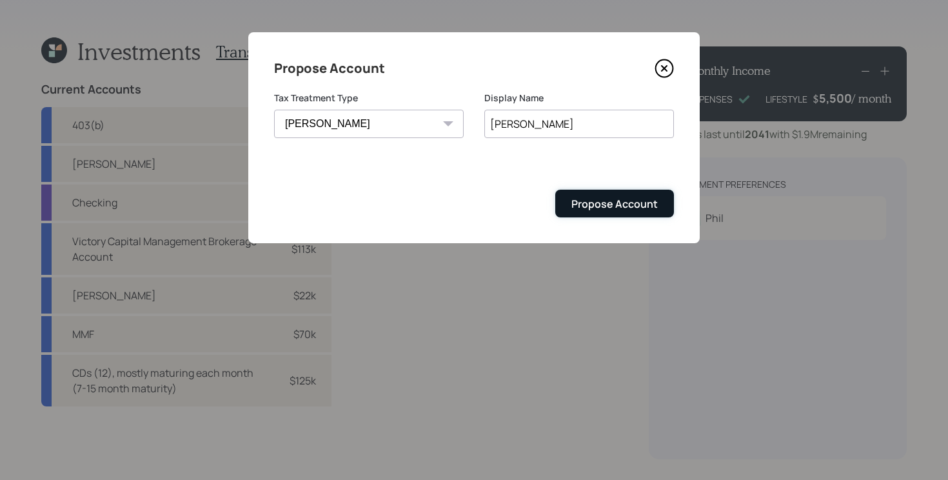
click at [609, 208] on div "Propose Account" at bounding box center [614, 204] width 86 height 14
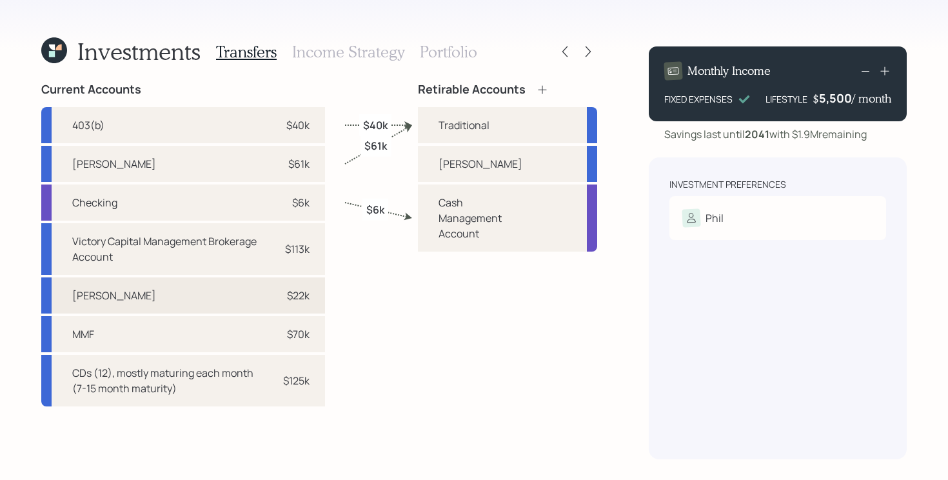
click at [239, 293] on div "[PERSON_NAME] $22k" at bounding box center [183, 295] width 284 height 36
click at [511, 169] on div "[PERSON_NAME]" at bounding box center [507, 164] width 179 height 36
select select "c5f9cbb8-3888-4bda-8a7b-62a53866fae4"
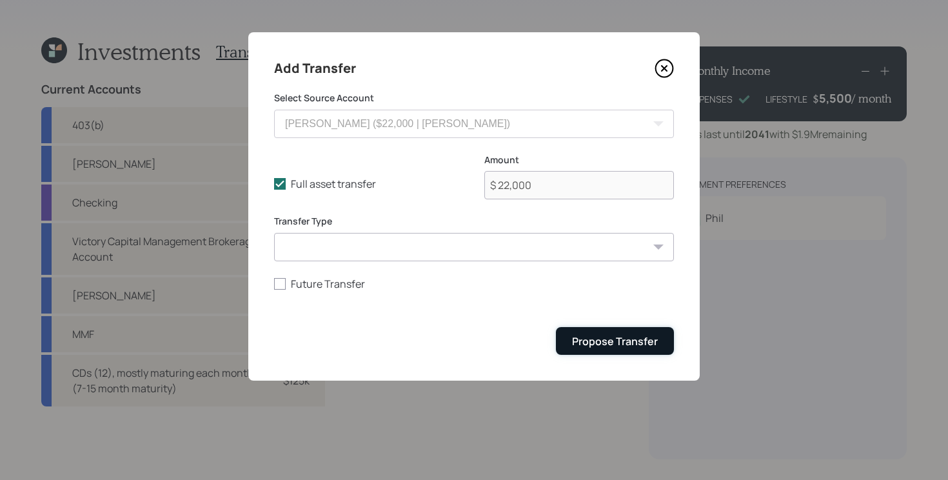
click at [616, 348] on div "Propose Transfer" at bounding box center [615, 341] width 86 height 14
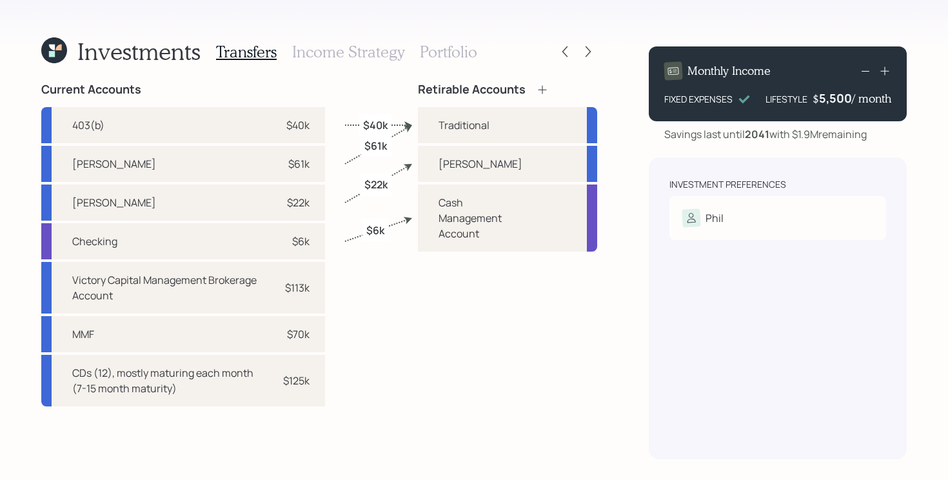
click at [556, 90] on div "Retirable Accounts" at bounding box center [507, 90] width 179 height 14
click at [546, 90] on icon at bounding box center [542, 89] width 8 height 8
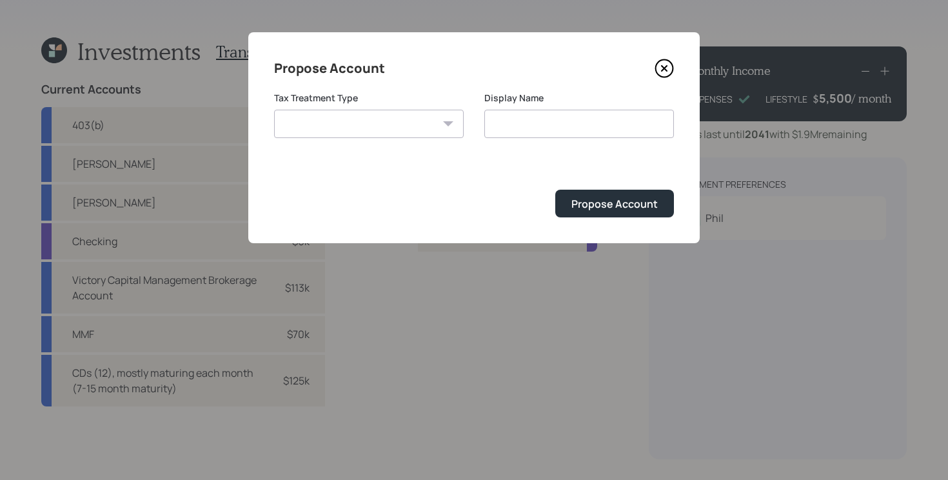
click at [358, 133] on select "[PERSON_NAME] Taxable Traditional" at bounding box center [369, 124] width 190 height 28
select select "taxable"
click at [274, 110] on select "[PERSON_NAME] Taxable Traditional" at bounding box center [369, 124] width 190 height 28
type input "Taxable"
click at [623, 208] on div "Propose Account" at bounding box center [614, 204] width 86 height 14
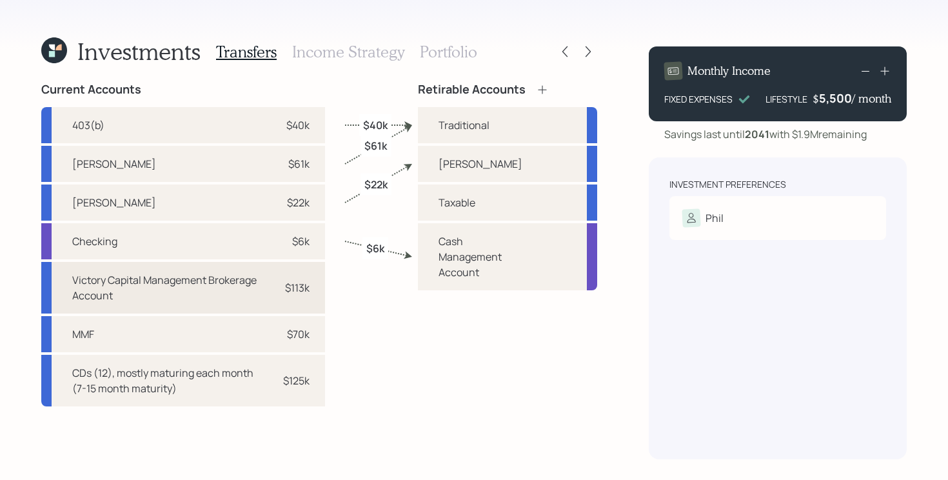
click at [224, 291] on div "Victory Capital Management Brokerage Account" at bounding box center [166, 287] width 188 height 31
click at [496, 207] on div "Taxable" at bounding box center [507, 202] width 179 height 36
select select "567c2503-89ae-4f2f-bb07-bfbe52e962a5"
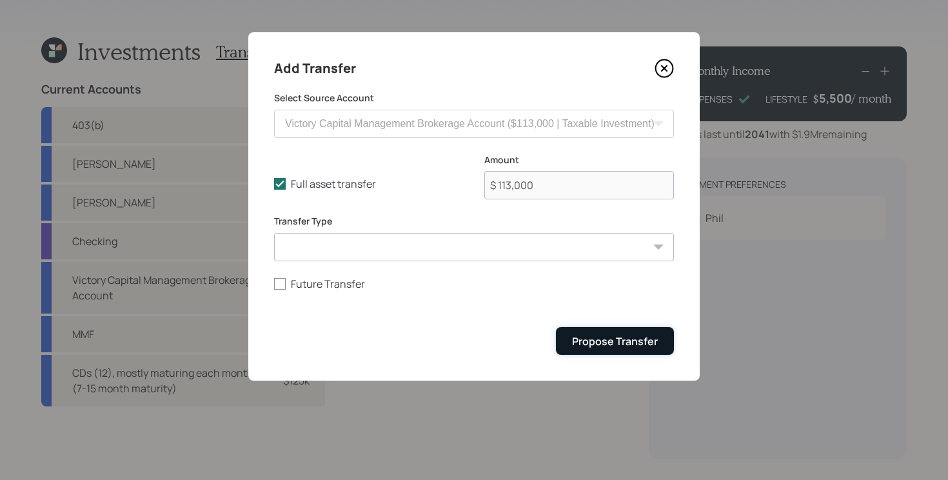
click at [662, 348] on button "Propose Transfer" at bounding box center [615, 341] width 118 height 28
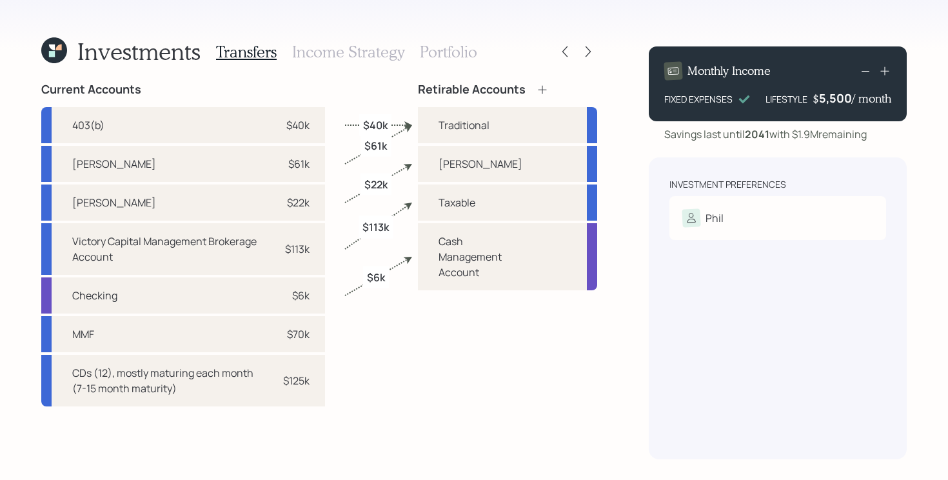
click at [449, 54] on h3 "Portfolio" at bounding box center [448, 52] width 57 height 19
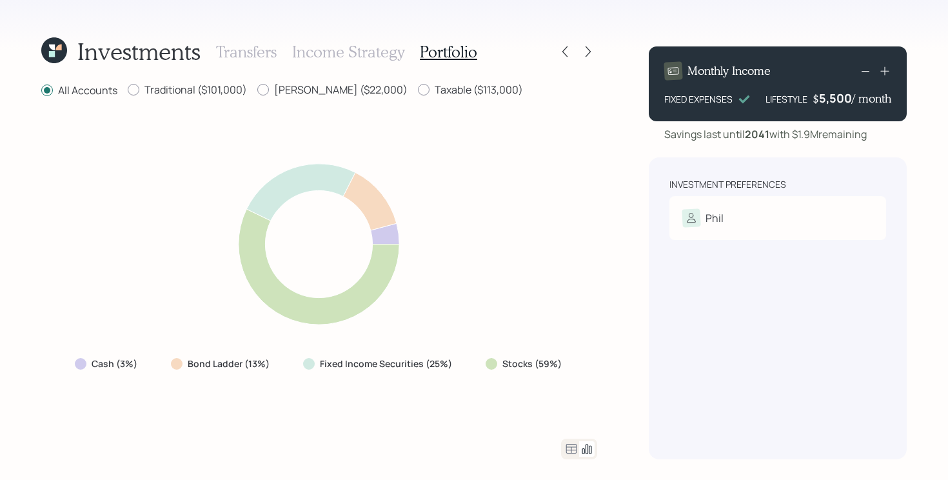
click at [348, 55] on h3 "Income Strategy" at bounding box center [348, 52] width 112 height 19
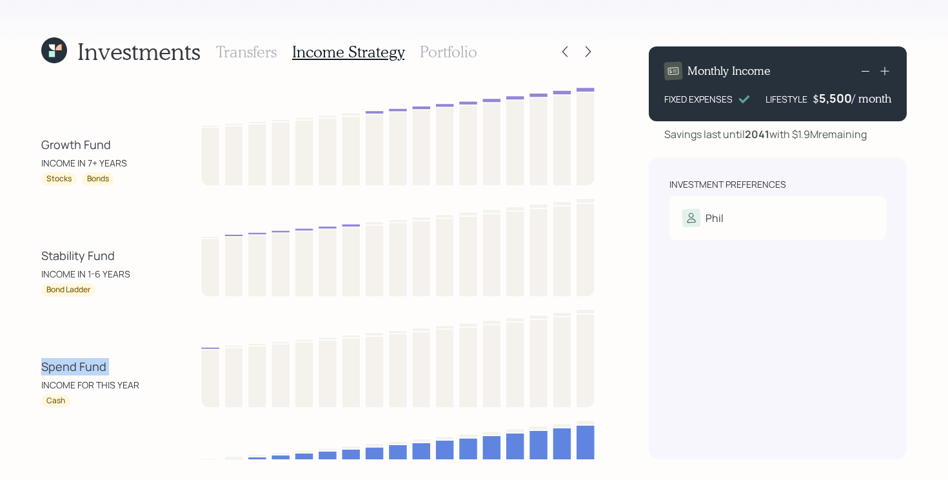
drag, startPoint x: 35, startPoint y: 367, endPoint x: 136, endPoint y: 361, distance: 101.4
click at [136, 361] on div "Investments Transfers Income Strategy Portfolio Growth Fund INCOME IN 7+ YEARS …" at bounding box center [474, 240] width 948 height 480
drag, startPoint x: 33, startPoint y: 260, endPoint x: 144, endPoint y: 258, distance: 110.9
click at [144, 258] on div "Investments Transfers Income Strategy Portfolio Growth Fund INCOME IN 7+ YEARS …" at bounding box center [474, 240] width 948 height 480
click at [119, 256] on div "Stability Fund INCOME IN 1-6 YEARS" at bounding box center [99, 264] width 116 height 34
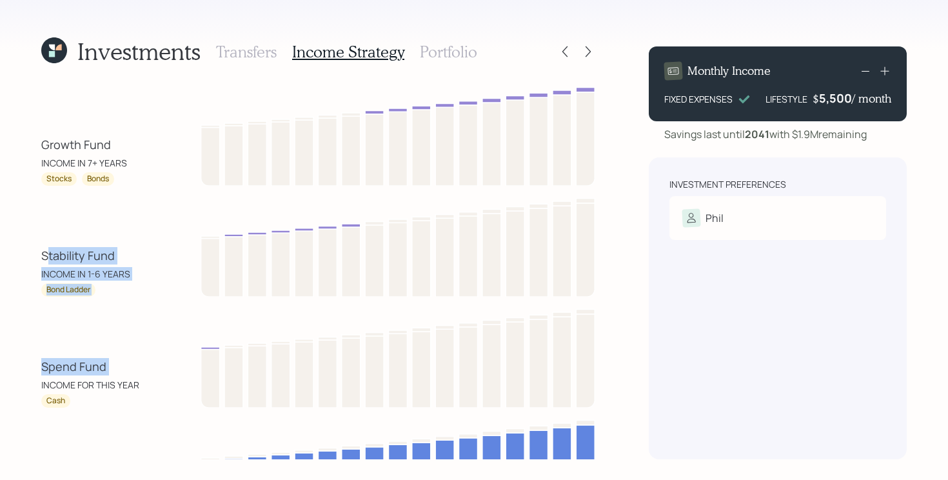
drag, startPoint x: 129, startPoint y: 371, endPoint x: 47, endPoint y: 262, distance: 136.8
click at [47, 262] on div "Growth Fund INCOME IN 7+ YEARS Stocks Bonds Stability Fund INCOME IN 1-6 YEARS …" at bounding box center [319, 301] width 556 height 436
click at [44, 366] on div "Spend Fund" at bounding box center [73, 366] width 65 height 17
drag, startPoint x: 30, startPoint y: 365, endPoint x: 144, endPoint y: 362, distance: 114.8
click at [144, 362] on div "Investments Transfers Income Strategy Portfolio Growth Fund INCOME IN 7+ YEARS …" at bounding box center [474, 240] width 948 height 480
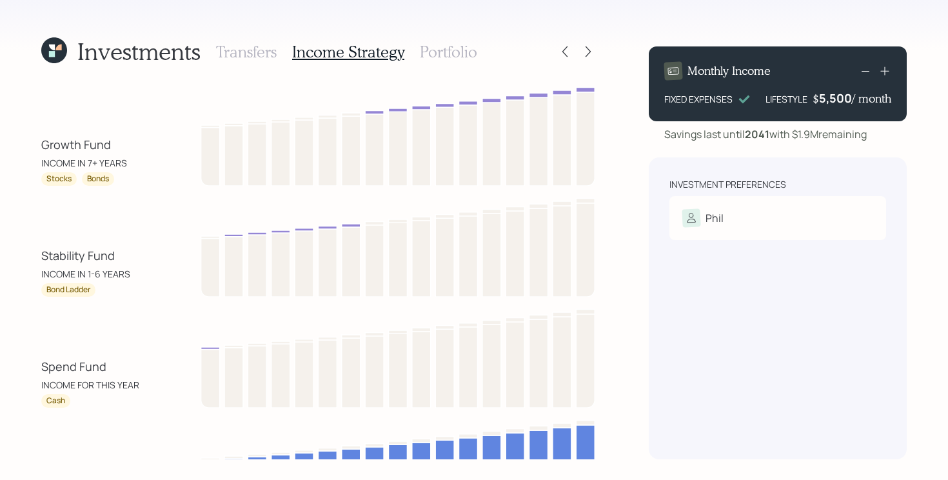
click at [110, 313] on div "Spend Fund INCOME FOR THIS YEAR Cash" at bounding box center [319, 355] width 556 height 103
drag, startPoint x: 27, startPoint y: 251, endPoint x: 162, endPoint y: 264, distance: 136.0
click at [162, 264] on div "Investments Transfers Income Strategy Portfolio Growth Fund INCOME IN 7+ YEARS …" at bounding box center [474, 240] width 948 height 480
click at [162, 264] on div "Stability Fund INCOME IN 1-6 YEARS Bond Ladder" at bounding box center [319, 244] width 556 height 103
click at [455, 52] on h3 "Portfolio" at bounding box center [448, 52] width 57 height 19
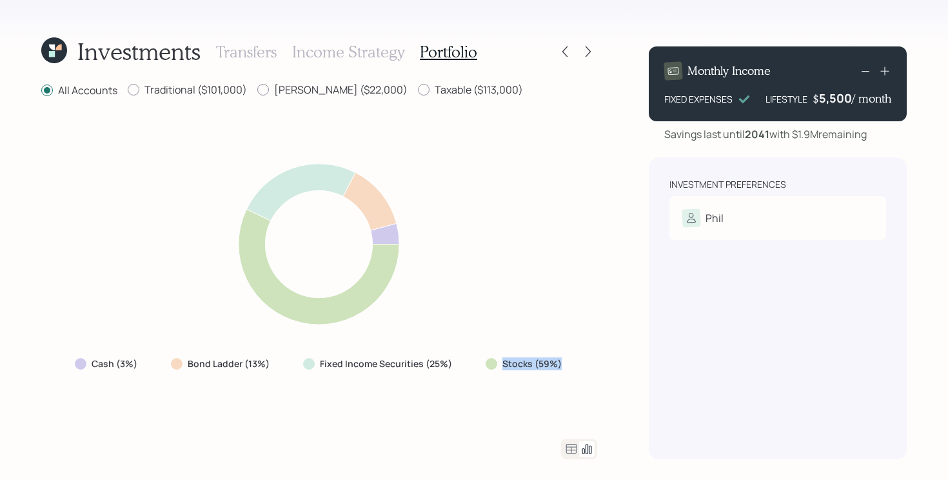
drag, startPoint x: 491, startPoint y: 369, endPoint x: 576, endPoint y: 367, distance: 85.1
click at [576, 367] on div "Cash (3%) Bond Ladder (13%) Fixed Income Securities (25%) Stocks (59%)" at bounding box center [319, 268] width 556 height 309
click at [435, 395] on div "Cash (3%) Bond Ladder (13%) Fixed Income Securities (25%) Stocks (59%)" at bounding box center [319, 268] width 556 height 309
drag, startPoint x: 460, startPoint y: 362, endPoint x: 159, endPoint y: 362, distance: 301.1
click at [159, 362] on div "Cash (3%) Bond Ladder (13%) Fixed Income Securities (25%) Stocks (59%)" at bounding box center [319, 363] width 510 height 23
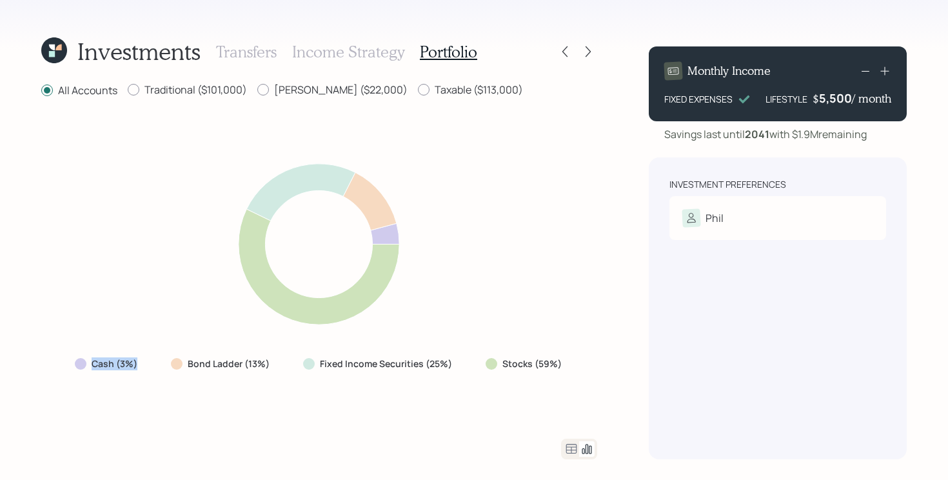
drag, startPoint x: 157, startPoint y: 364, endPoint x: 61, endPoint y: 365, distance: 96.7
click at [61, 365] on div "Cash (3%) Bond Ladder (13%) Fixed Income Securities (25%) Stocks (59%)" at bounding box center [319, 268] width 556 height 309
click at [111, 393] on div "Cash (3%) Bond Ladder (13%) Fixed Income Securities (25%) Stocks (59%)" at bounding box center [319, 268] width 556 height 309
drag, startPoint x: 470, startPoint y: 360, endPoint x: 584, endPoint y: 361, distance: 114.1
click at [584, 361] on div "Cash (3%) Bond Ladder (13%) Fixed Income Securities (25%) Stocks (59%)" at bounding box center [319, 268] width 556 height 309
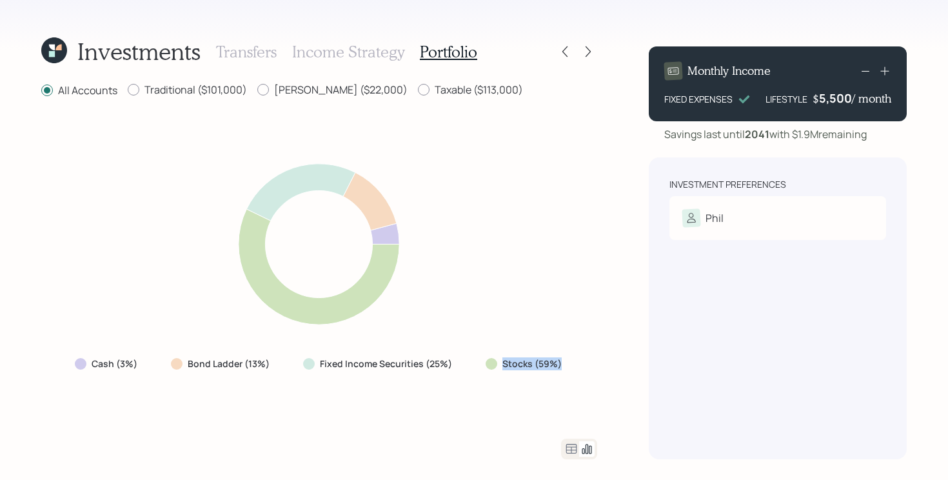
click at [554, 291] on div "Cash (3%) Bond Ladder (13%) Fixed Income Securities (25%) Stocks (59%)" at bounding box center [319, 268] width 556 height 309
click at [571, 449] on icon at bounding box center [571, 449] width 11 height 10
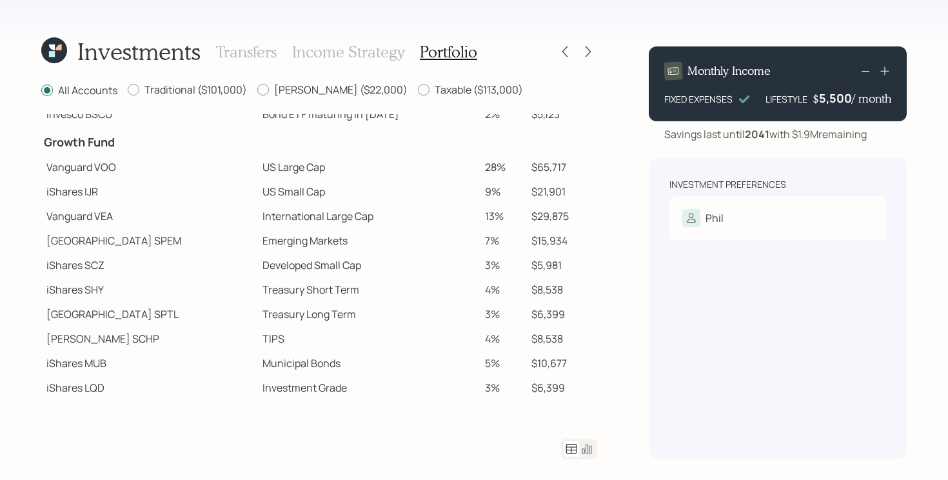
scroll to position [243, 0]
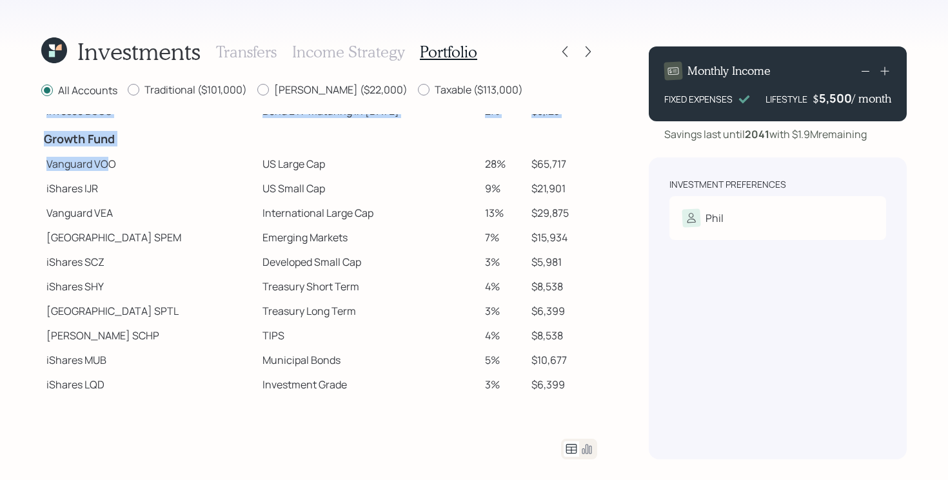
drag, startPoint x: 39, startPoint y: 161, endPoint x: 108, endPoint y: 159, distance: 69.7
click at [108, 161] on div "Investments Transfers Income Strategy Portfolio All Accounts Traditional ($101,…" at bounding box center [474, 240] width 948 height 480
click at [108, 159] on td "Vanguard VOO" at bounding box center [149, 164] width 216 height 25
drag, startPoint x: 43, startPoint y: 162, endPoint x: 101, endPoint y: 161, distance: 58.7
click at [102, 162] on td "Vanguard VOO" at bounding box center [149, 164] width 216 height 25
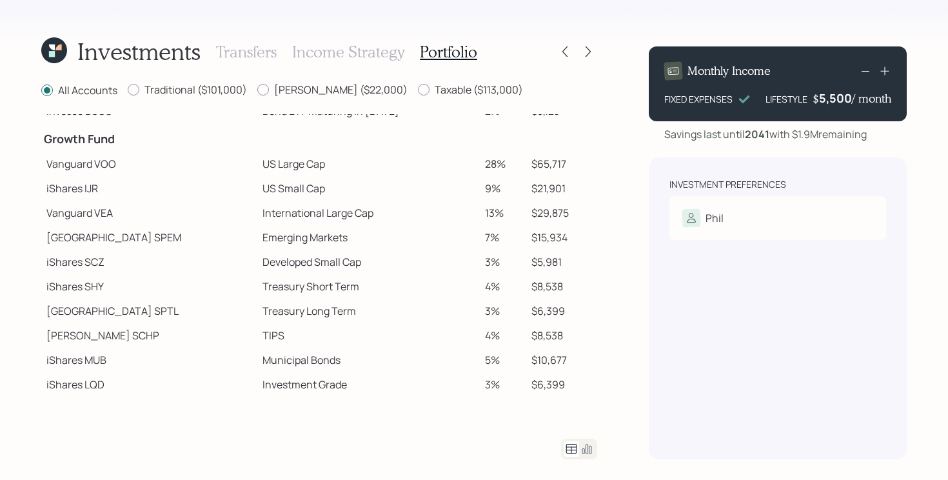
click at [105, 161] on td "Vanguard VOO" at bounding box center [149, 164] width 216 height 25
drag, startPoint x: 199, startPoint y: 192, endPoint x: 338, endPoint y: 193, distance: 139.3
click at [338, 193] on tr "iShares IJR US Small Cap 9% $21,901" at bounding box center [319, 188] width 556 height 25
click at [296, 230] on td "Emerging Markets" at bounding box center [368, 237] width 222 height 25
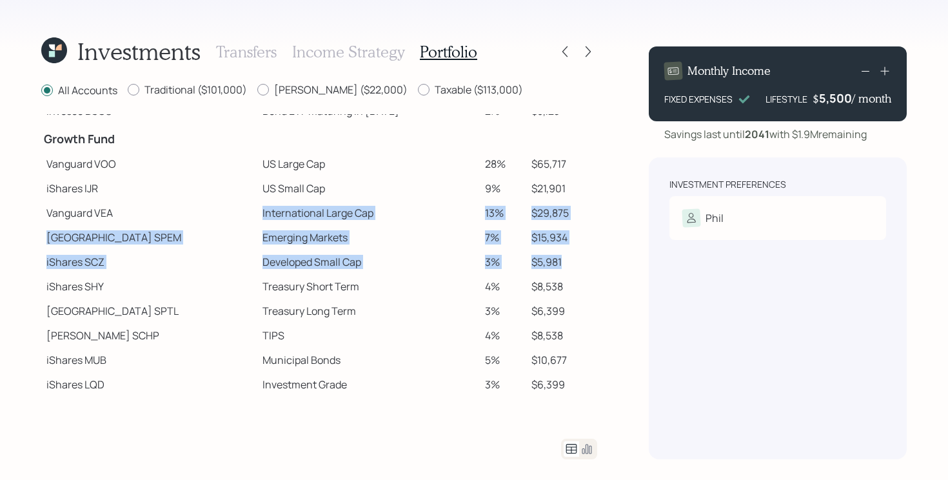
drag, startPoint x: 201, startPoint y: 210, endPoint x: 582, endPoint y: 260, distance: 384.5
click at [582, 260] on tbody "Spend Fund CASH Cash 2% $4,575 CASH Cash (Account Management) 1% $2,360 Stabili…" at bounding box center [319, 170] width 556 height 599
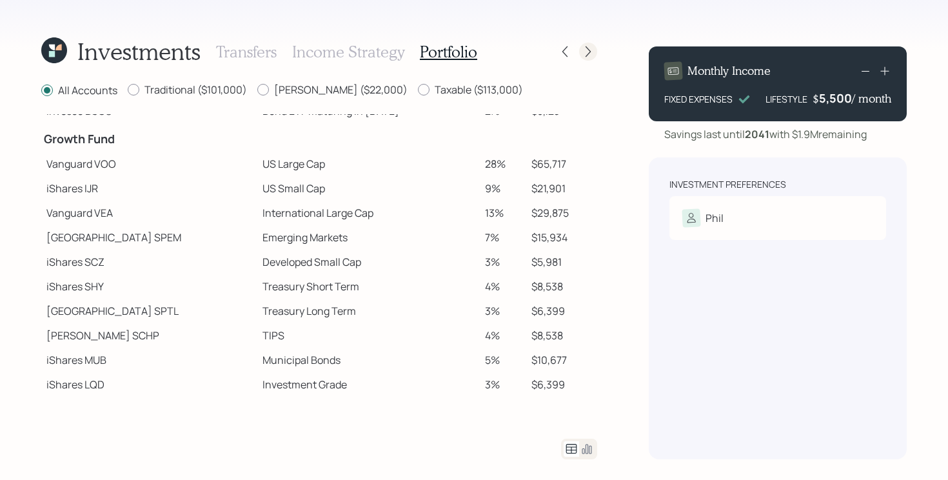
click at [591, 51] on icon at bounding box center [588, 51] width 13 height 13
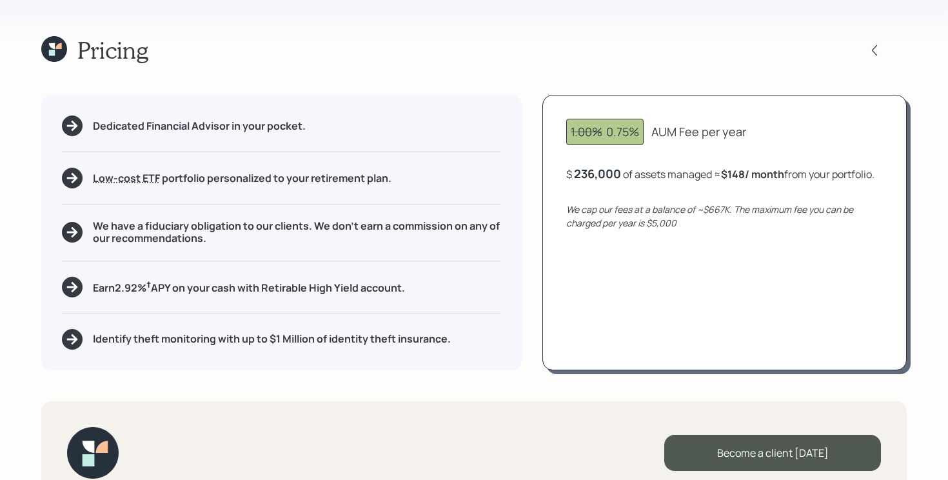
click at [741, 173] on b "$148 / month" at bounding box center [752, 174] width 63 height 14
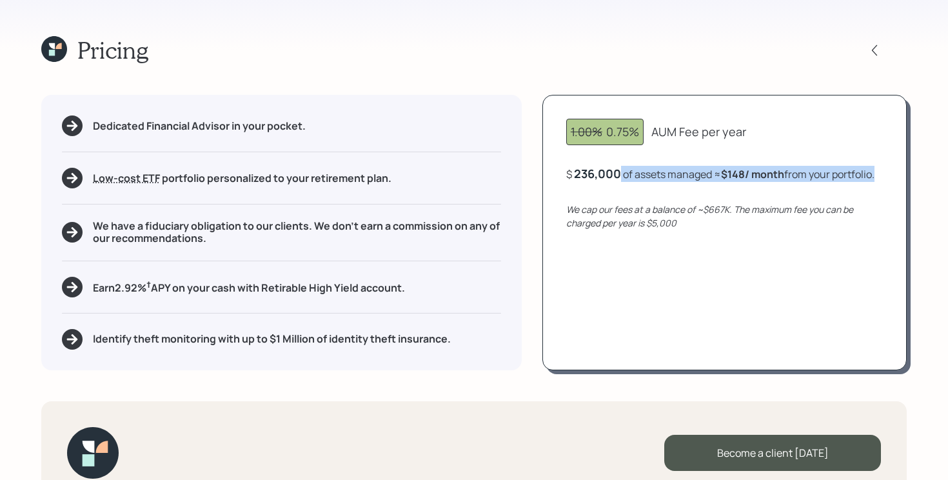
click at [741, 173] on b "$148 / month" at bounding box center [752, 174] width 63 height 14
click at [740, 178] on b "$148 / month" at bounding box center [752, 174] width 63 height 14
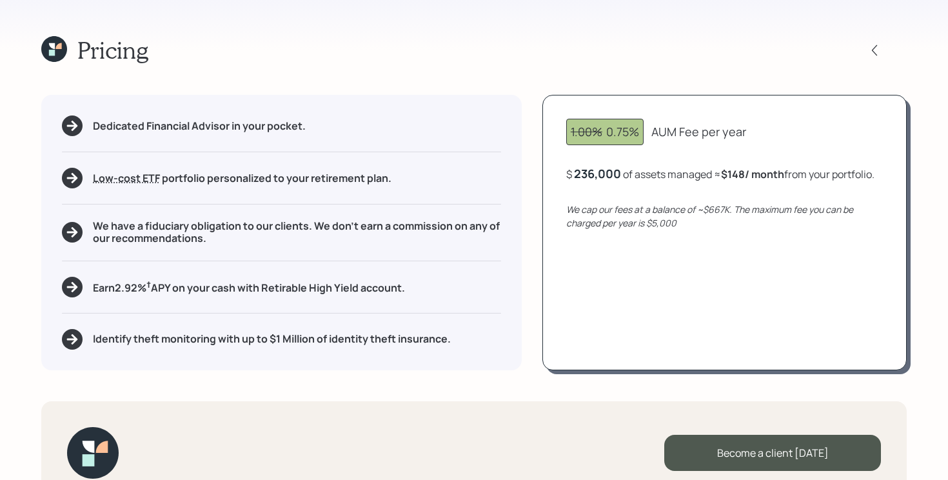
click at [175, 338] on h5 "Identify theft monitoring with up to $1 Million of identity theft insurance." at bounding box center [272, 339] width 358 height 12
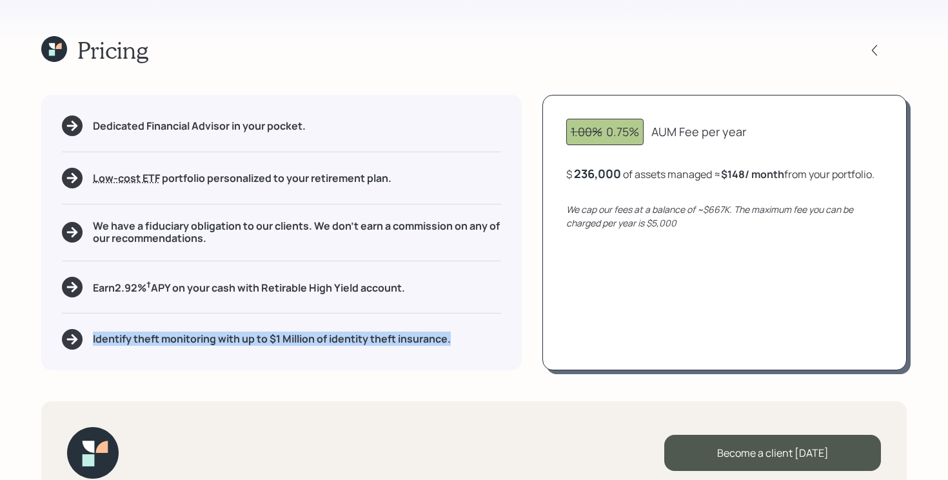
click at [175, 338] on h5 "Identify theft monitoring with up to $1 Million of identity theft insurance." at bounding box center [272, 339] width 358 height 12
click at [175, 379] on div "Pricing Dedicated Financial Advisor in your pocket. Low-cost ETF Retirable uses…" at bounding box center [474, 240] width 948 height 480
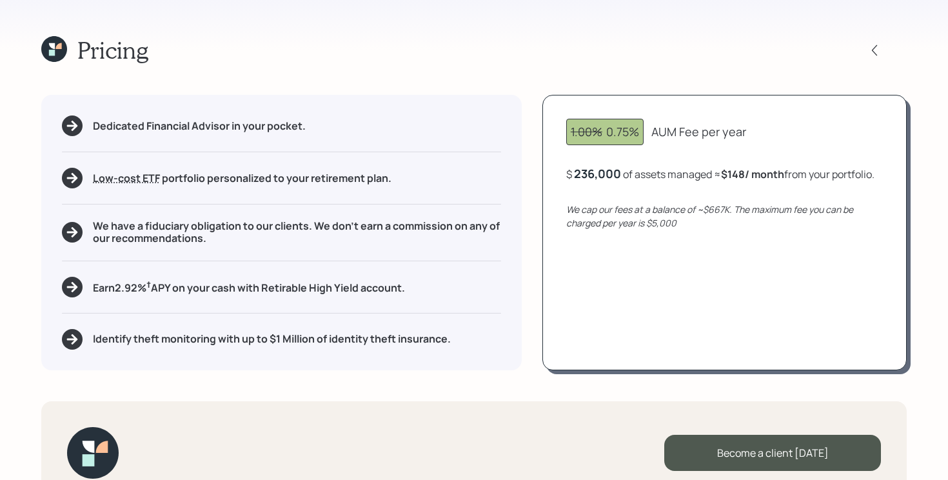
click at [40, 55] on div "Pricing Dedicated Financial Advisor in your pocket. Low-cost ETF Retirable uses…" at bounding box center [474, 240] width 948 height 480
click at [64, 46] on icon at bounding box center [54, 49] width 26 height 26
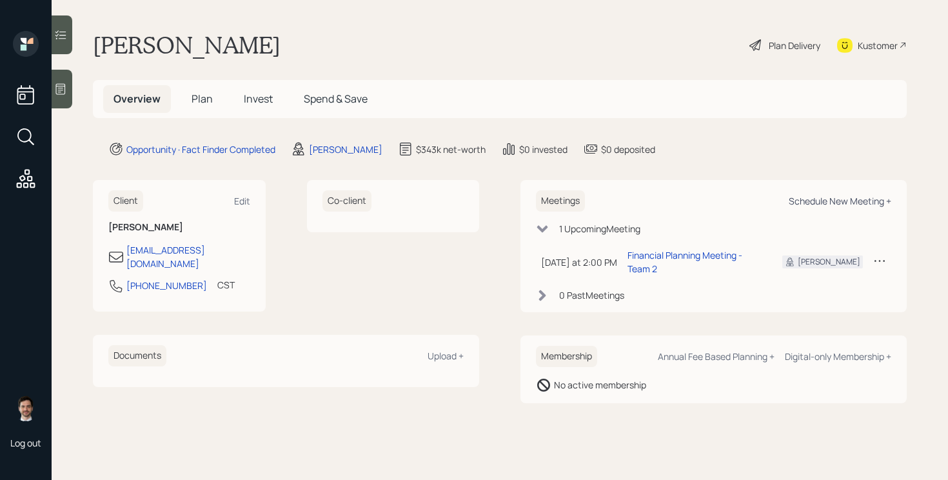
click at [862, 200] on div "Schedule New Meeting +" at bounding box center [840, 201] width 103 height 12
select select "ef6b64e1-8f62-4a74-b865-a7df4b35b836"
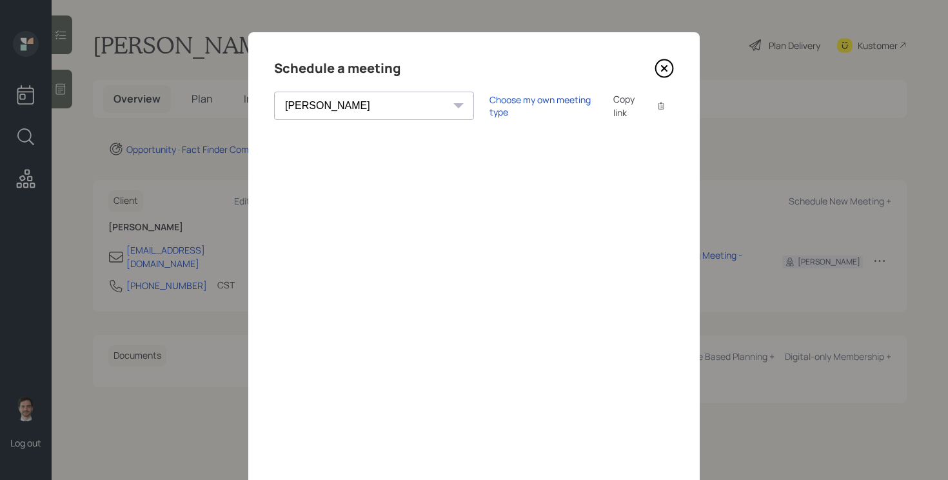
click at [656, 71] on icon at bounding box center [664, 68] width 17 height 17
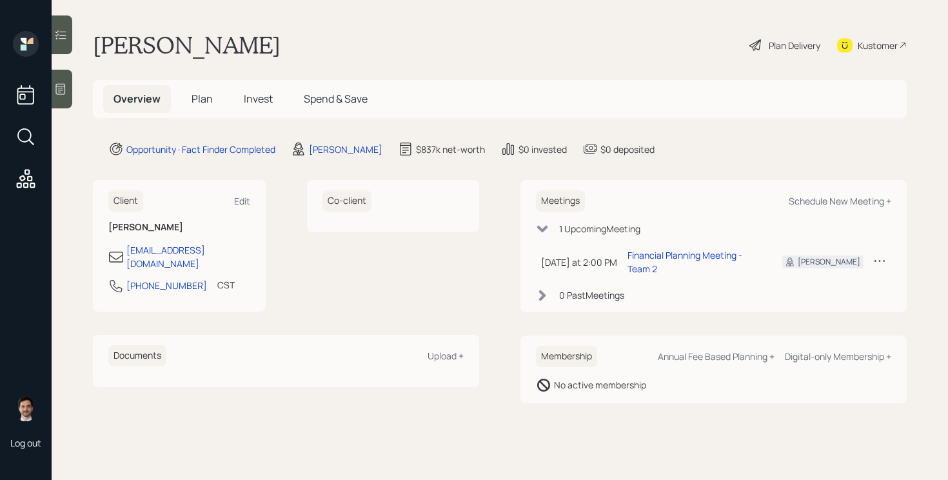
click at [206, 96] on span "Plan" at bounding box center [201, 99] width 21 height 14
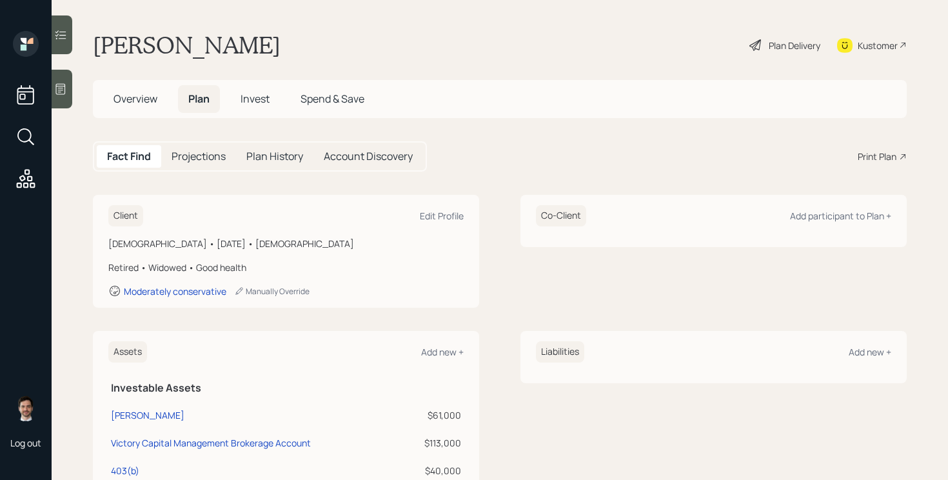
click at [872, 152] on div "Print Plan" at bounding box center [877, 157] width 39 height 14
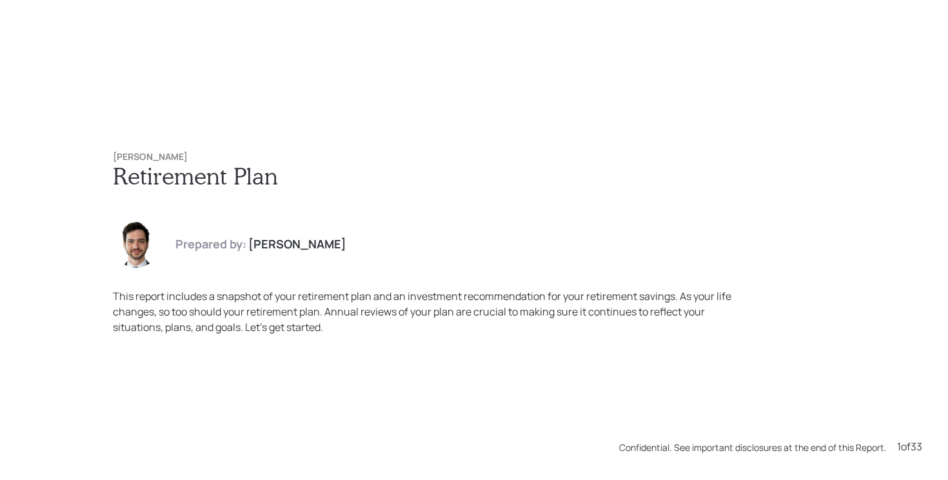
click at [630, 144] on div "Phil Carter Retirement Plan Prepared by: Jonah Coleman This report includes a s…" at bounding box center [474, 243] width 774 height 235
